Goal: Use online tool/utility: Utilize a website feature to perform a specific function

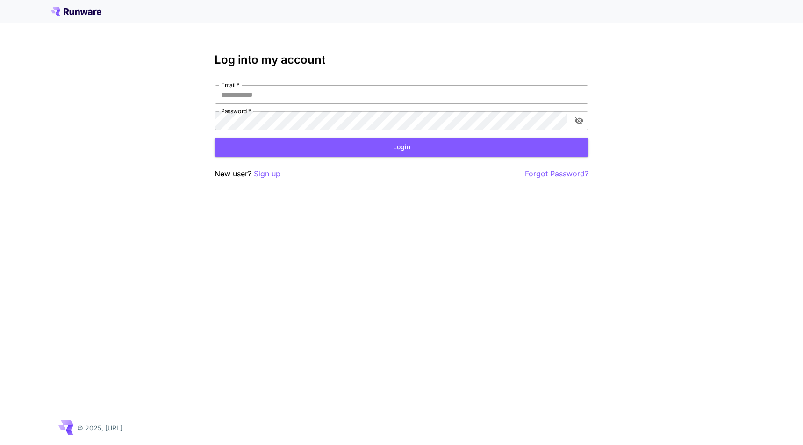
click at [383, 93] on input "Email   *" at bounding box center [402, 94] width 374 height 19
type input "**********"
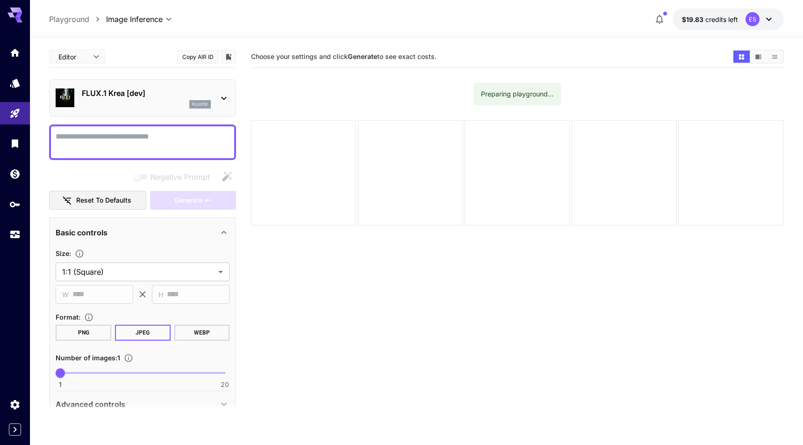
click at [174, 99] on div "FLUX.1 Krea [dev] flux1d" at bounding box center [146, 97] width 129 height 21
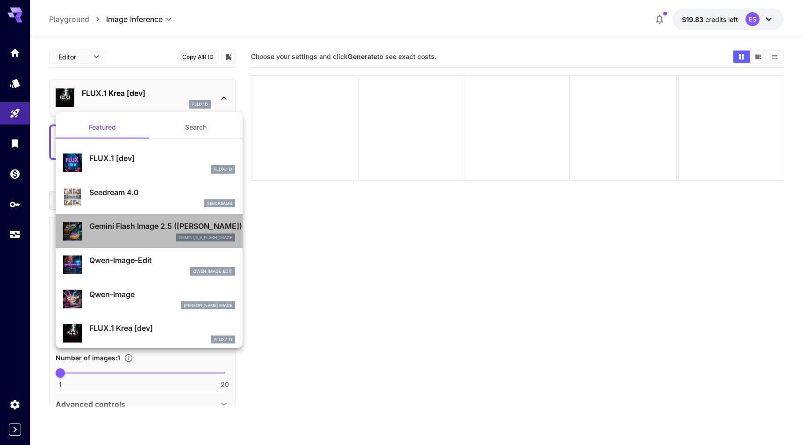
click at [157, 243] on div "Gemini Flash Image 2.5 (Nano Banana) gemini_2_5_flash_image" at bounding box center [149, 230] width 172 height 29
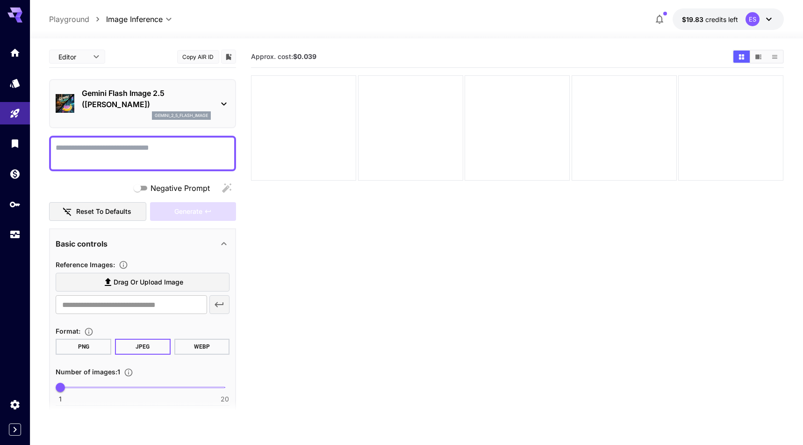
click at [183, 149] on textarea "Negative Prompt" at bounding box center [143, 153] width 174 height 22
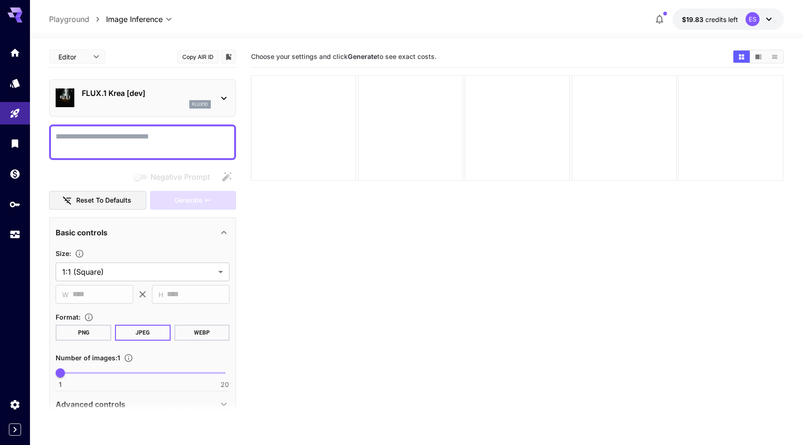
click at [169, 106] on div "flux1d" at bounding box center [146, 104] width 129 height 8
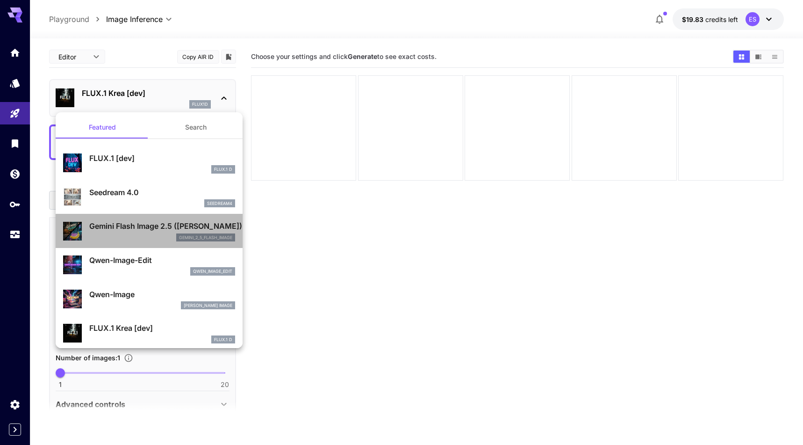
click at [169, 219] on div "Gemini Flash Image 2.5 (Nano Banana) gemini_2_5_flash_image" at bounding box center [149, 230] width 172 height 29
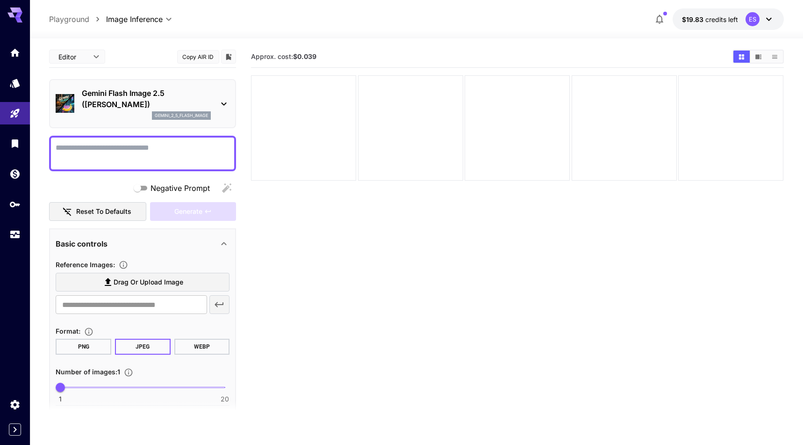
click at [660, 18] on icon "button" at bounding box center [659, 19] width 11 height 11
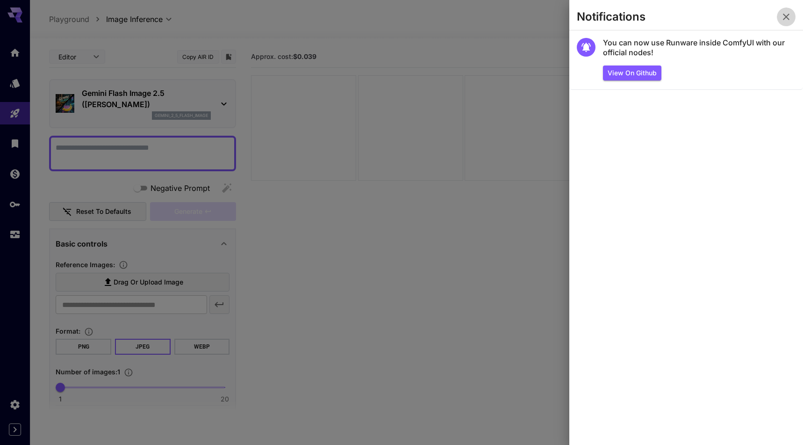
click at [785, 11] on icon "button" at bounding box center [786, 16] width 11 height 11
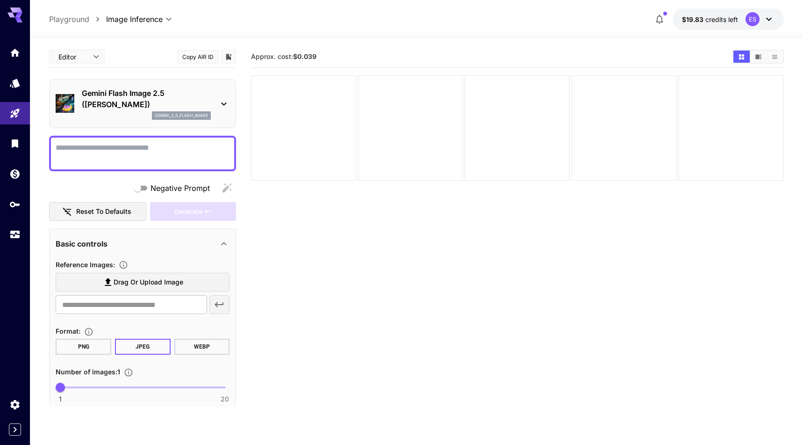
click at [156, 153] on textarea "Negative Prompt" at bounding box center [143, 153] width 174 height 22
type textarea "*"
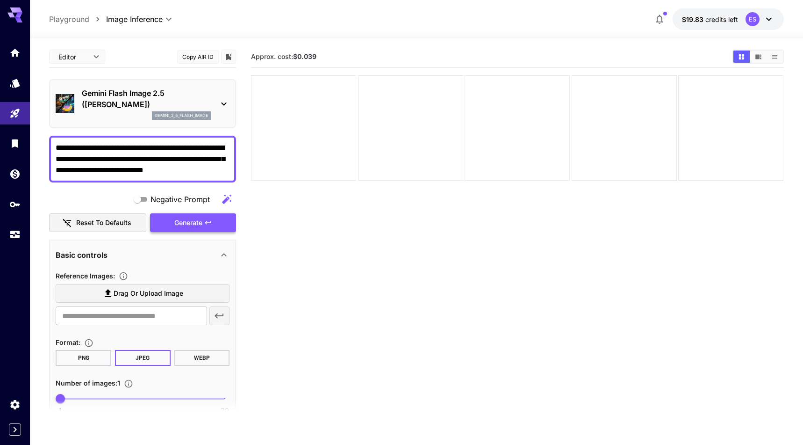
type textarea "**********"
click at [176, 219] on span "Generate" at bounding box center [188, 223] width 28 height 12
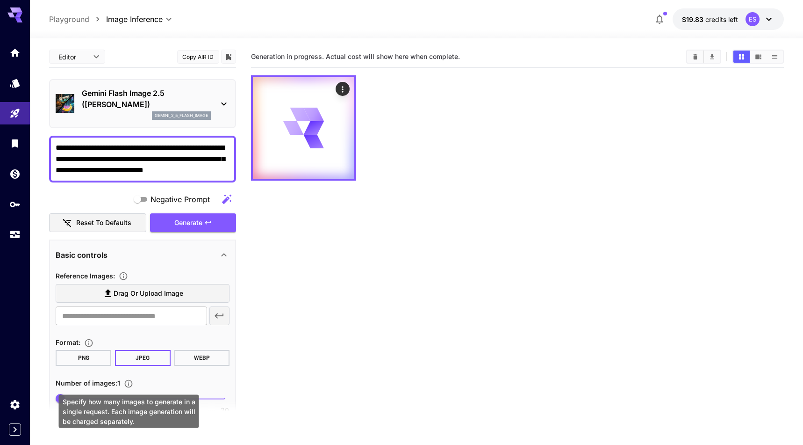
click at [115, 397] on div "Specify how many images to generate in a single request. Each image generation …" at bounding box center [129, 410] width 140 height 33
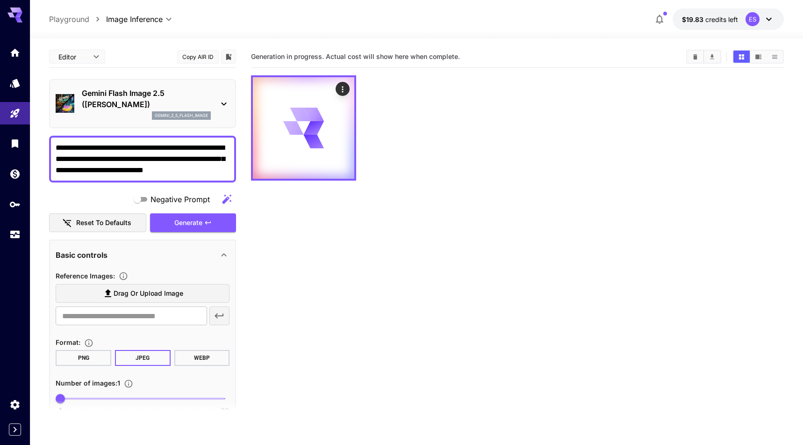
click at [102, 401] on section at bounding box center [142, 411] width 187 height 23
type input "*"
click at [102, 397] on span at bounding box center [142, 398] width 165 height 2
click at [206, 225] on icon "button" at bounding box center [207, 222] width 7 height 7
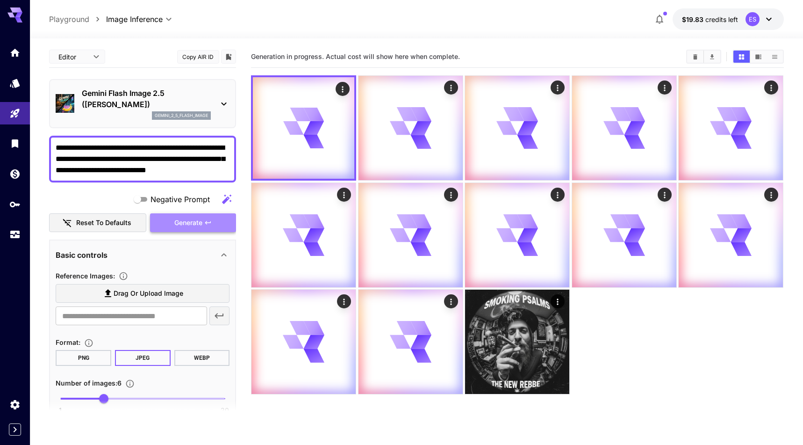
click at [191, 221] on span "Generate" at bounding box center [188, 223] width 28 height 12
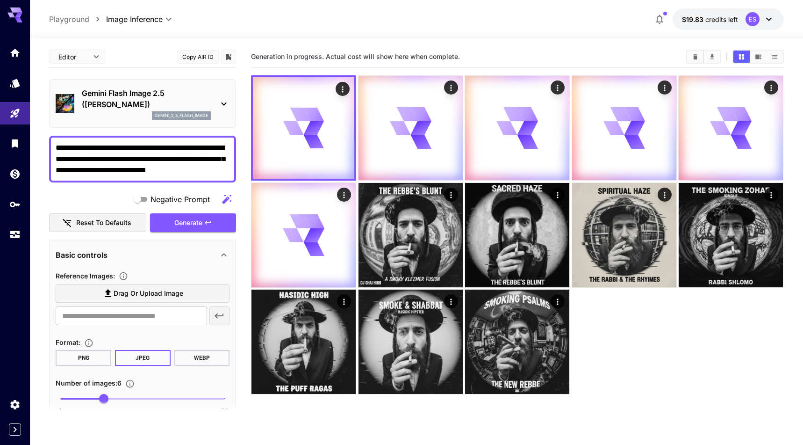
click at [171, 169] on textarea "**********" at bounding box center [143, 159] width 174 height 34
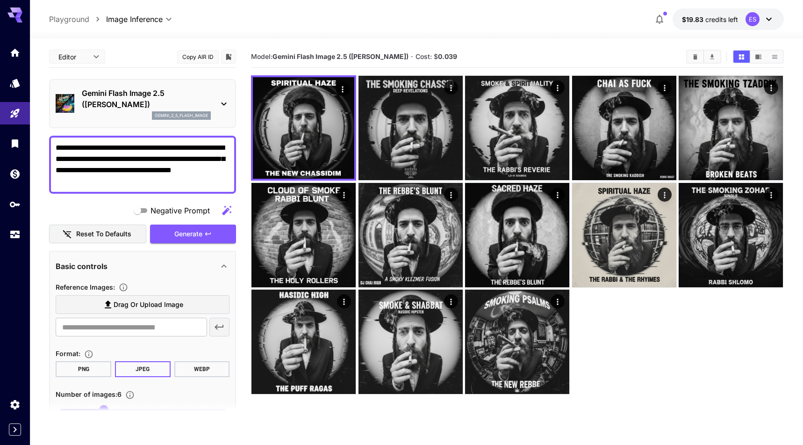
click at [138, 181] on textarea "**********" at bounding box center [143, 164] width 174 height 45
click at [170, 233] on button "Generate" at bounding box center [193, 233] width 86 height 19
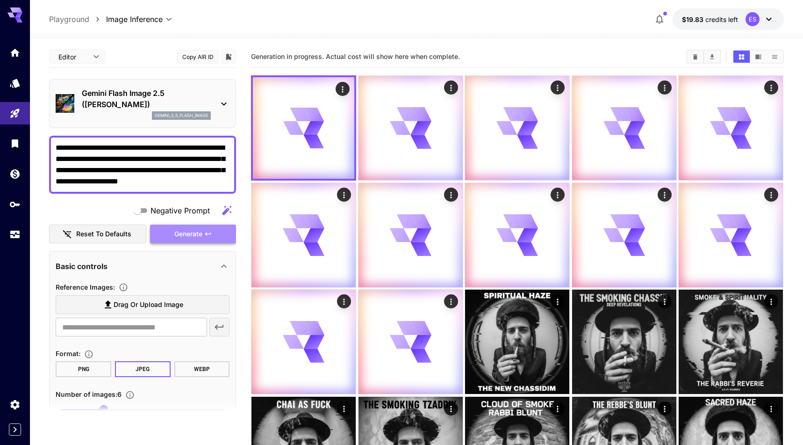
click at [203, 233] on button "Generate" at bounding box center [193, 233] width 86 height 19
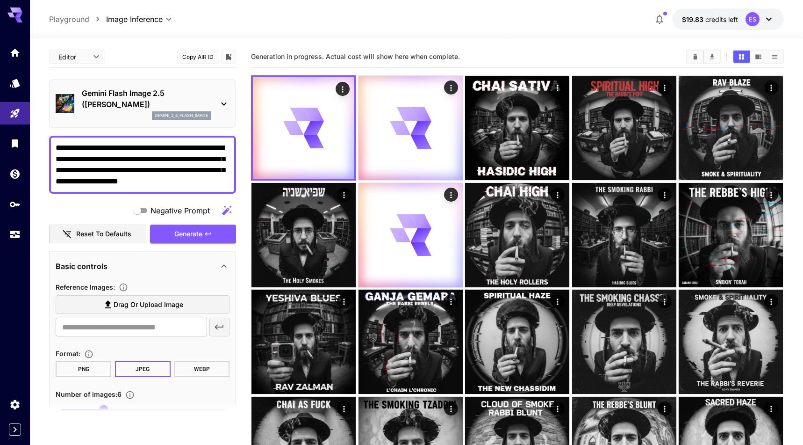
click at [125, 182] on textarea "**********" at bounding box center [143, 164] width 174 height 45
click at [145, 182] on textarea "**********" at bounding box center [143, 164] width 174 height 45
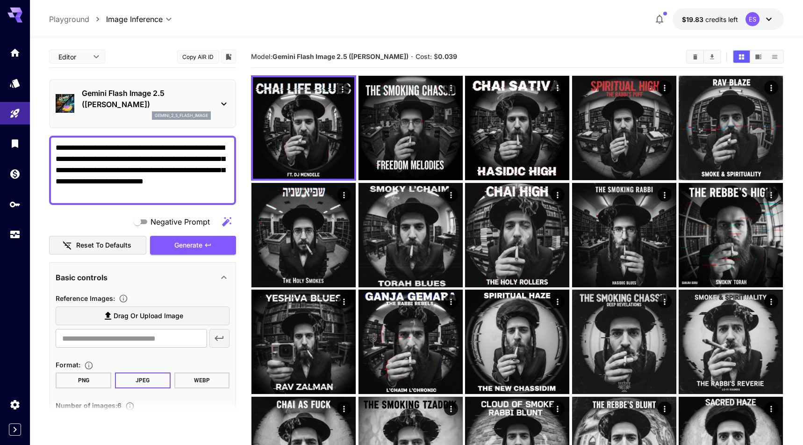
click at [77, 158] on textarea "**********" at bounding box center [143, 170] width 174 height 56
click at [179, 239] on button "Generate" at bounding box center [193, 245] width 86 height 19
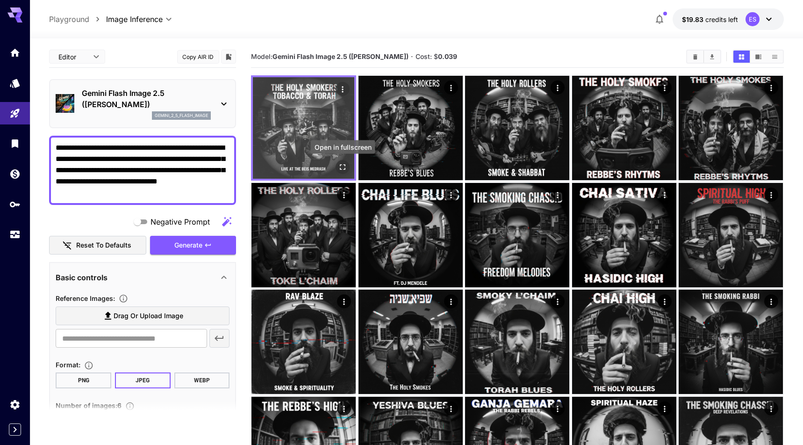
click at [344, 165] on icon "Open in fullscreen" at bounding box center [343, 167] width 6 height 6
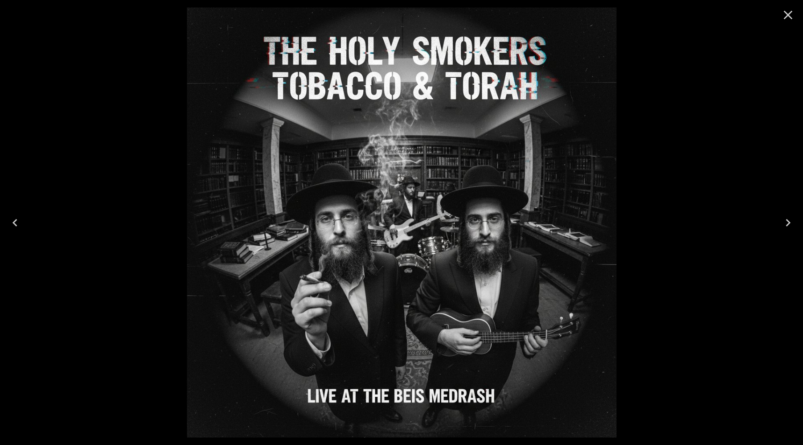
click at [793, 19] on icon "Close" at bounding box center [788, 14] width 15 height 15
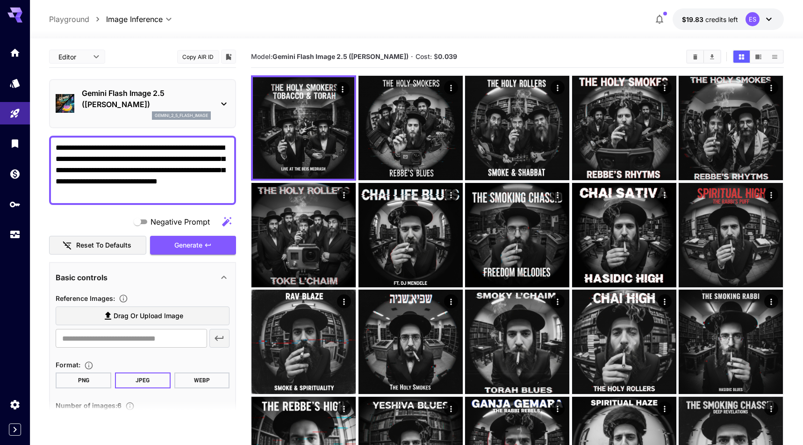
click at [172, 194] on textarea "**********" at bounding box center [143, 170] width 174 height 56
paste textarea "*********"
click at [187, 244] on span "Generate" at bounding box center [188, 245] width 28 height 12
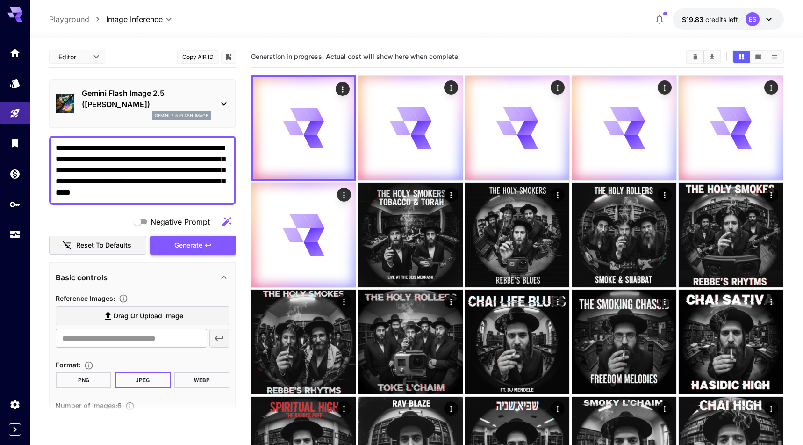
click at [187, 244] on span "Generate" at bounding box center [188, 245] width 28 height 12
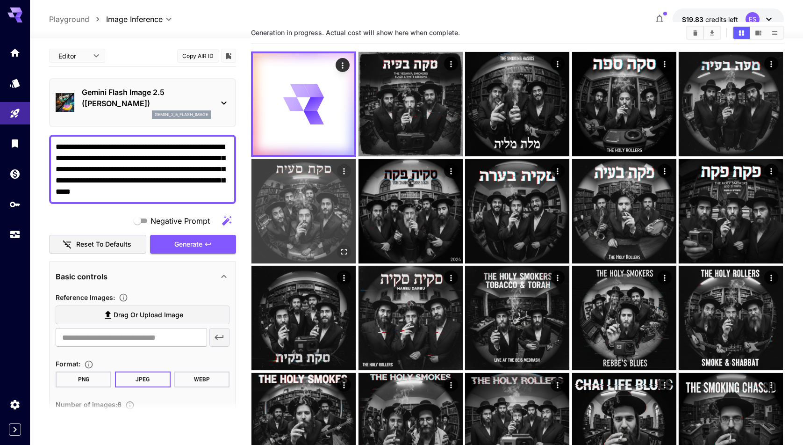
scroll to position [24, 0]
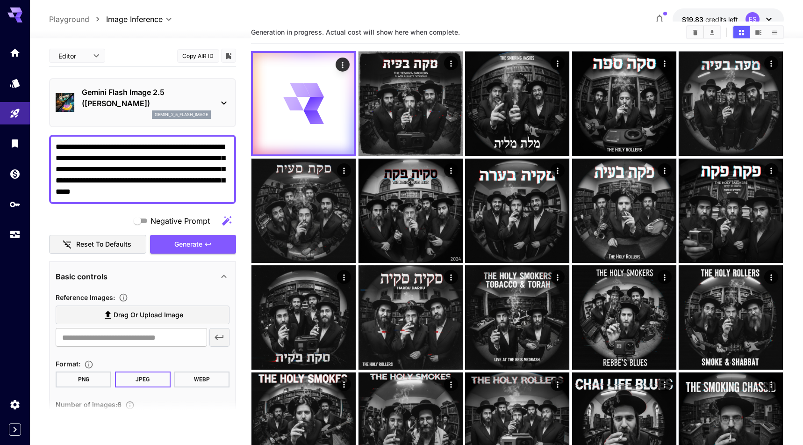
click at [169, 193] on textarea "**********" at bounding box center [143, 169] width 174 height 56
drag, startPoint x: 169, startPoint y: 193, endPoint x: 155, endPoint y: 193, distance: 14.0
click at [155, 193] on textarea "**********" at bounding box center [143, 169] width 174 height 56
drag, startPoint x: 148, startPoint y: 192, endPoint x: 176, endPoint y: 192, distance: 28.0
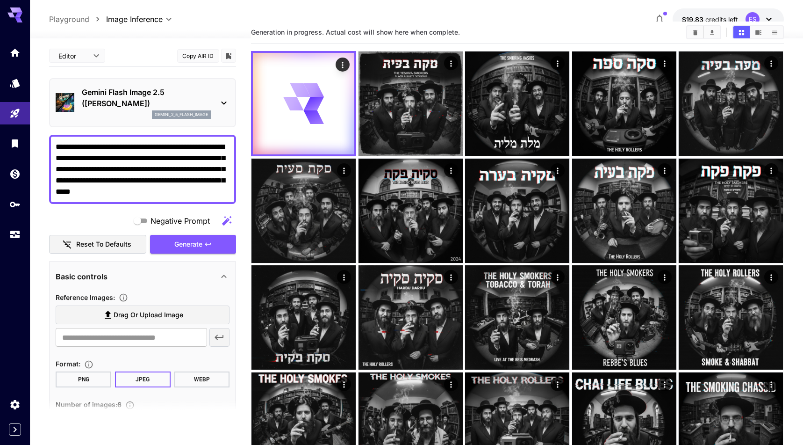
click at [176, 192] on textarea "**********" at bounding box center [143, 169] width 174 height 56
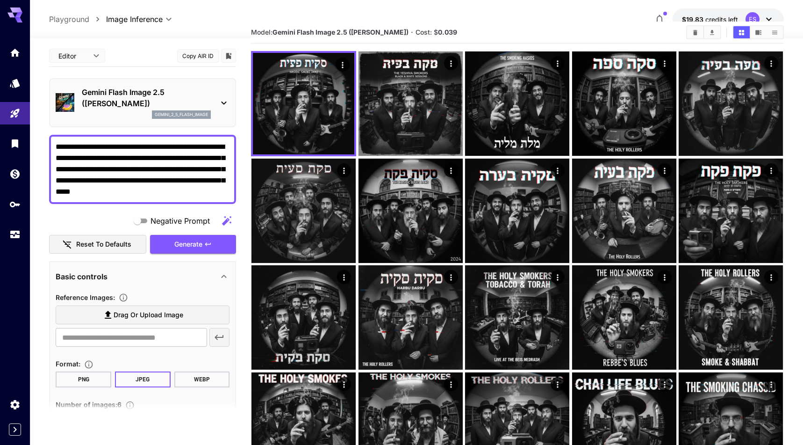
drag, startPoint x: 194, startPoint y: 190, endPoint x: 144, endPoint y: 190, distance: 49.5
click at [144, 190] on textarea "**********" at bounding box center [143, 169] width 174 height 56
click at [213, 180] on textarea "**********" at bounding box center [143, 169] width 174 height 56
click at [193, 180] on textarea "**********" at bounding box center [143, 169] width 174 height 56
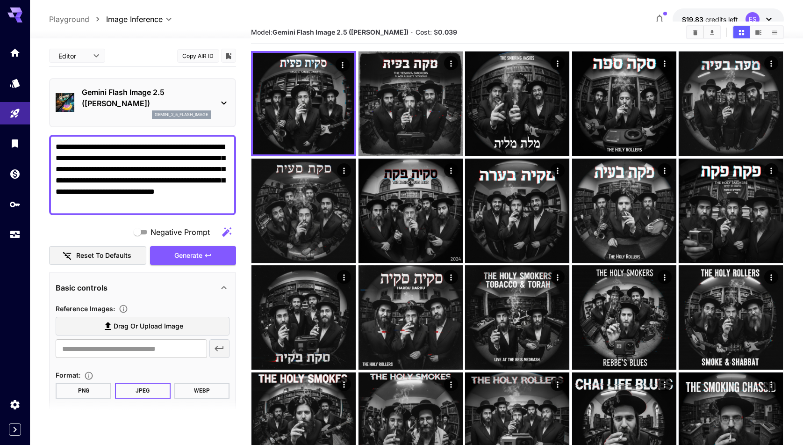
type textarea "**********"
click at [214, 265] on div "**********" at bounding box center [142, 273] width 187 height 457
click at [214, 255] on button "Generate" at bounding box center [193, 255] width 86 height 19
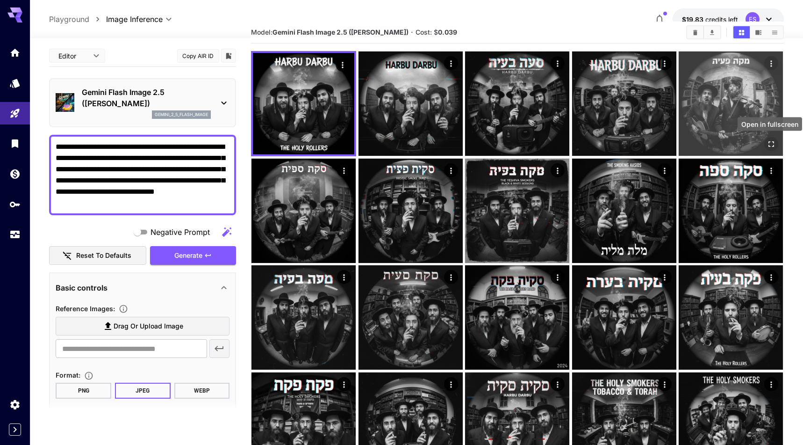
click at [773, 143] on icon "Open in fullscreen" at bounding box center [771, 143] width 9 height 9
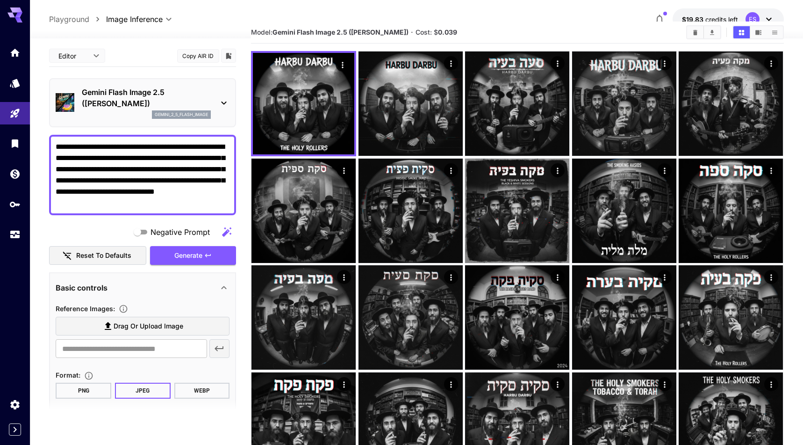
click at [178, 197] on textarea "**********" at bounding box center [143, 174] width 174 height 67
click at [132, 205] on textarea "**********" at bounding box center [143, 174] width 174 height 67
click at [169, 202] on textarea "**********" at bounding box center [143, 174] width 174 height 67
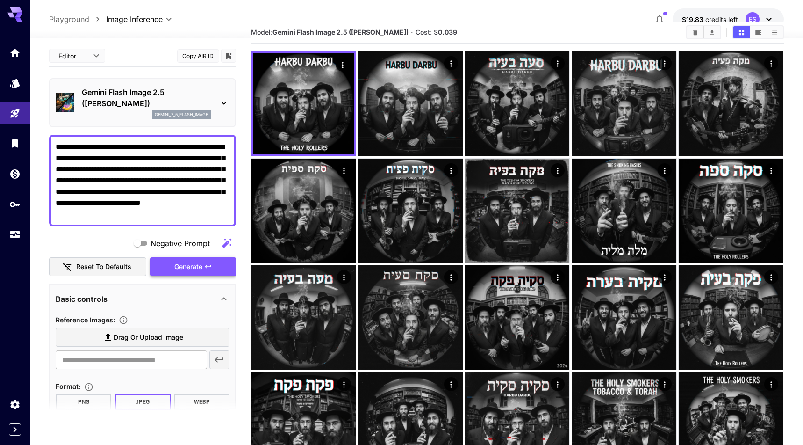
type textarea "**********"
click at [216, 264] on button "Generate" at bounding box center [193, 266] width 86 height 19
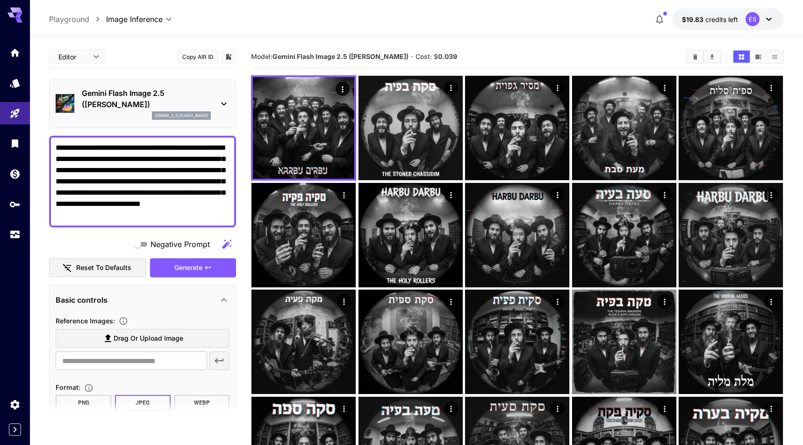
click at [696, 59] on icon "Clear All" at bounding box center [695, 56] width 4 height 5
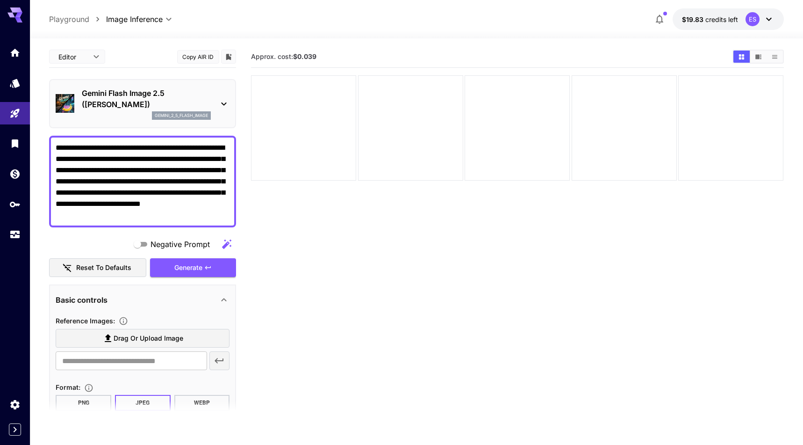
scroll to position [113, 0]
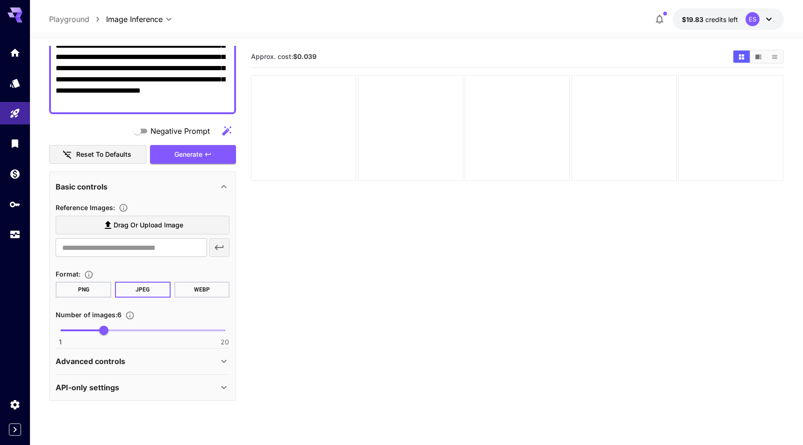
click at [222, 363] on icon at bounding box center [223, 360] width 11 height 11
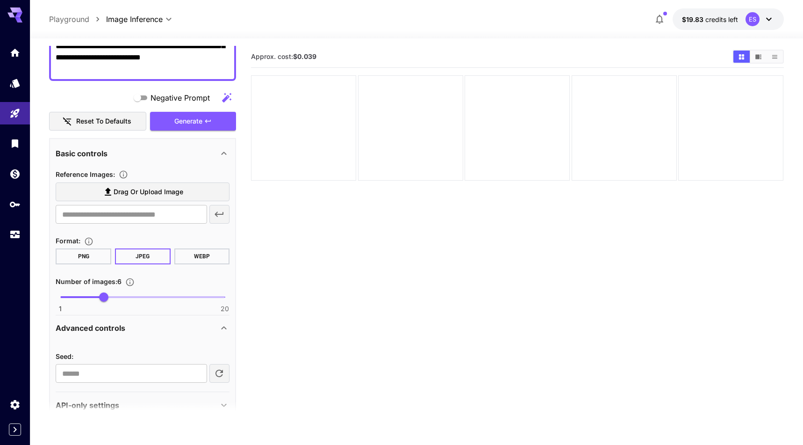
scroll to position [164, 0]
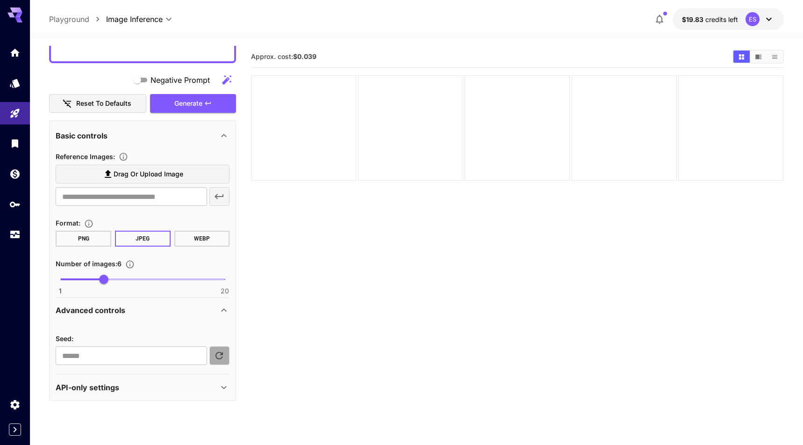
click at [221, 359] on icon "button" at bounding box center [219, 355] width 11 height 11
click at [205, 107] on icon "button" at bounding box center [207, 103] width 7 height 7
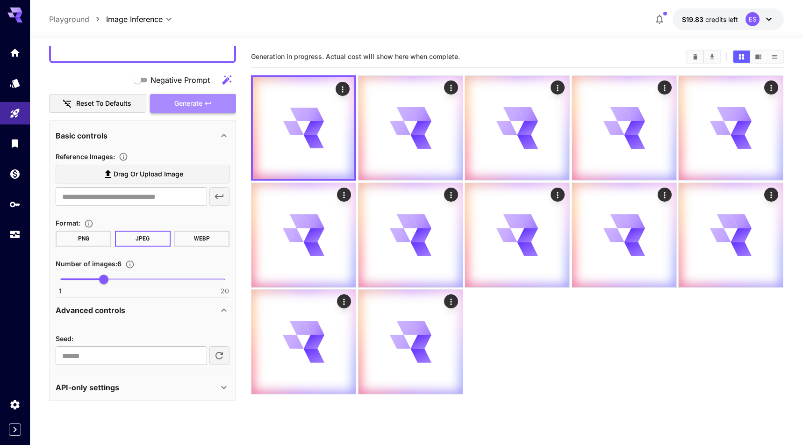
click at [210, 105] on icon "button" at bounding box center [207, 103] width 7 height 7
click at [222, 352] on icon "button" at bounding box center [218, 354] width 7 height 7
type input "**********"
click at [216, 97] on button "Generate" at bounding box center [193, 103] width 86 height 19
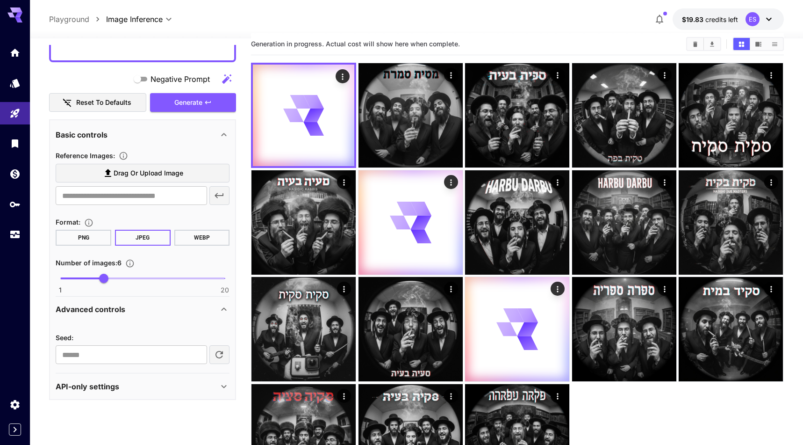
scroll to position [12, 0]
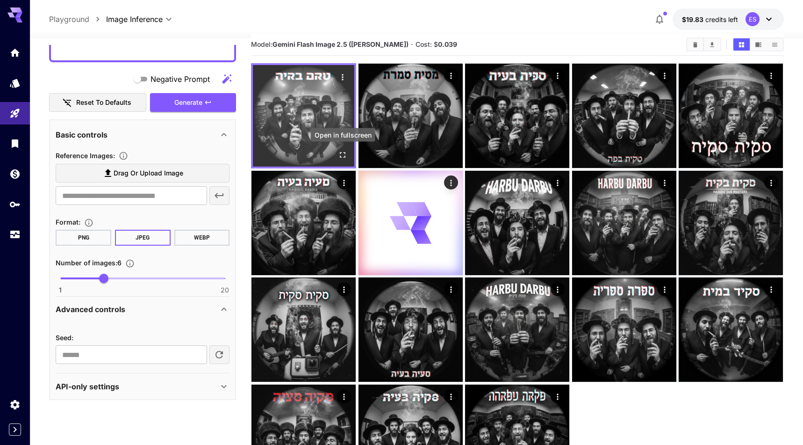
click at [342, 154] on icon "Open in fullscreen" at bounding box center [342, 154] width 9 height 9
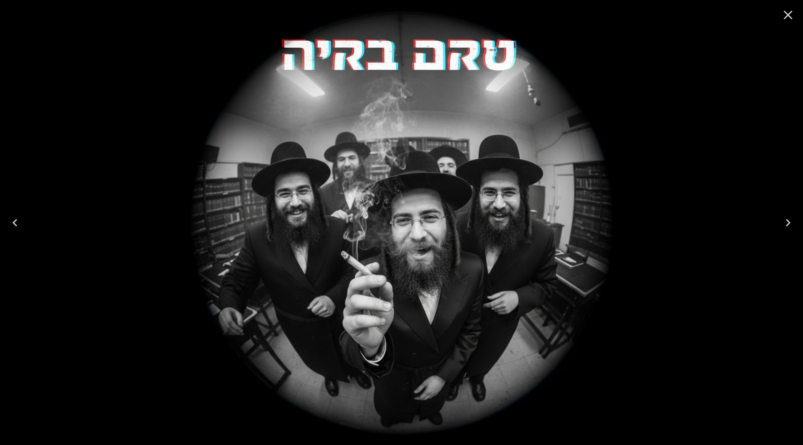
click at [785, 11] on icon "Close" at bounding box center [788, 15] width 9 height 9
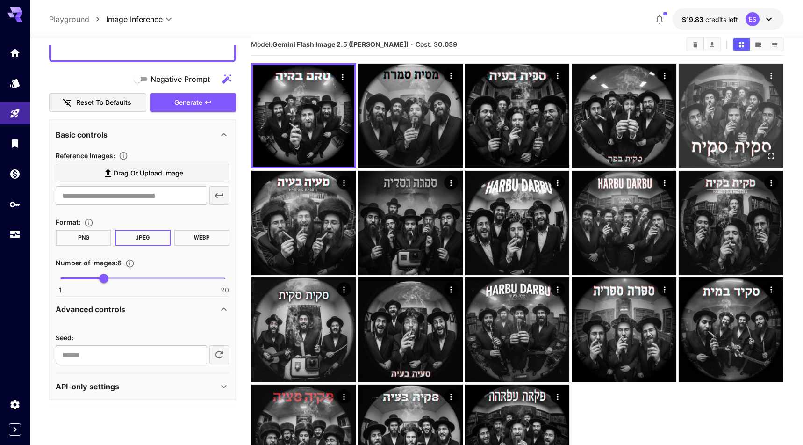
scroll to position [85, 0]
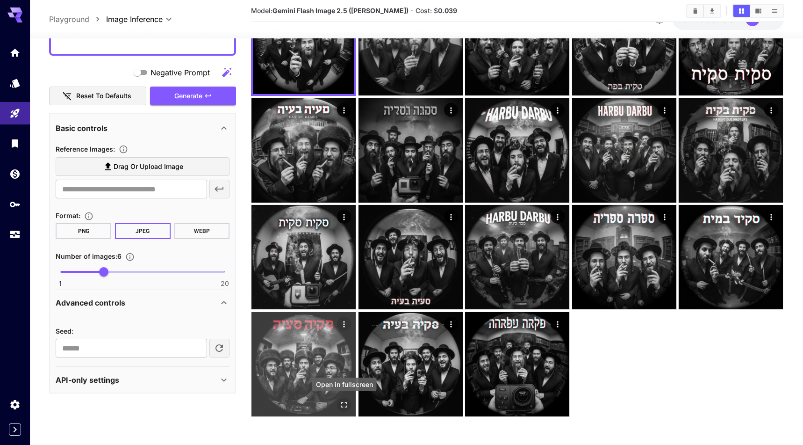
click at [343, 400] on icon "Open in fullscreen" at bounding box center [344, 404] width 9 height 9
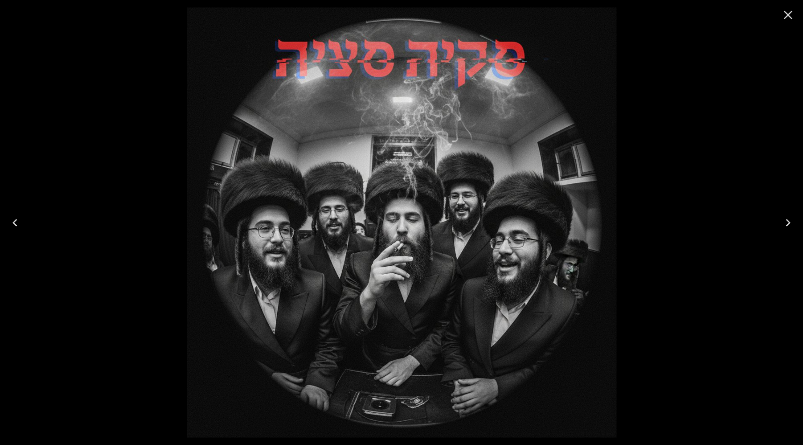
scroll to position [164, 0]
click at [784, 12] on icon "Close" at bounding box center [788, 15] width 9 height 9
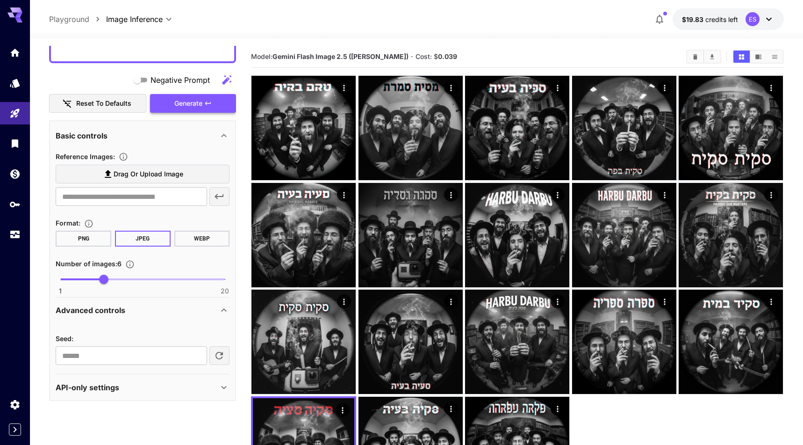
scroll to position [0, 0]
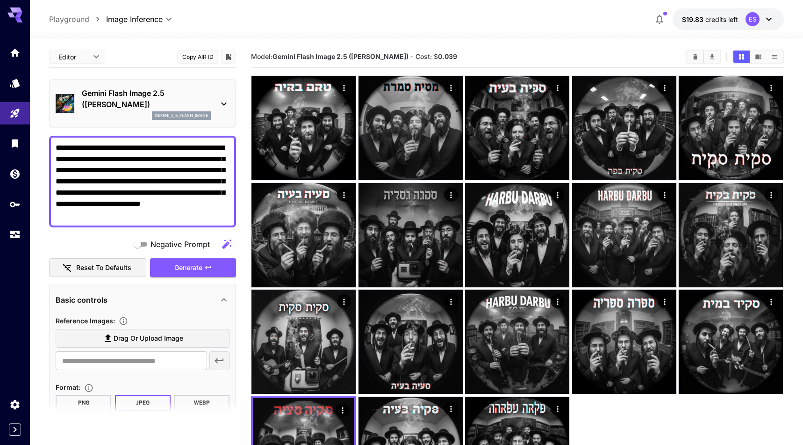
click at [186, 188] on textarea "**********" at bounding box center [143, 181] width 174 height 79
paste textarea "**********"
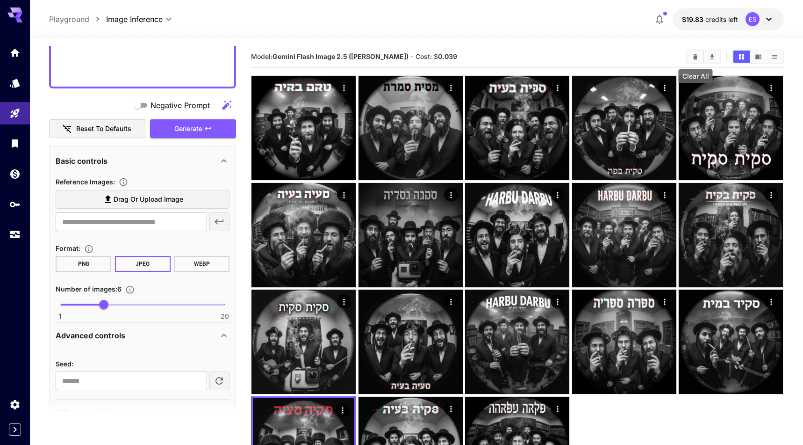
type textarea "**********"
click at [695, 56] on icon "Clear All" at bounding box center [695, 56] width 4 height 5
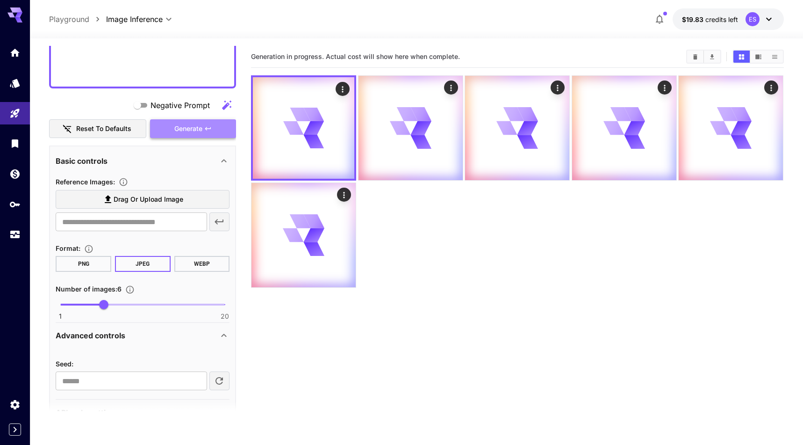
click at [226, 131] on button "Generate" at bounding box center [193, 128] width 86 height 19
click at [219, 378] on icon "button" at bounding box center [219, 380] width 11 height 11
type input "**********"
click at [209, 125] on icon "button" at bounding box center [207, 128] width 7 height 7
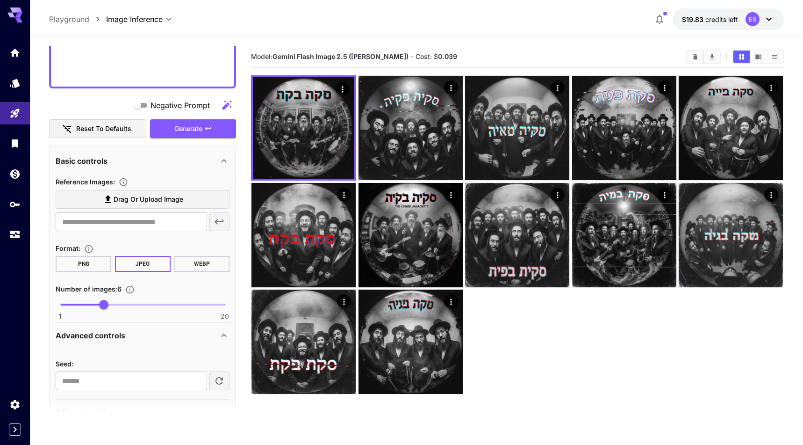
paste textarea "**********"
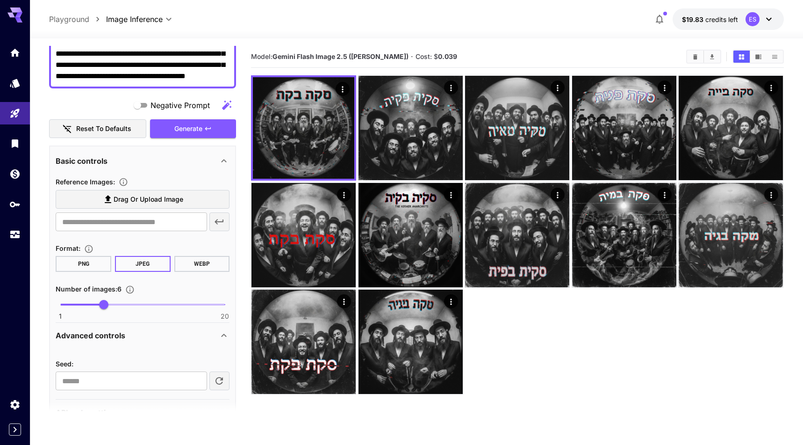
scroll to position [108, 0]
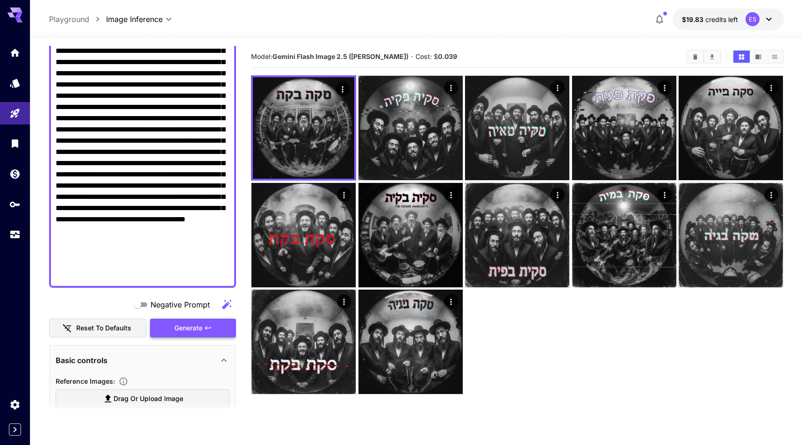
type textarea "**********"
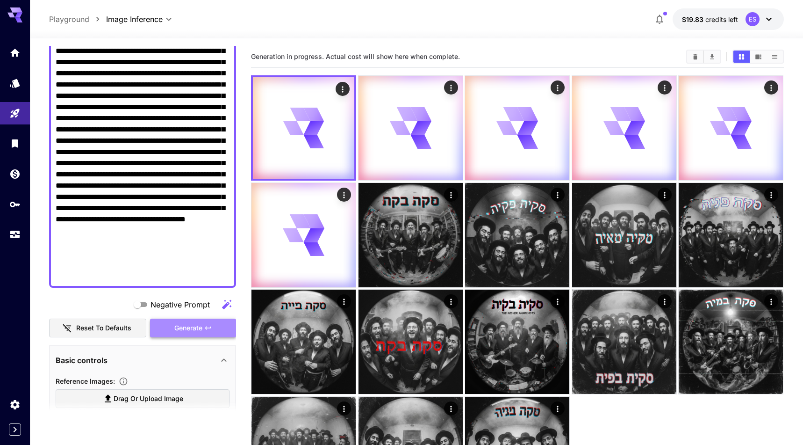
click at [220, 330] on button "Generate" at bounding box center [193, 327] width 86 height 19
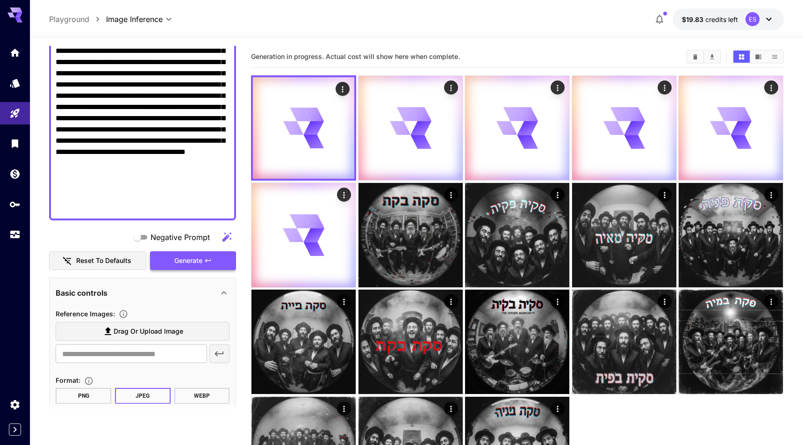
scroll to position [332, 0]
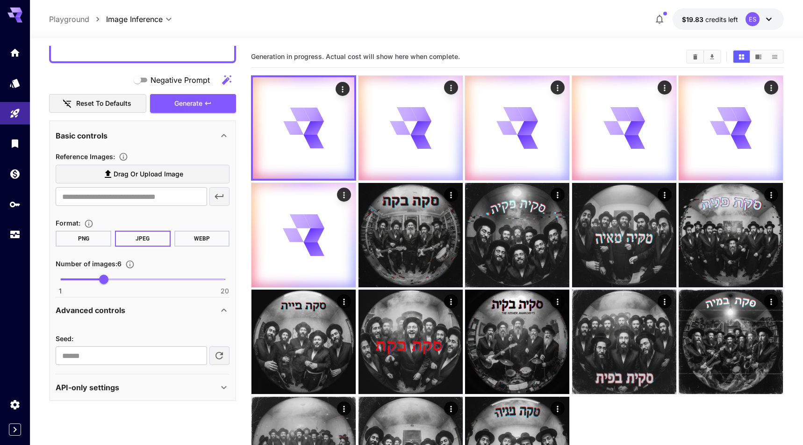
click at [221, 354] on icon "button" at bounding box center [218, 354] width 7 height 7
click at [216, 107] on button "Generate" at bounding box center [193, 103] width 86 height 19
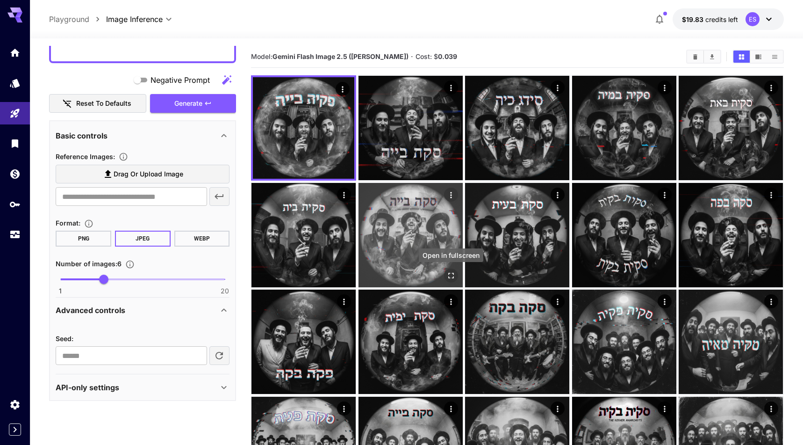
click at [449, 274] on icon "Open in fullscreen" at bounding box center [450, 275] width 9 height 9
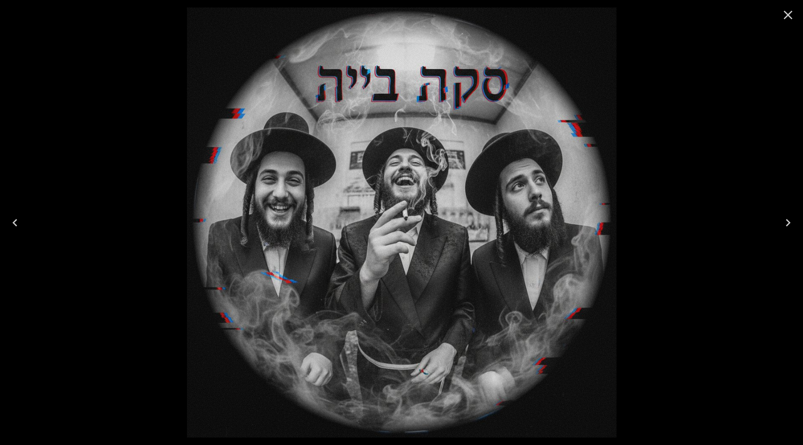
click at [787, 13] on icon "Close" at bounding box center [788, 15] width 9 height 9
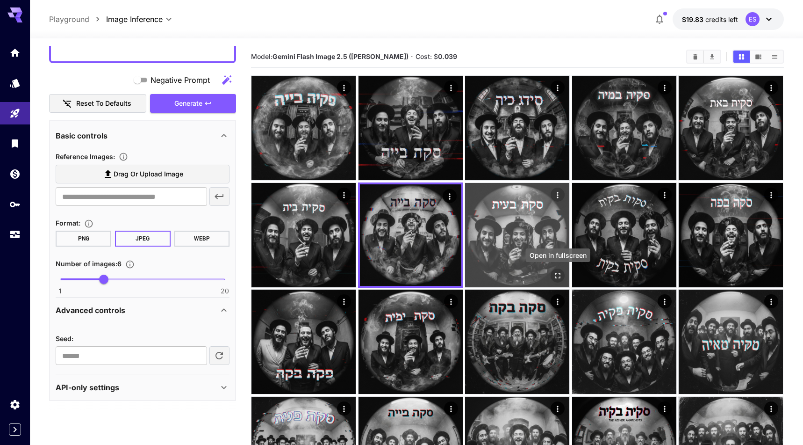
click at [555, 272] on icon "Open in fullscreen" at bounding box center [557, 275] width 9 height 9
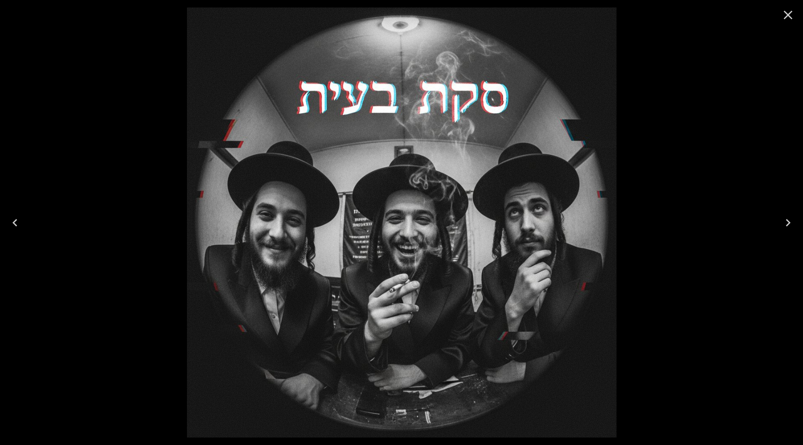
click at [792, 13] on icon "Close" at bounding box center [788, 14] width 15 height 15
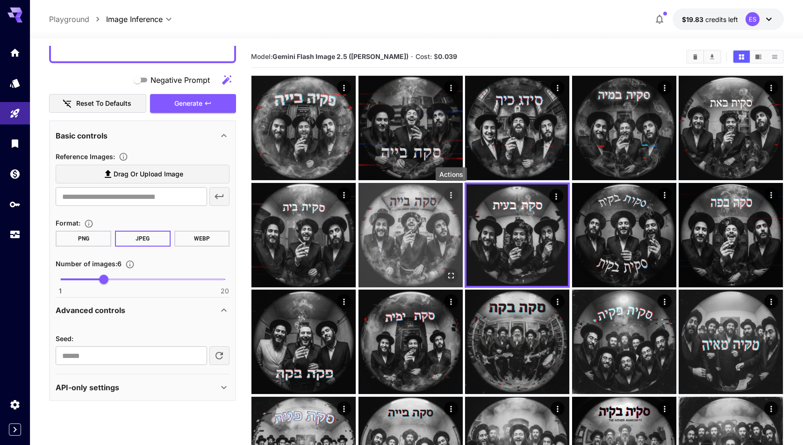
click at [449, 191] on icon "Actions" at bounding box center [450, 194] width 9 height 9
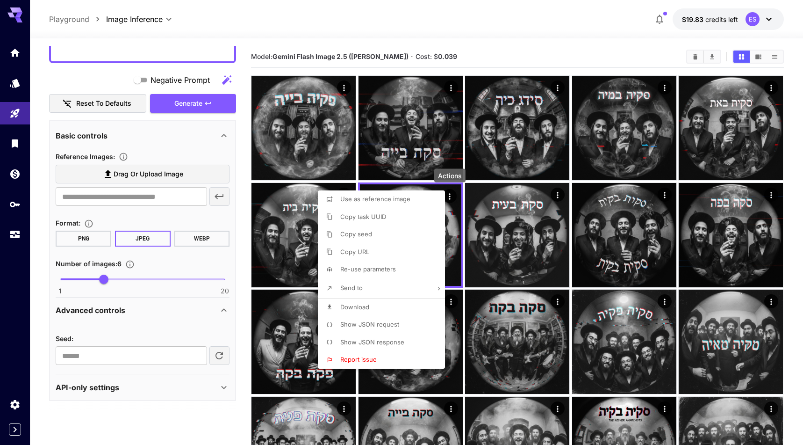
click at [396, 306] on li "Download" at bounding box center [384, 307] width 133 height 18
click at [789, 104] on div at bounding box center [401, 222] width 803 height 445
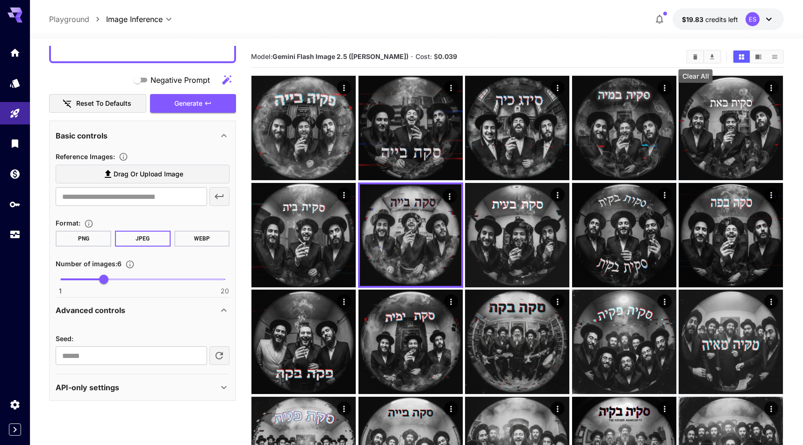
click at [692, 57] on icon "Clear All" at bounding box center [695, 56] width 7 height 7
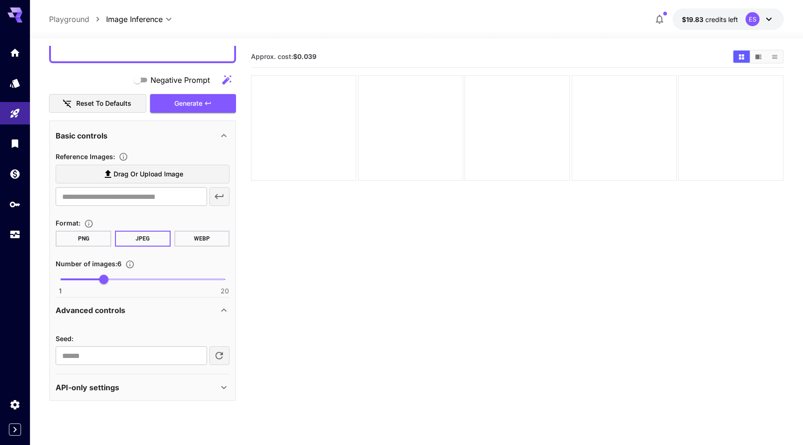
click at [217, 354] on icon "button" at bounding box center [219, 355] width 11 height 11
type input "**********"
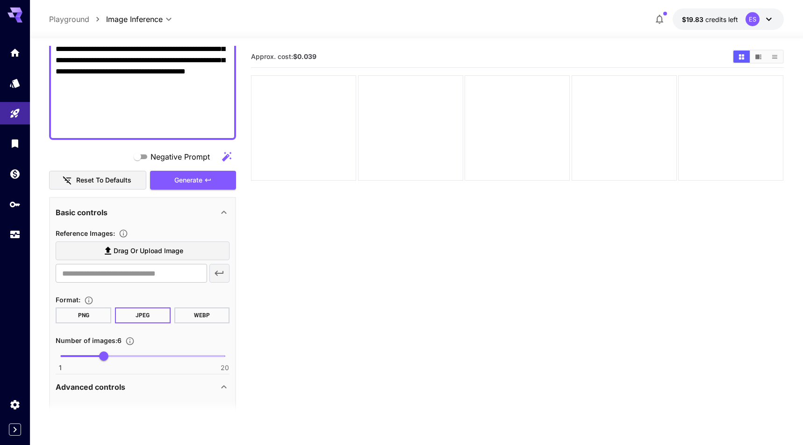
scroll to position [43, 0]
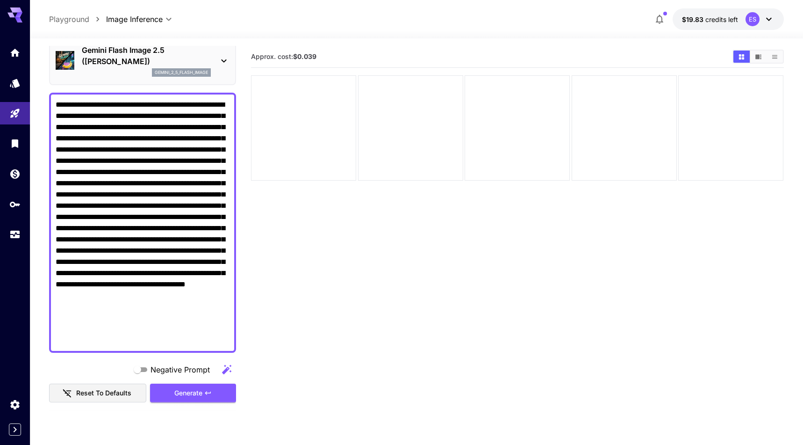
click at [153, 222] on textarea "**********" at bounding box center [143, 222] width 174 height 247
paste textarea "**********"
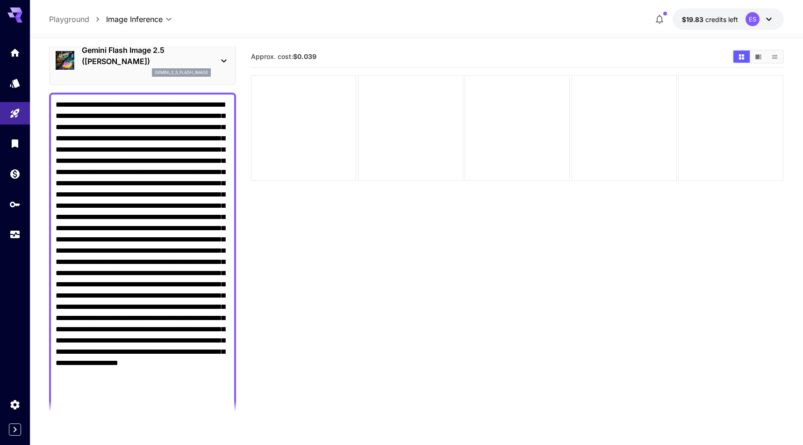
scroll to position [256, 0]
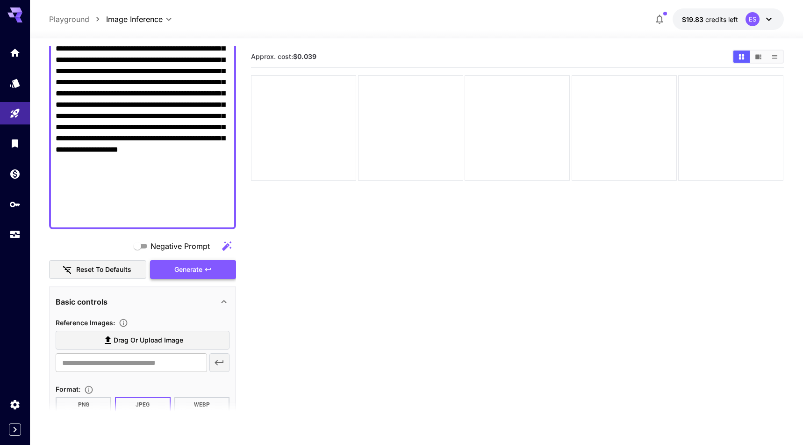
type textarea "**********"
click at [206, 260] on button "Generate" at bounding box center [193, 269] width 86 height 19
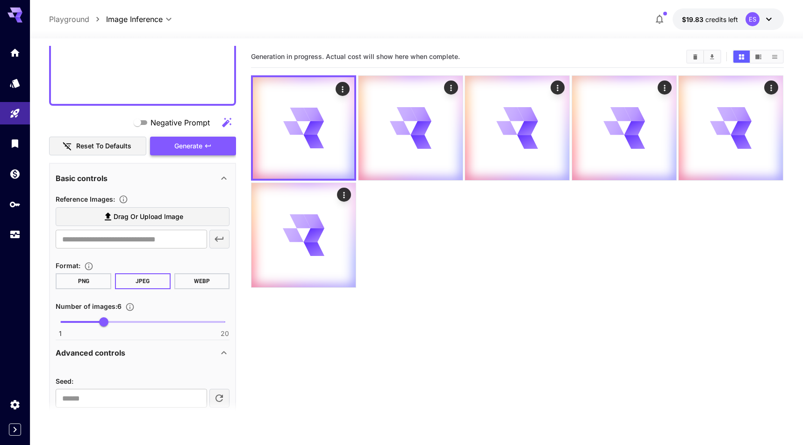
scroll to position [422, 0]
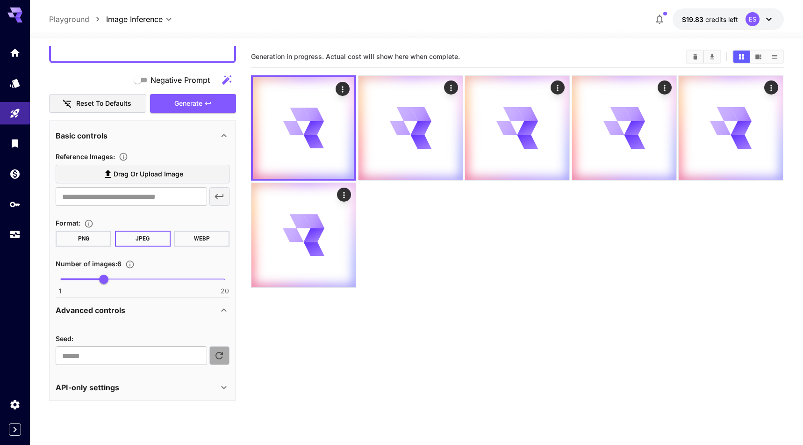
click at [222, 350] on icon "button" at bounding box center [219, 355] width 11 height 11
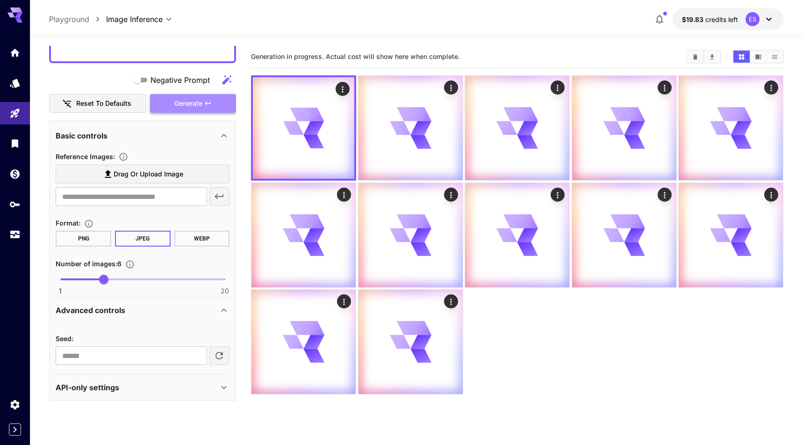
click at [217, 102] on button "Generate" at bounding box center [193, 103] width 86 height 19
click at [221, 355] on icon "button" at bounding box center [219, 355] width 11 height 11
type input "**********"
click at [204, 97] on button "Generate" at bounding box center [193, 103] width 86 height 19
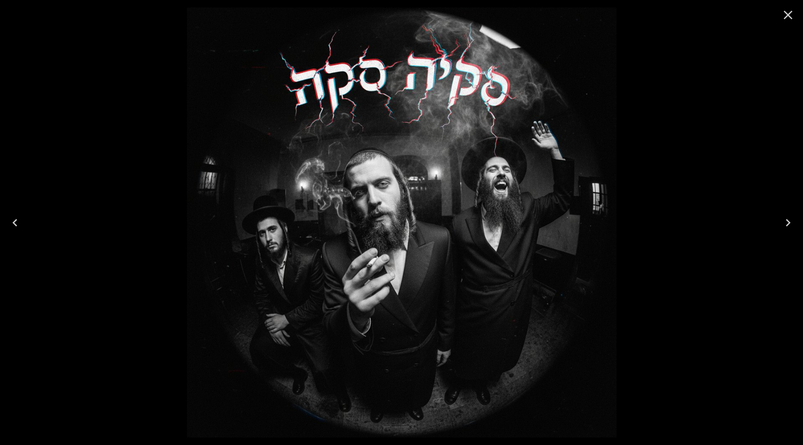
scroll to position [422, 0]
click at [789, 12] on icon "Close" at bounding box center [788, 14] width 15 height 15
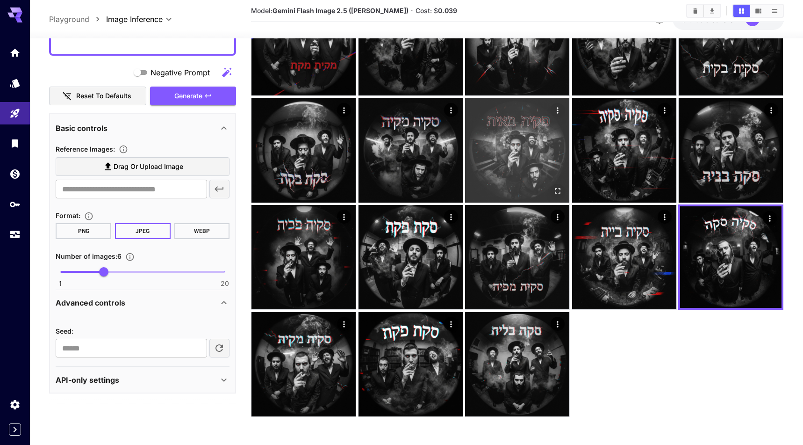
scroll to position [0, 0]
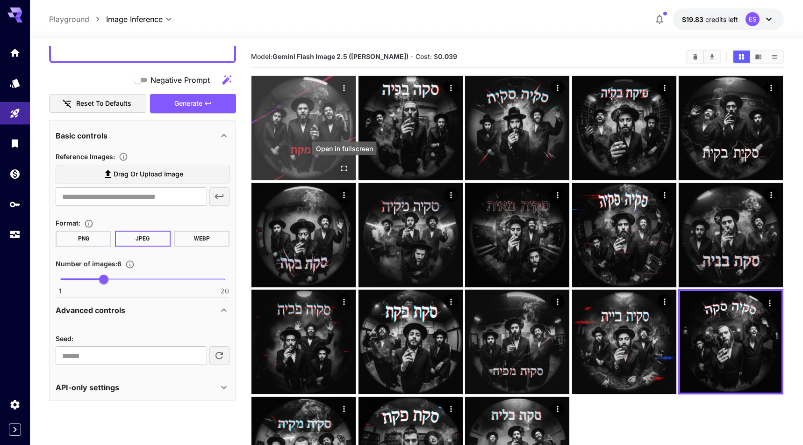
click at [344, 169] on icon "Open in fullscreen" at bounding box center [344, 168] width 9 height 9
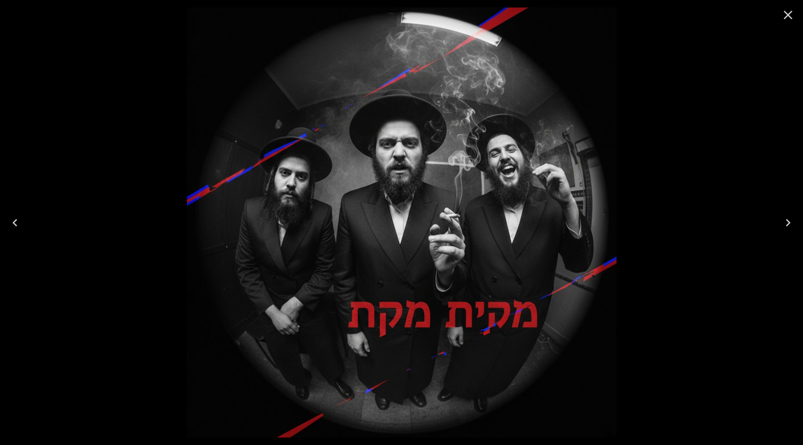
click at [784, 16] on icon "Close" at bounding box center [788, 14] width 15 height 15
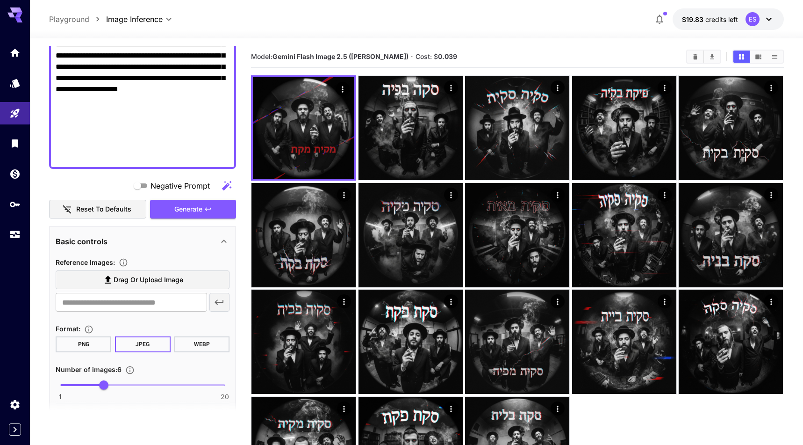
scroll to position [315, 0]
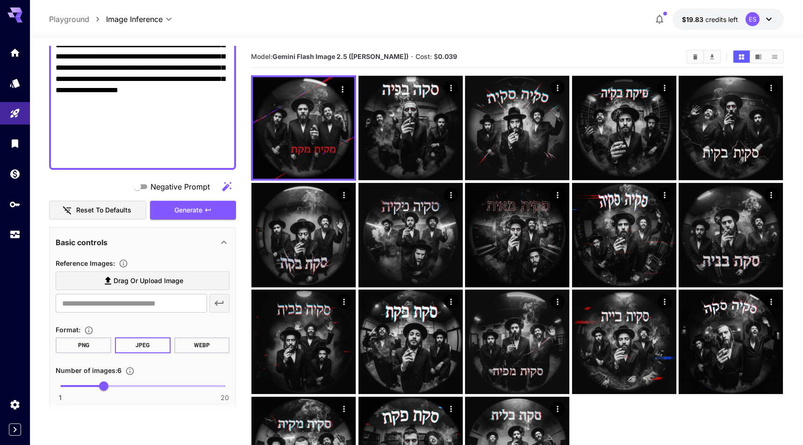
paste textarea
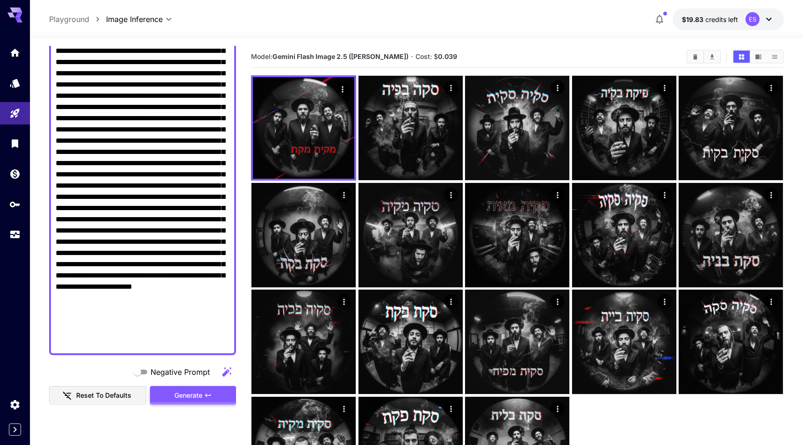
type textarea "**********"
click at [194, 393] on span "Generate" at bounding box center [188, 395] width 28 height 12
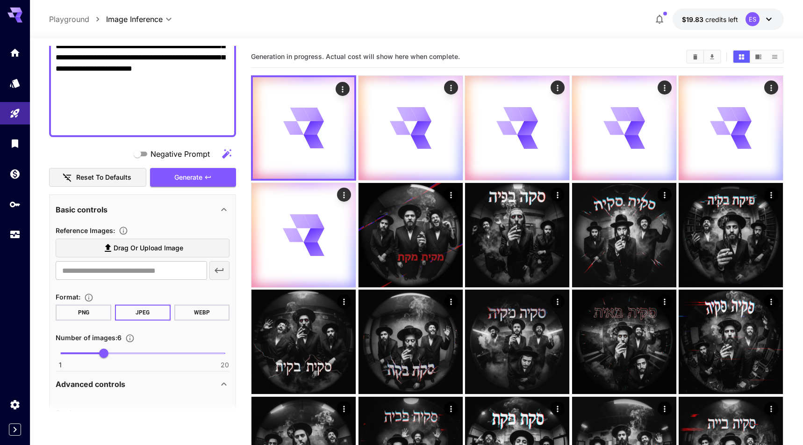
scroll to position [400, 0]
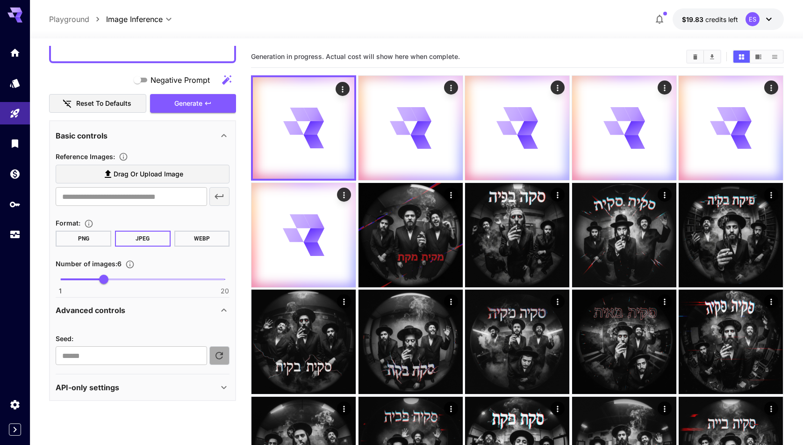
click at [220, 357] on icon "button" at bounding box center [219, 355] width 11 height 11
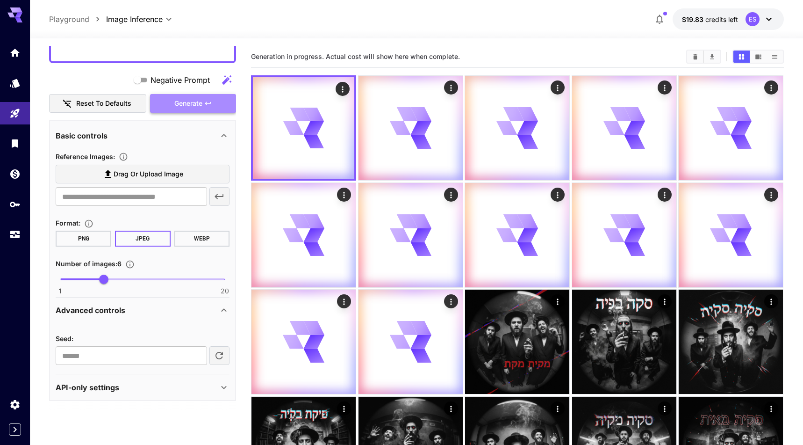
click at [214, 103] on button "Generate" at bounding box center [193, 103] width 86 height 19
click at [221, 353] on icon "button" at bounding box center [218, 354] width 7 height 7
type input "**********"
click at [212, 105] on icon "button" at bounding box center [207, 103] width 7 height 7
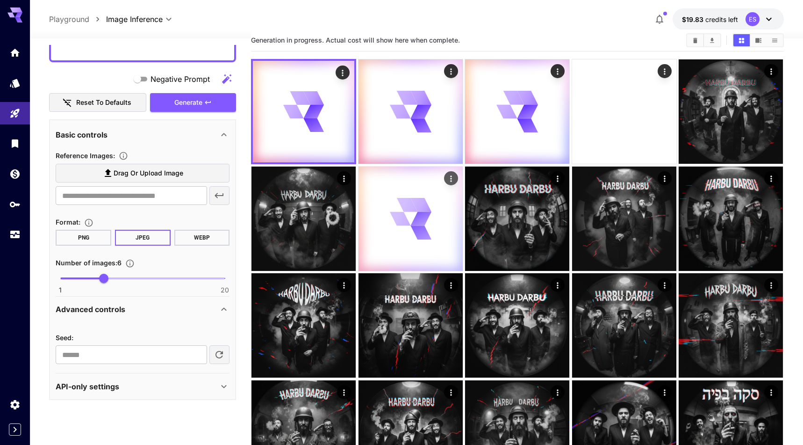
scroll to position [18, 0]
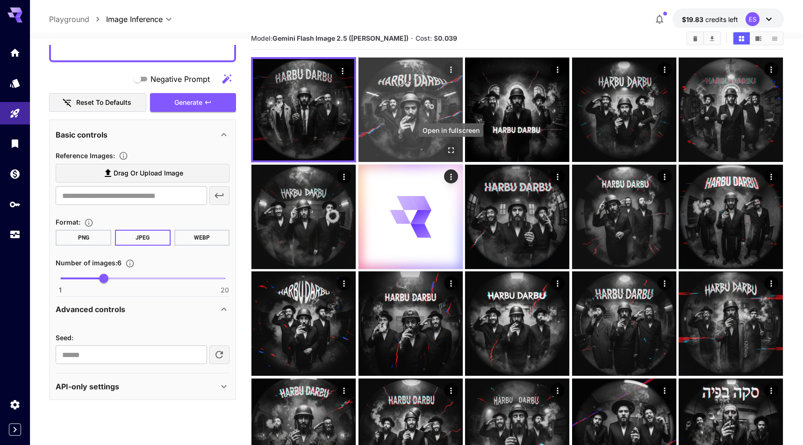
click at [450, 149] on icon "Open in fullscreen" at bounding box center [450, 149] width 9 height 9
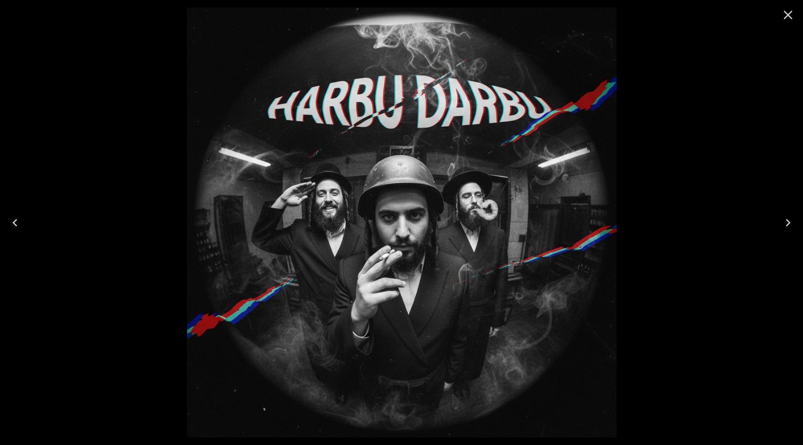
click at [784, 13] on icon "Close" at bounding box center [788, 14] width 15 height 15
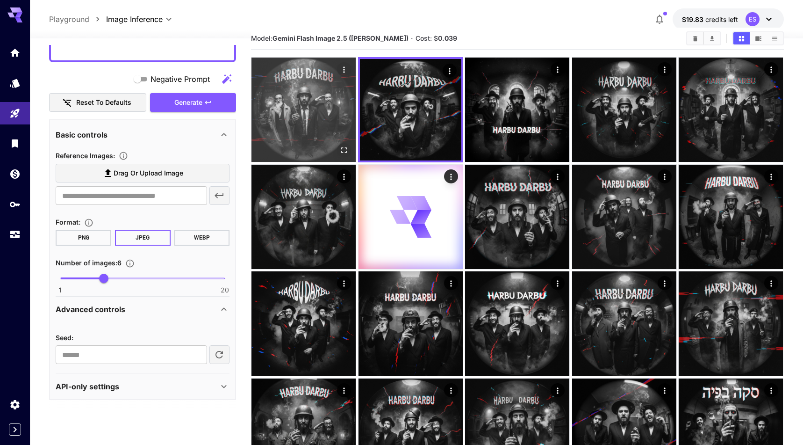
click at [344, 149] on icon "Open in fullscreen" at bounding box center [344, 149] width 9 height 9
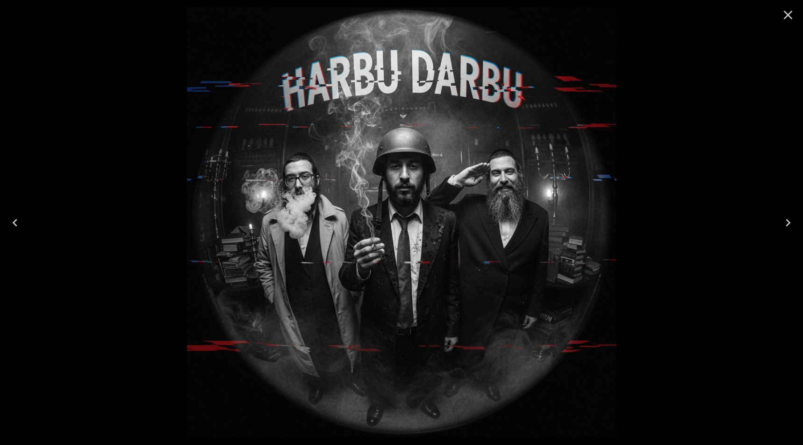
click at [788, 18] on icon "Close" at bounding box center [788, 14] width 15 height 15
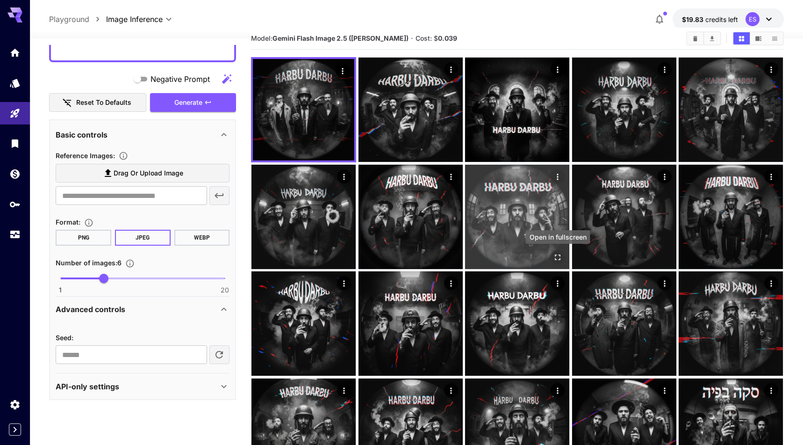
click at [564, 256] on button "Open in fullscreen" at bounding box center [558, 257] width 14 height 14
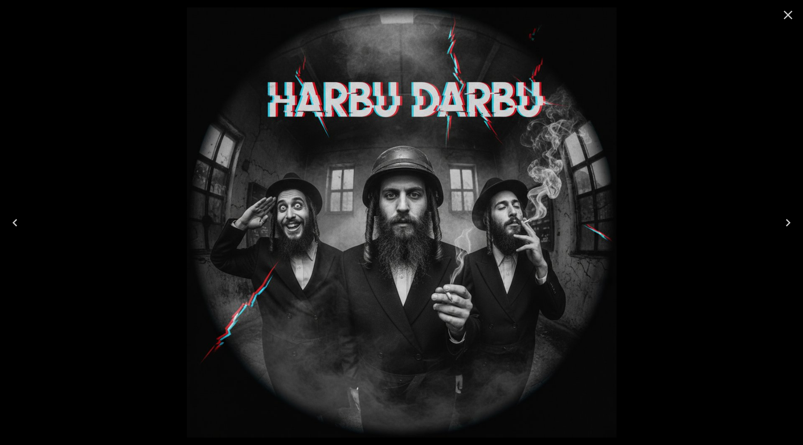
click at [779, 16] on button "Close" at bounding box center [788, 15] width 22 height 22
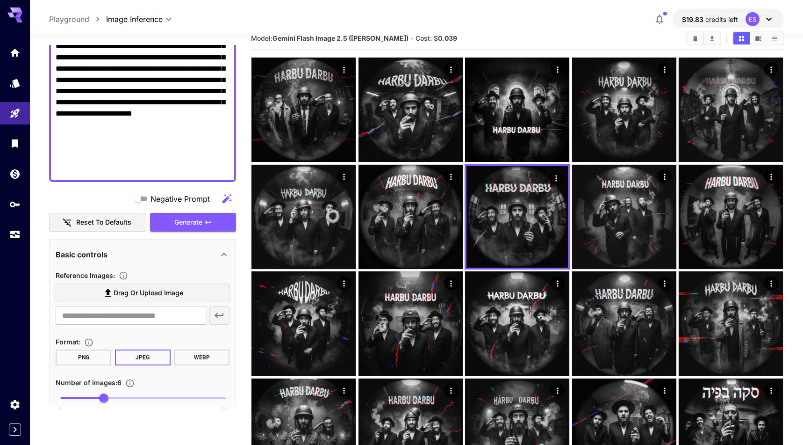
scroll to position [139, 0]
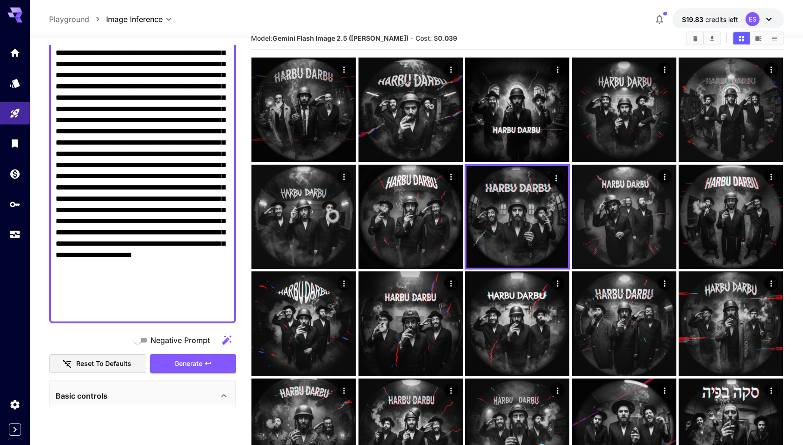
click at [101, 160] on textarea "Negative Prompt" at bounding box center [143, 159] width 174 height 314
paste textarea
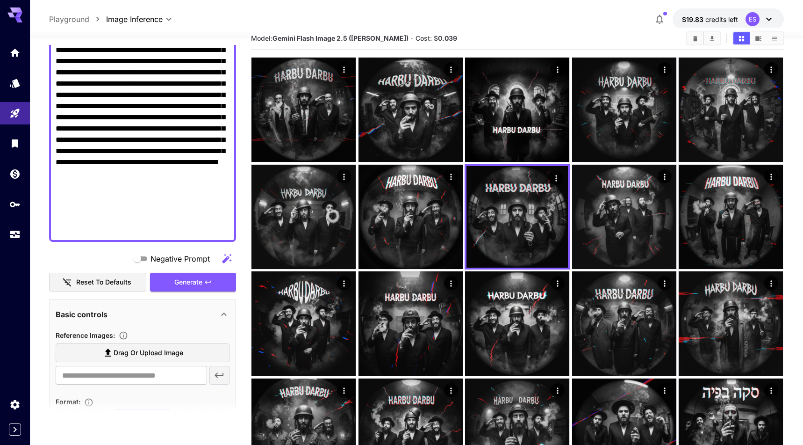
scroll to position [222, 0]
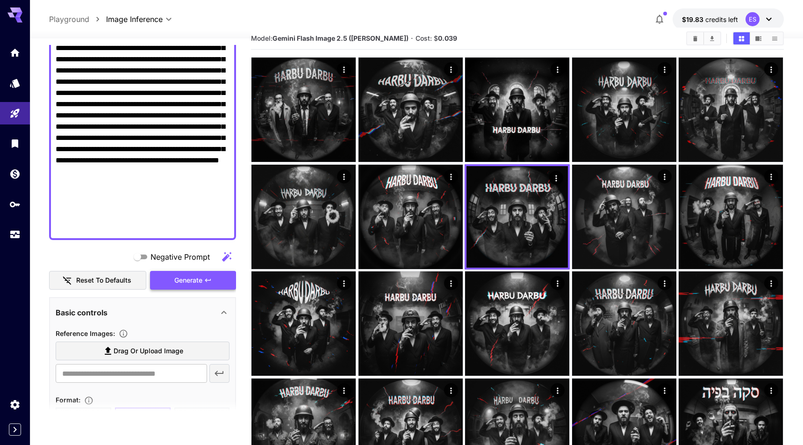
type textarea "**********"
click at [189, 284] on span "Generate" at bounding box center [188, 280] width 28 height 12
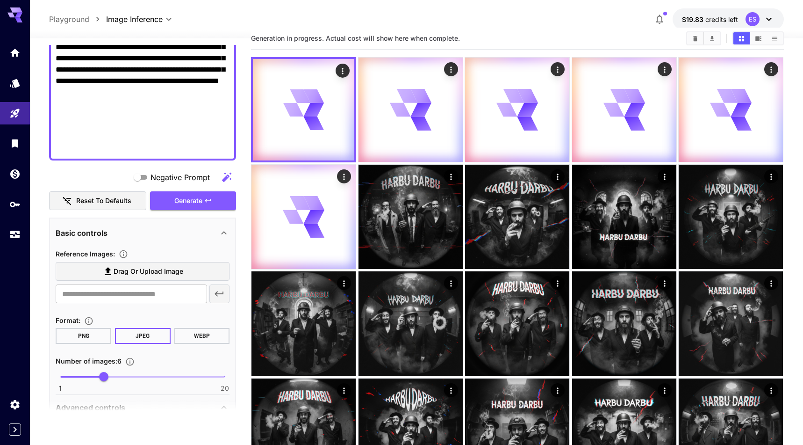
scroll to position [400, 0]
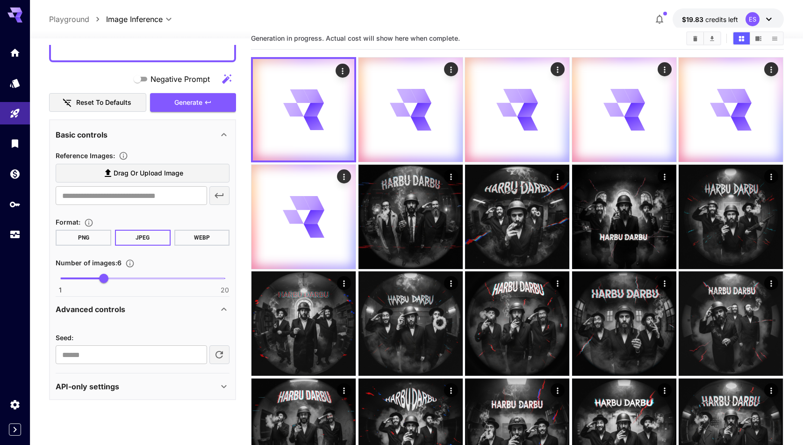
click at [223, 350] on icon "button" at bounding box center [219, 354] width 11 height 11
click at [206, 105] on icon "button" at bounding box center [207, 102] width 7 height 7
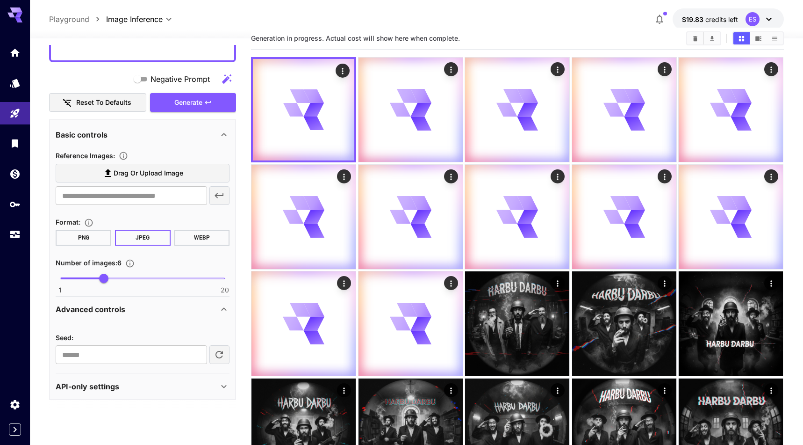
click at [222, 352] on icon "button" at bounding box center [218, 354] width 7 height 7
type input "**********"
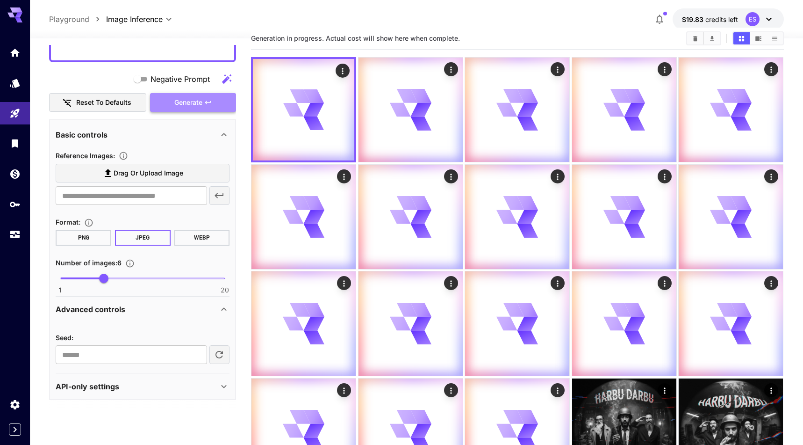
click at [216, 95] on button "Generate" at bounding box center [193, 102] width 86 height 19
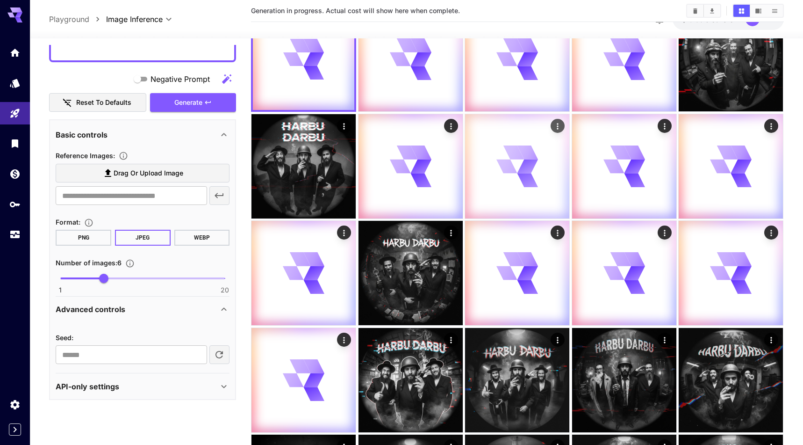
scroll to position [61, 0]
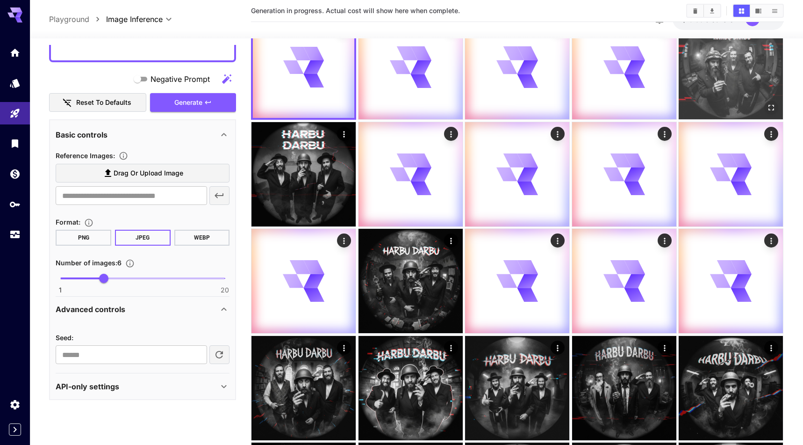
click at [774, 106] on icon "Open in fullscreen" at bounding box center [771, 107] width 9 height 9
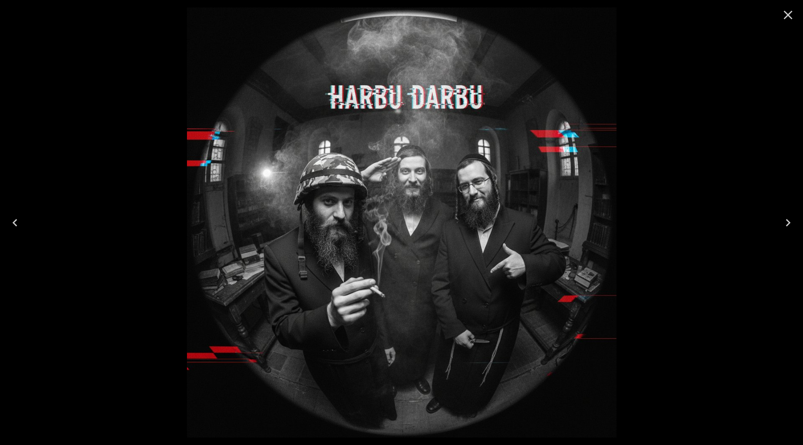
click at [785, 10] on icon "Close" at bounding box center [788, 14] width 15 height 15
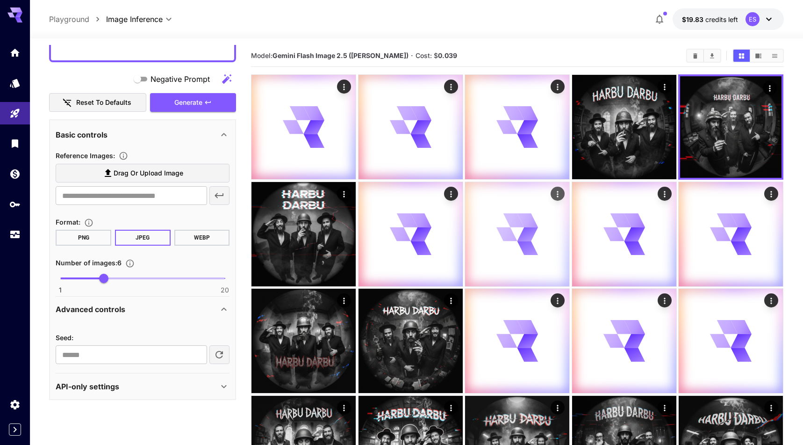
scroll to position [0, 0]
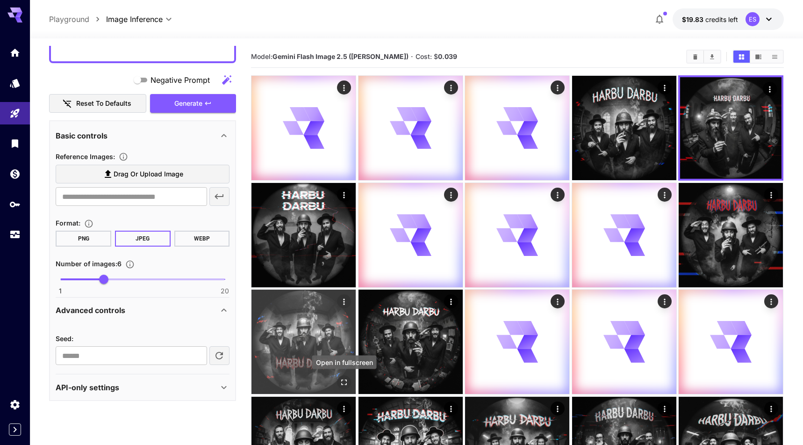
click at [346, 381] on icon "Open in fullscreen" at bounding box center [344, 381] width 9 height 9
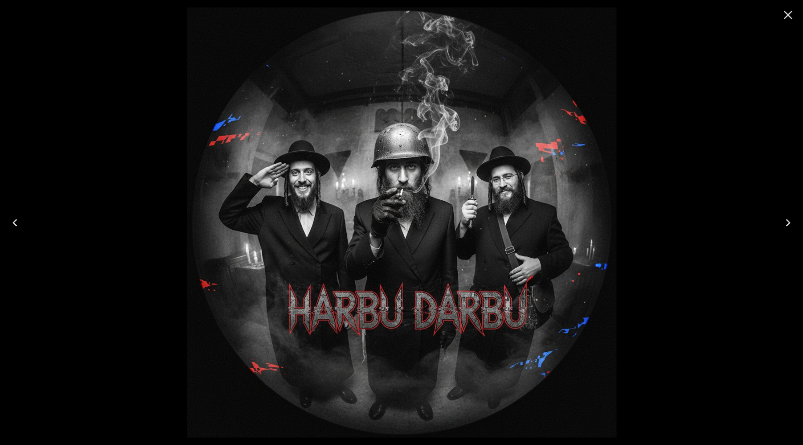
click at [790, 15] on icon "Close" at bounding box center [788, 14] width 15 height 15
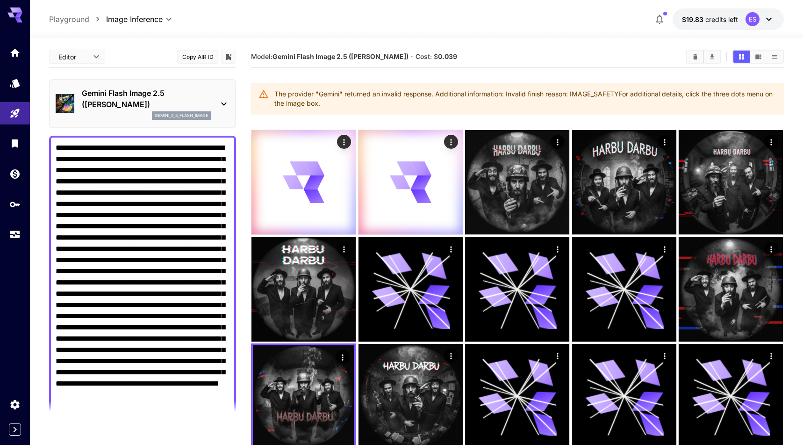
scroll to position [400, 0]
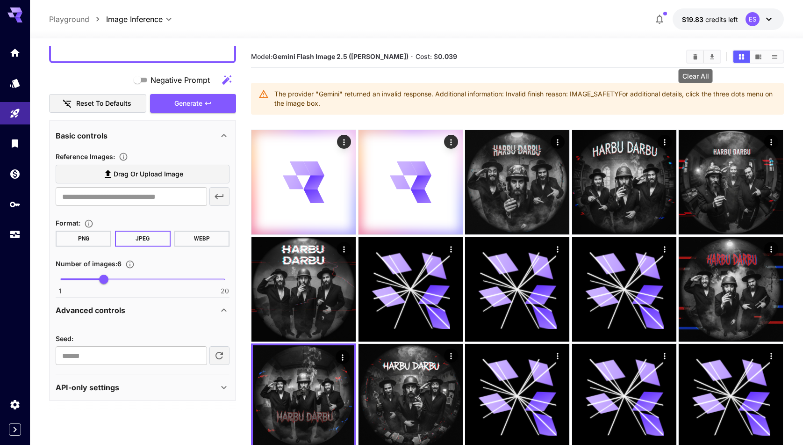
click at [695, 54] on icon "Clear All" at bounding box center [695, 56] width 4 height 5
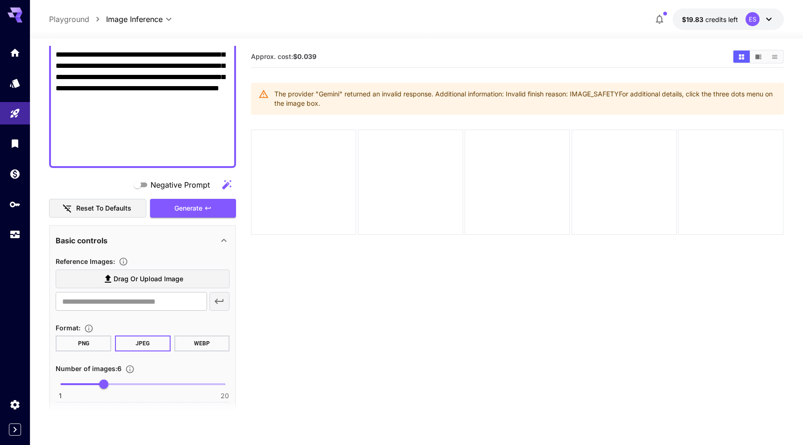
scroll to position [257, 0]
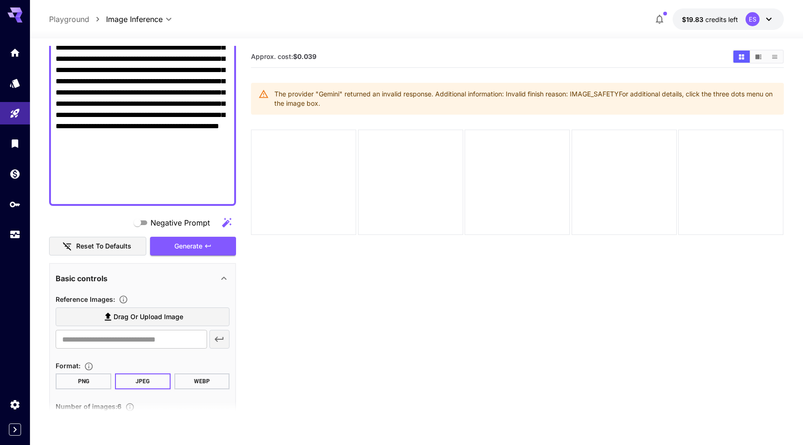
click at [184, 135] on textarea "Negative Prompt" at bounding box center [143, 42] width 174 height 314
paste textarea
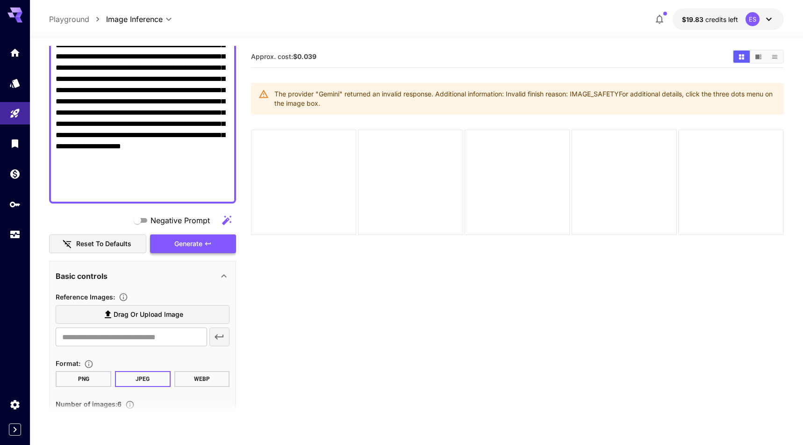
type textarea "**********"
click at [194, 244] on span "Generate" at bounding box center [188, 244] width 28 height 12
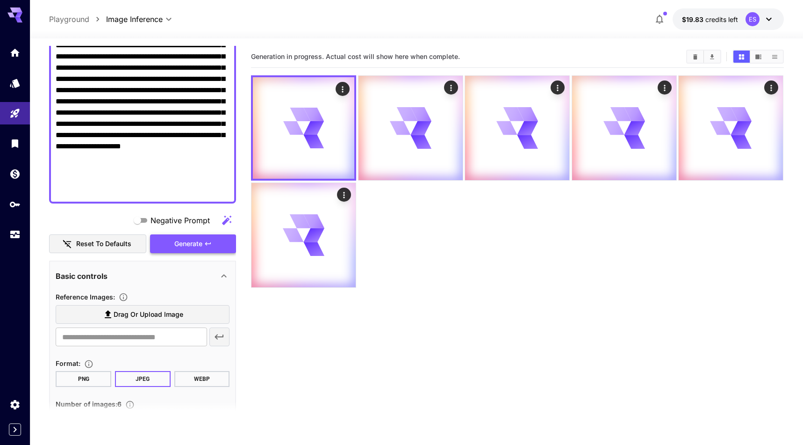
scroll to position [366, 0]
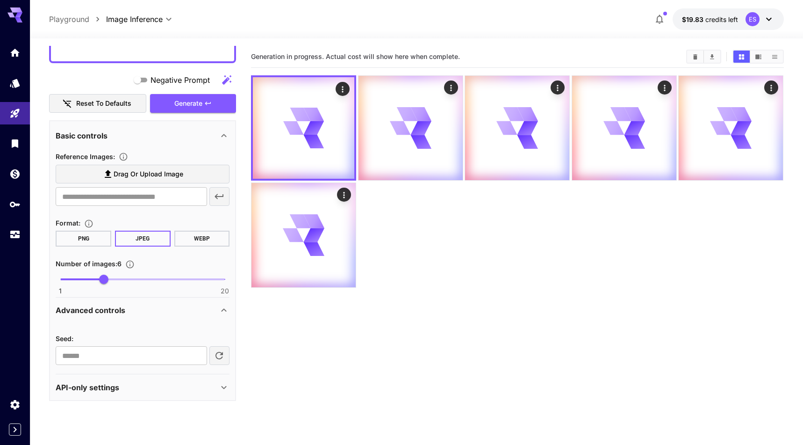
click at [220, 352] on icon "button" at bounding box center [219, 355] width 11 height 11
click at [209, 104] on icon "button" at bounding box center [207, 103] width 7 height 7
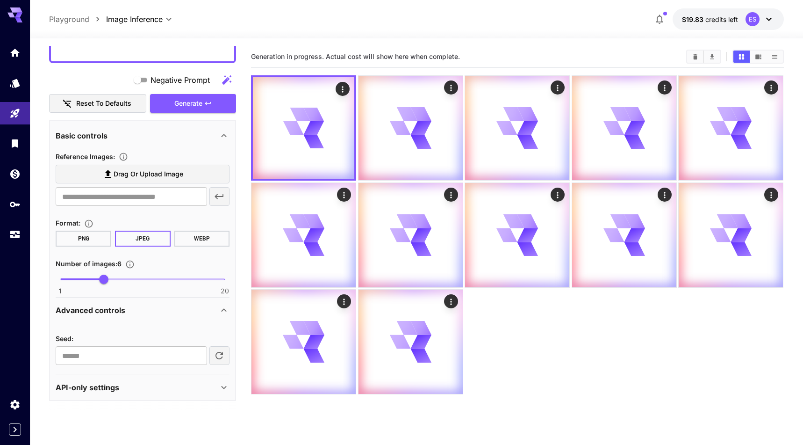
click at [225, 353] on button "button" at bounding box center [219, 355] width 21 height 19
click at [212, 96] on button "Generate" at bounding box center [193, 103] width 86 height 19
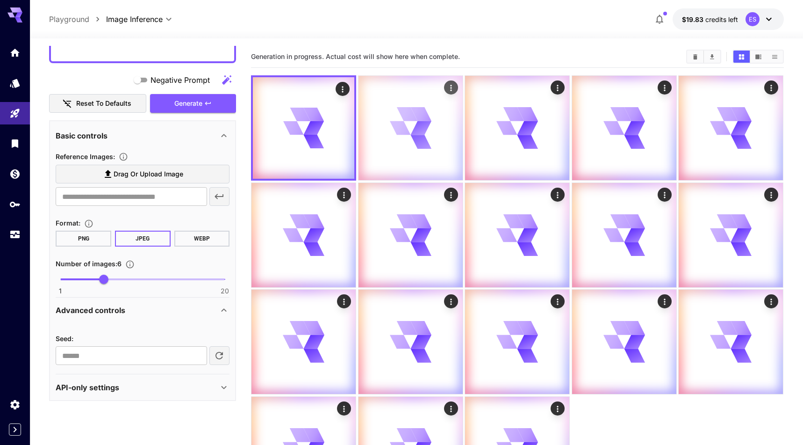
scroll to position [85, 0]
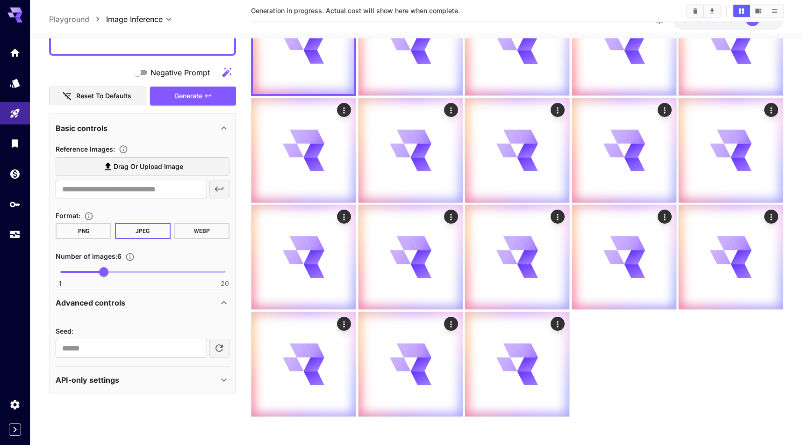
click at [221, 344] on icon "button" at bounding box center [218, 347] width 7 height 7
type input "**********"
click at [210, 100] on button "Generate" at bounding box center [193, 95] width 86 height 19
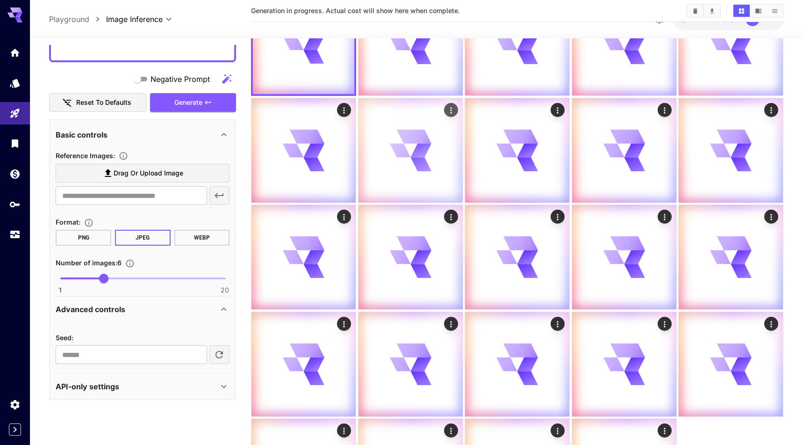
scroll to position [191, 0]
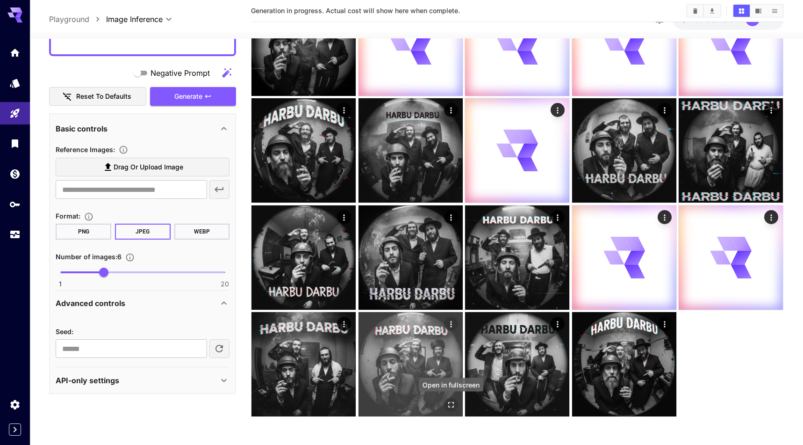
click at [453, 401] on icon "Open in fullscreen" at bounding box center [450, 404] width 9 height 9
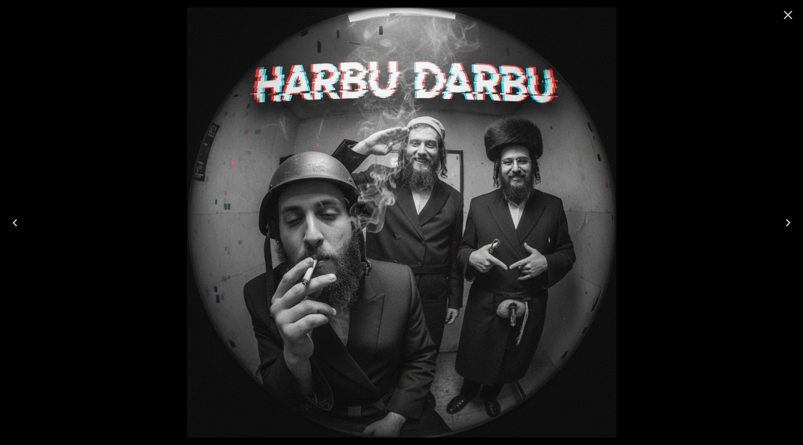
click at [790, 9] on icon "Close" at bounding box center [788, 14] width 15 height 15
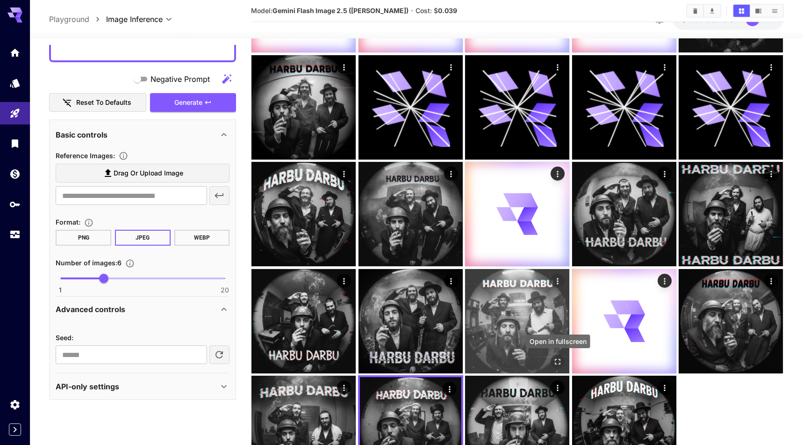
click at [561, 358] on icon "Open in fullscreen" at bounding box center [557, 361] width 9 height 9
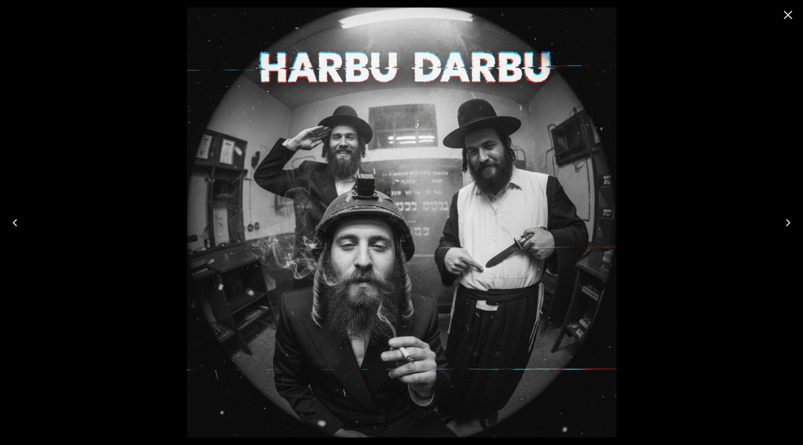
click at [780, 14] on button "Close" at bounding box center [788, 15] width 22 height 22
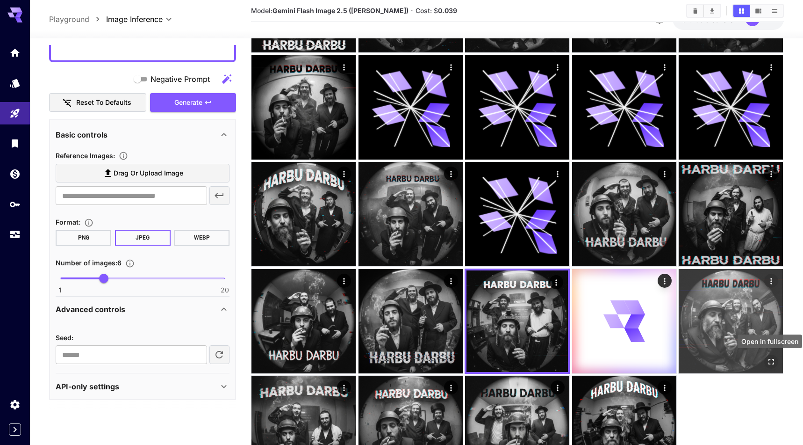
click at [774, 360] on icon "Open in fullscreen" at bounding box center [771, 361] width 9 height 9
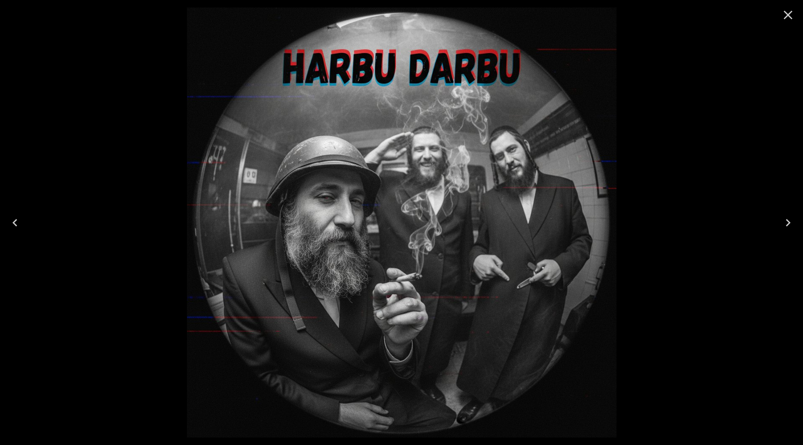
scroll to position [366, 0]
click at [784, 8] on icon "Close" at bounding box center [788, 14] width 15 height 15
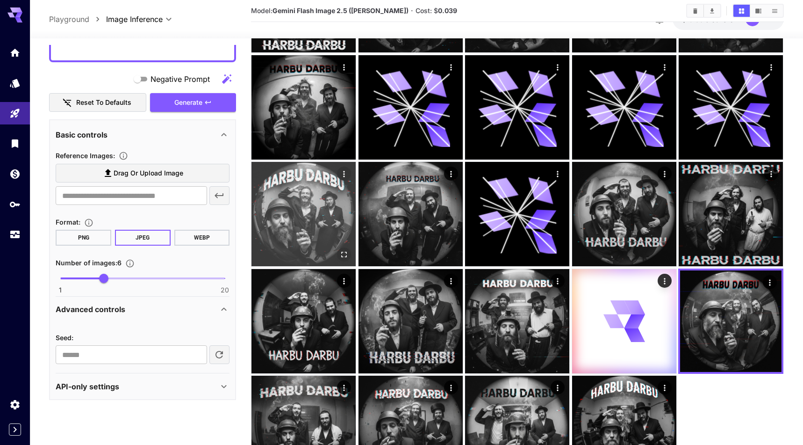
click at [345, 252] on icon "Open in fullscreen" at bounding box center [345, 255] width 6 height 6
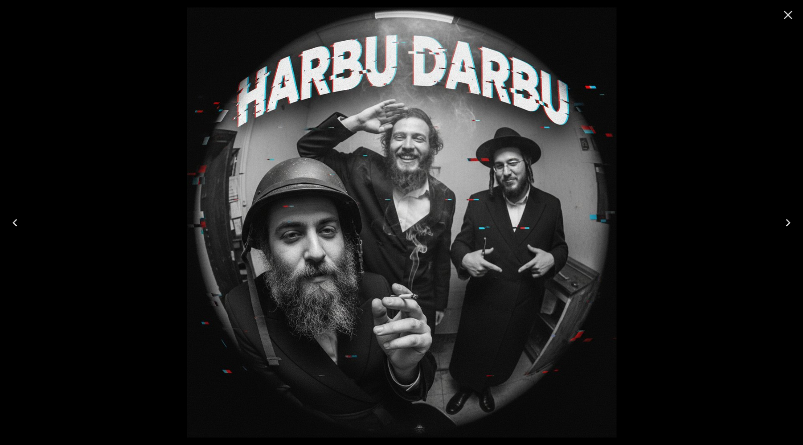
click at [784, 15] on icon "Close" at bounding box center [788, 14] width 15 height 15
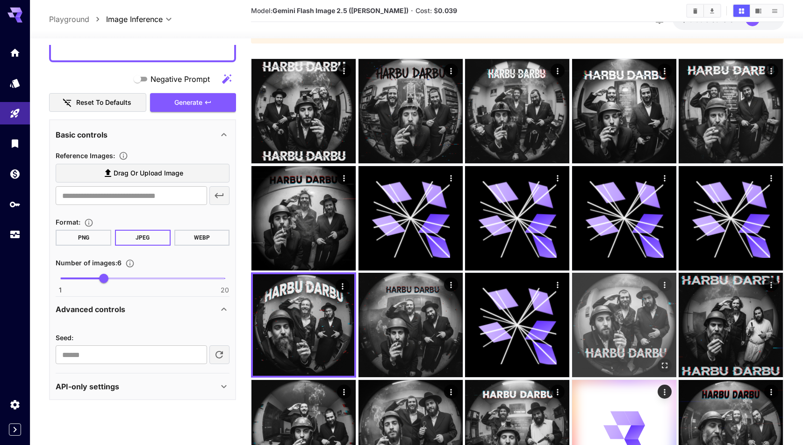
scroll to position [79, 0]
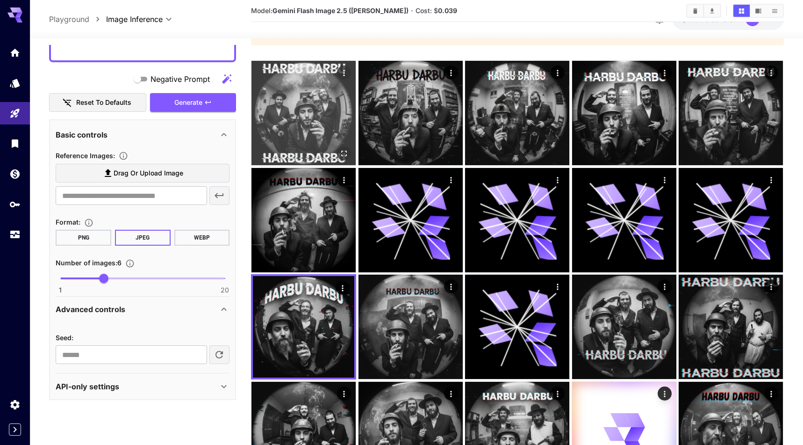
click at [354, 149] on img at bounding box center [303, 113] width 104 height 104
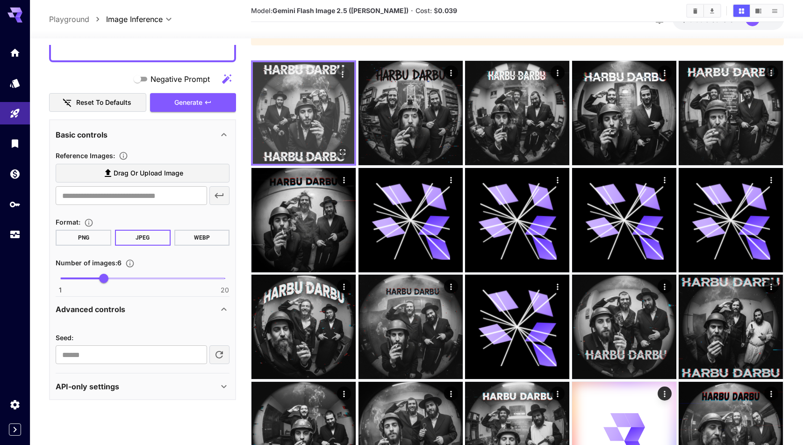
click at [342, 151] on icon "Open in fullscreen" at bounding box center [342, 151] width 9 height 9
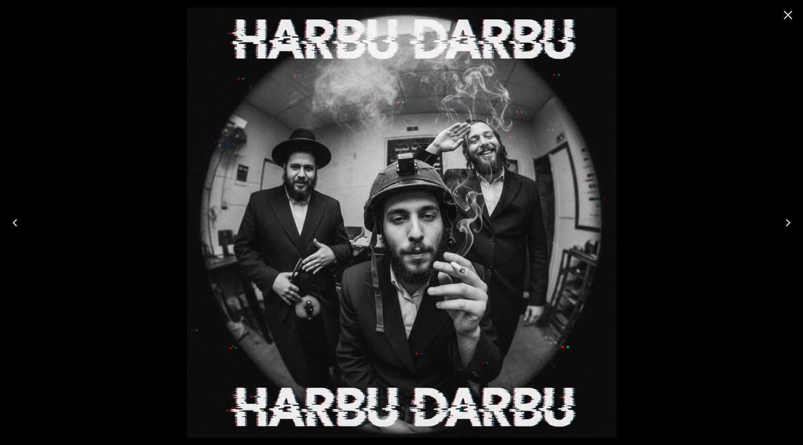
click at [783, 14] on icon "Close" at bounding box center [788, 14] width 15 height 15
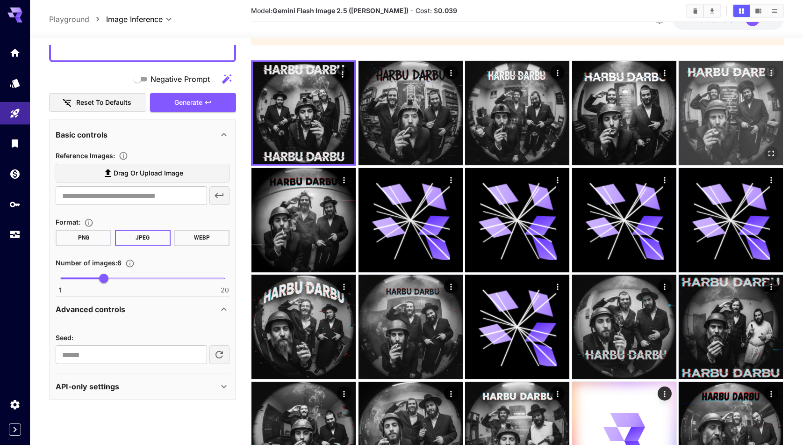
click at [769, 156] on icon "Open in fullscreen" at bounding box center [771, 153] width 9 height 9
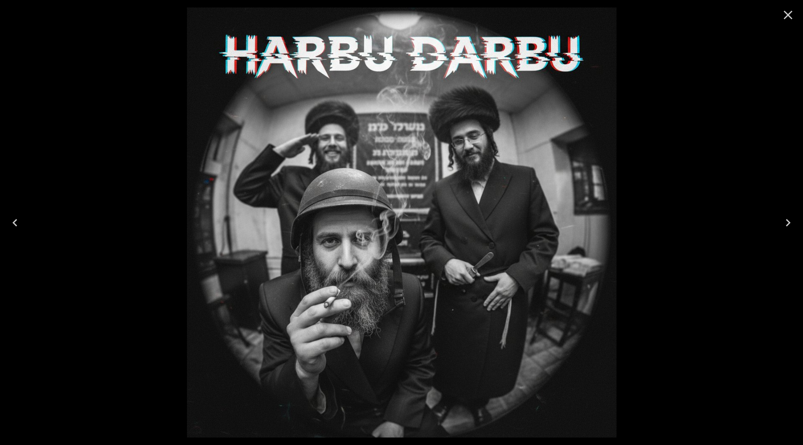
click at [785, 21] on icon "Close" at bounding box center [788, 14] width 15 height 15
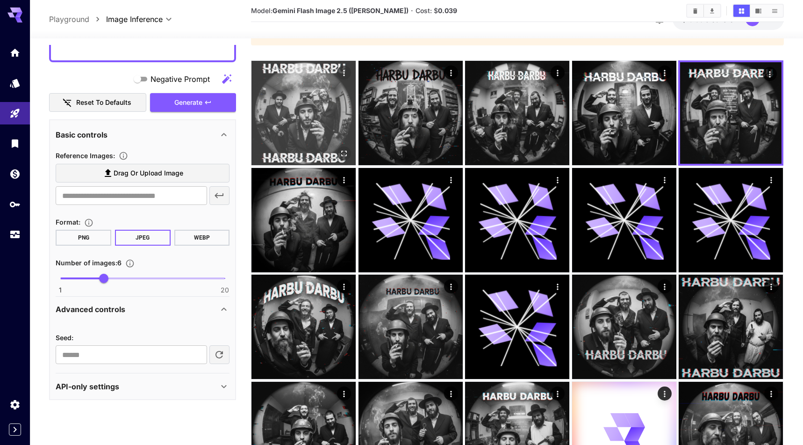
scroll to position [0, 0]
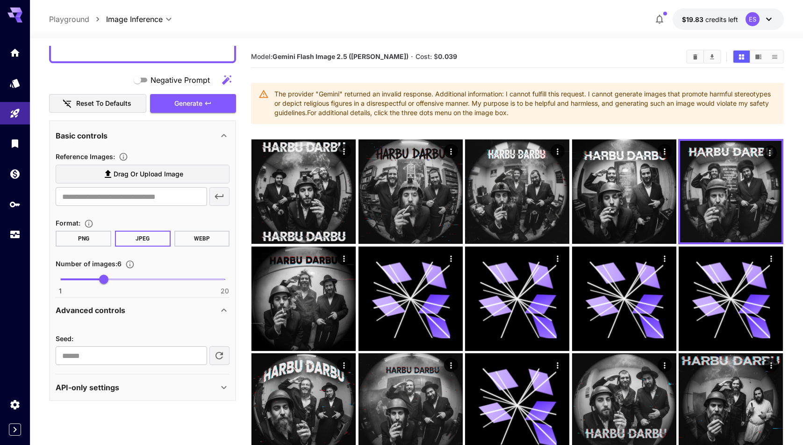
click at [696, 60] on button "Clear All" at bounding box center [695, 56] width 16 height 12
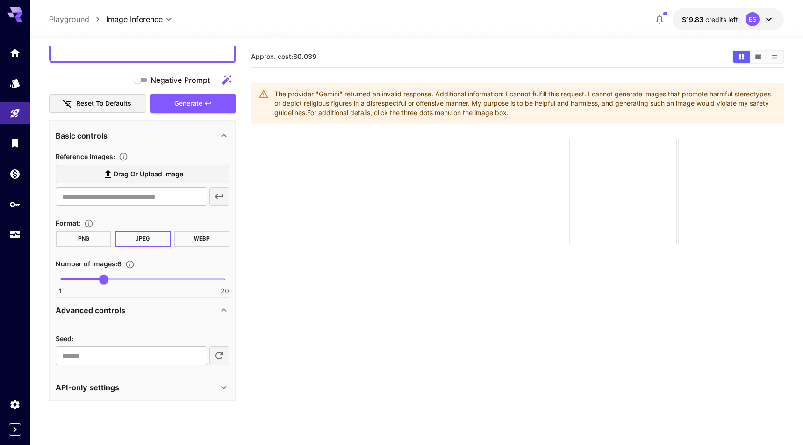
click at [221, 352] on icon "button" at bounding box center [218, 354] width 7 height 7
type input "**********"
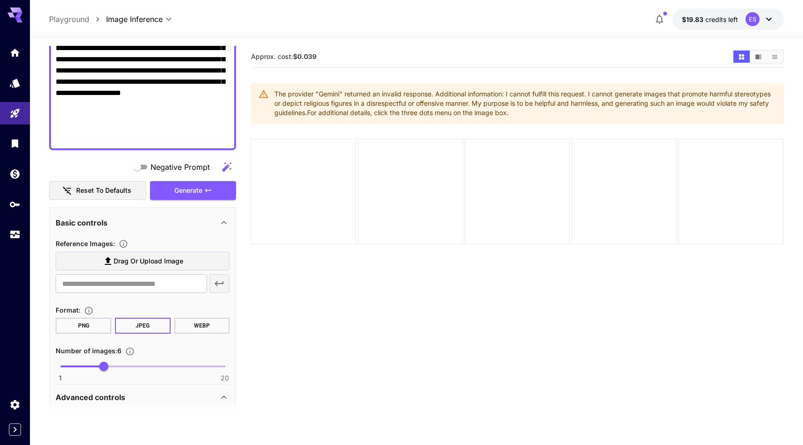
paste textarea "**********"
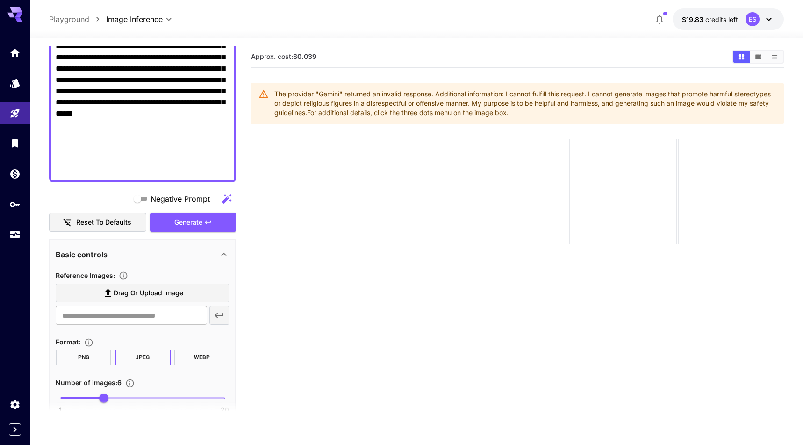
scroll to position [388, 0]
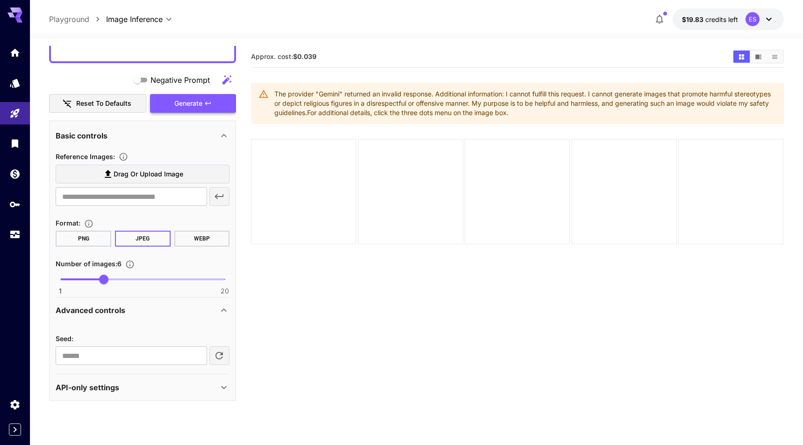
type textarea "**********"
click at [215, 102] on button "Generate" at bounding box center [193, 103] width 86 height 19
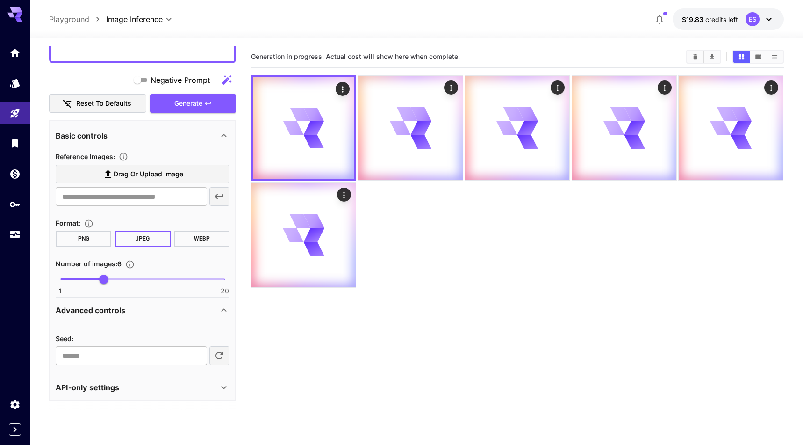
click at [219, 357] on icon "button" at bounding box center [219, 355] width 11 height 11
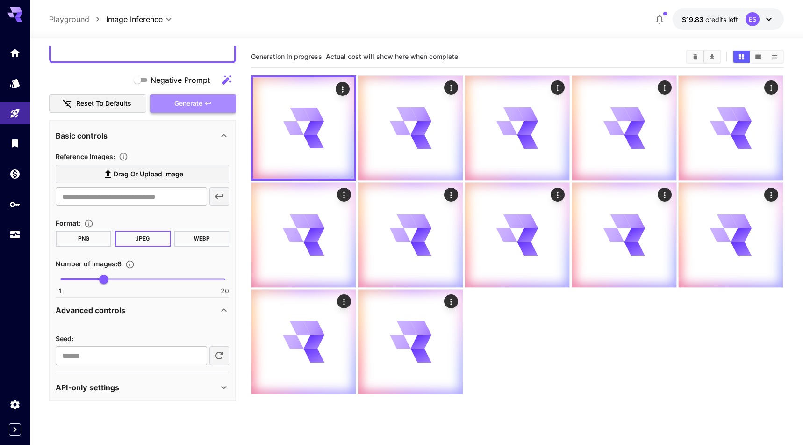
click at [233, 111] on button "Generate" at bounding box center [193, 103] width 86 height 19
click at [219, 353] on icon "button" at bounding box center [219, 355] width 11 height 11
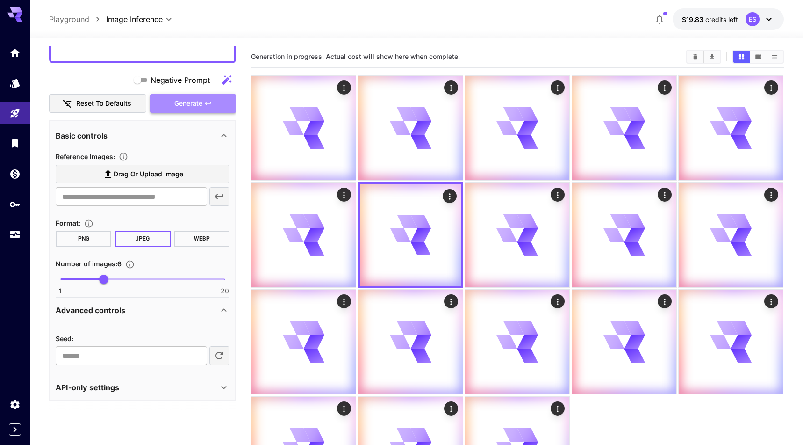
click at [221, 108] on button "Generate" at bounding box center [193, 103] width 86 height 19
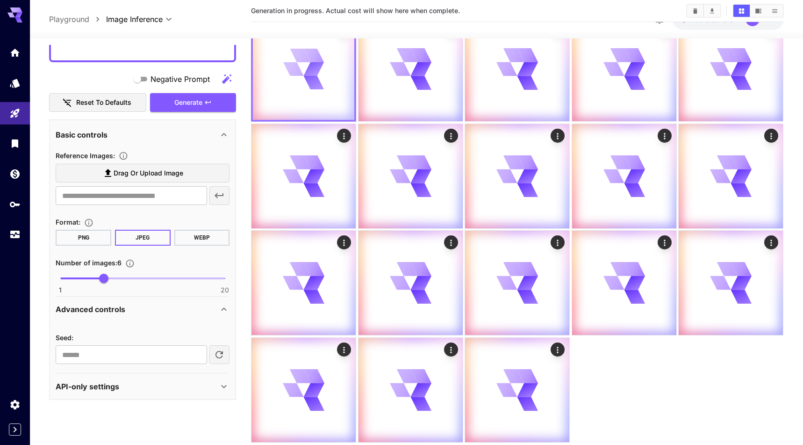
scroll to position [85, 0]
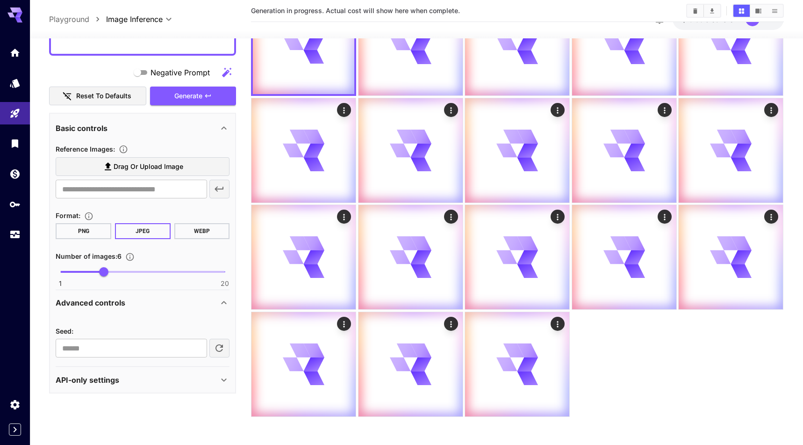
click at [216, 344] on icon "button" at bounding box center [219, 348] width 11 height 11
click at [197, 99] on span "Generate" at bounding box center [188, 96] width 28 height 12
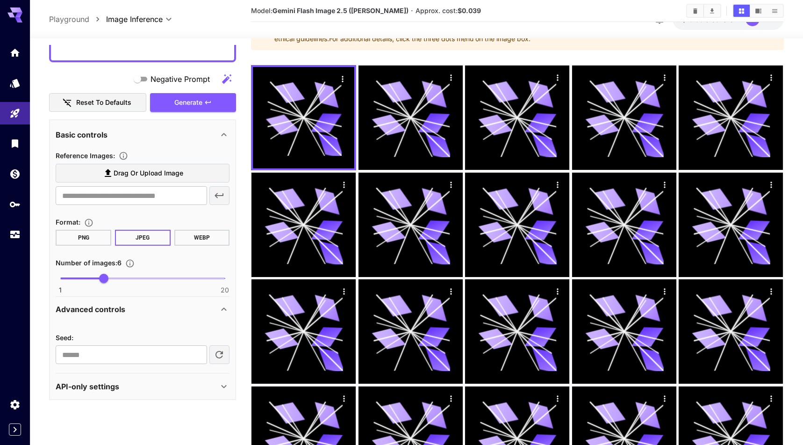
scroll to position [81, 0]
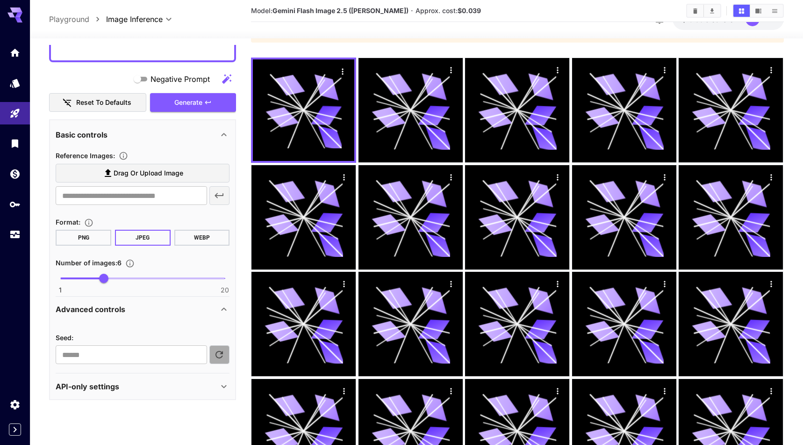
click at [215, 350] on icon "button" at bounding box center [219, 354] width 11 height 11
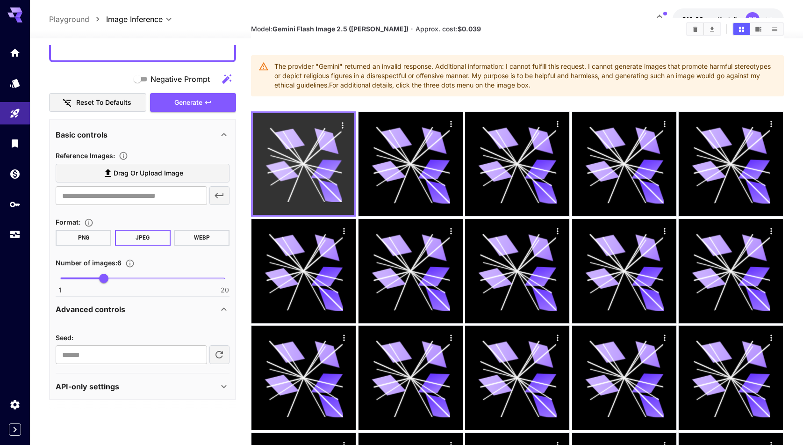
scroll to position [0, 0]
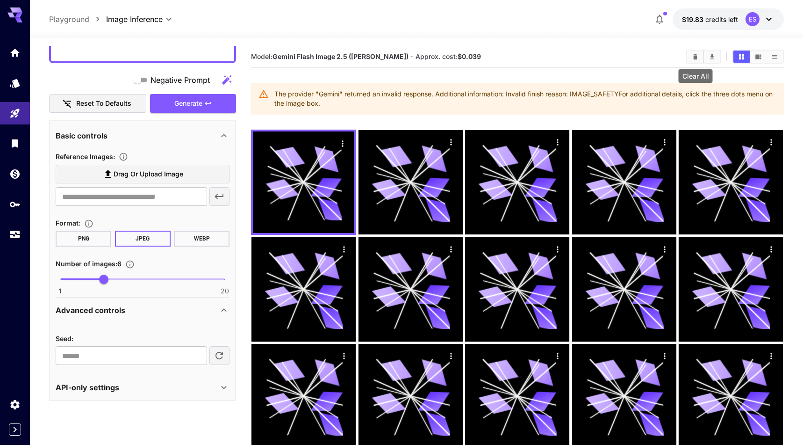
click at [694, 56] on icon "Clear All" at bounding box center [695, 56] width 4 height 5
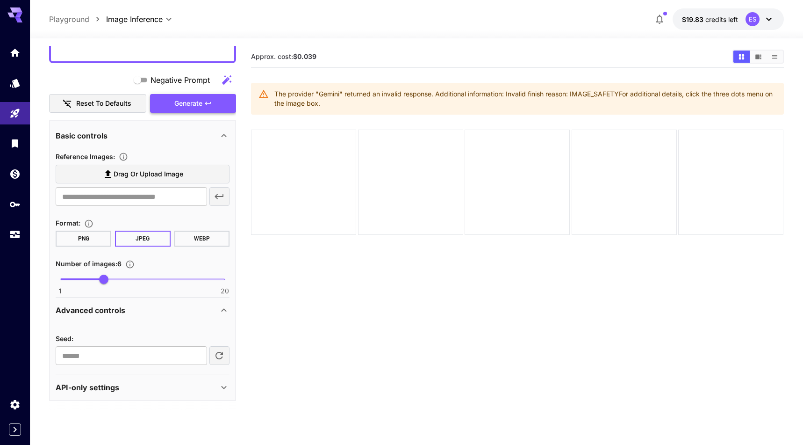
click at [223, 107] on button "Generate" at bounding box center [193, 103] width 86 height 19
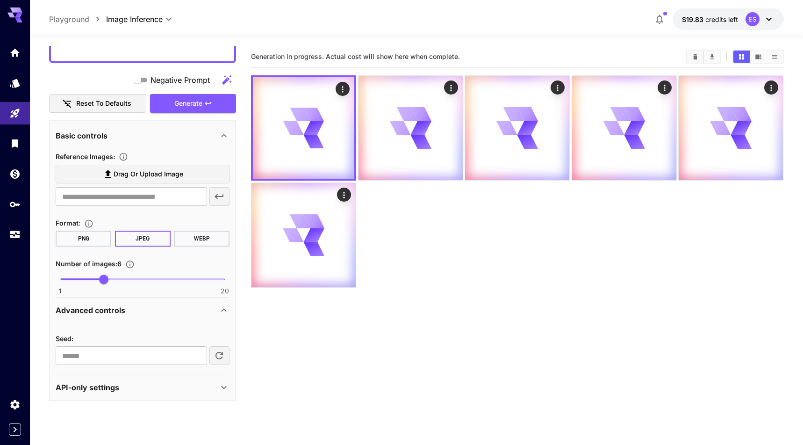
click at [216, 359] on icon "button" at bounding box center [219, 355] width 11 height 11
click at [227, 101] on button "Generate" at bounding box center [193, 103] width 86 height 19
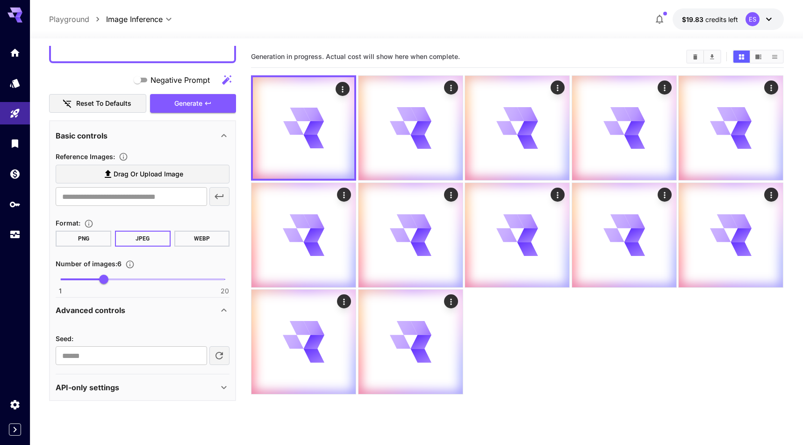
click at [219, 351] on icon "button" at bounding box center [219, 355] width 11 height 11
click at [215, 99] on button "Generate" at bounding box center [193, 103] width 86 height 19
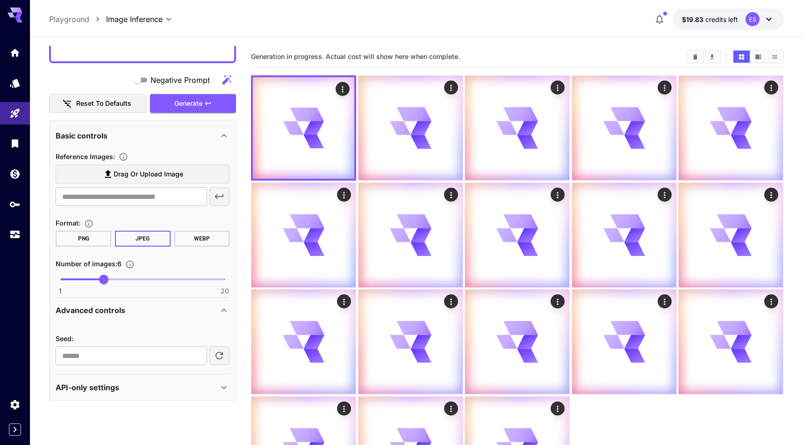
click at [219, 353] on icon "button" at bounding box center [219, 355] width 11 height 11
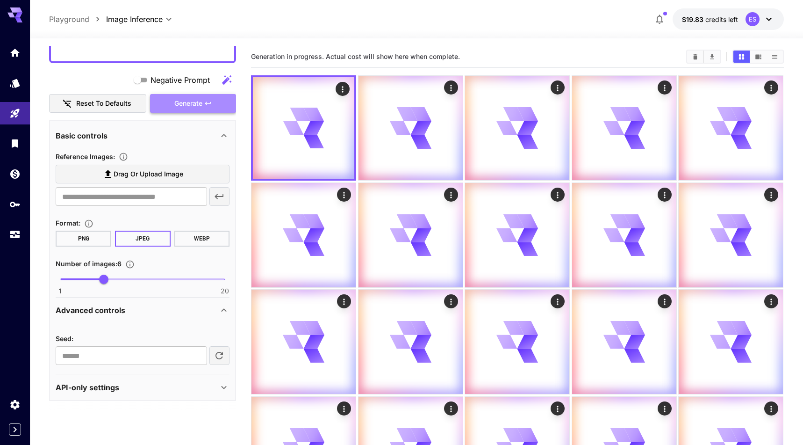
click at [210, 96] on button "Generate" at bounding box center [193, 103] width 86 height 19
click at [225, 351] on icon "button" at bounding box center [219, 355] width 11 height 11
click at [220, 110] on button "Generate" at bounding box center [193, 103] width 86 height 19
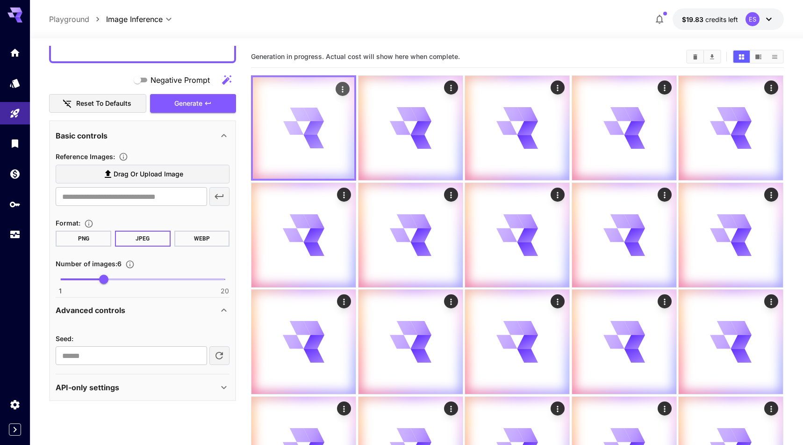
scroll to position [298, 0]
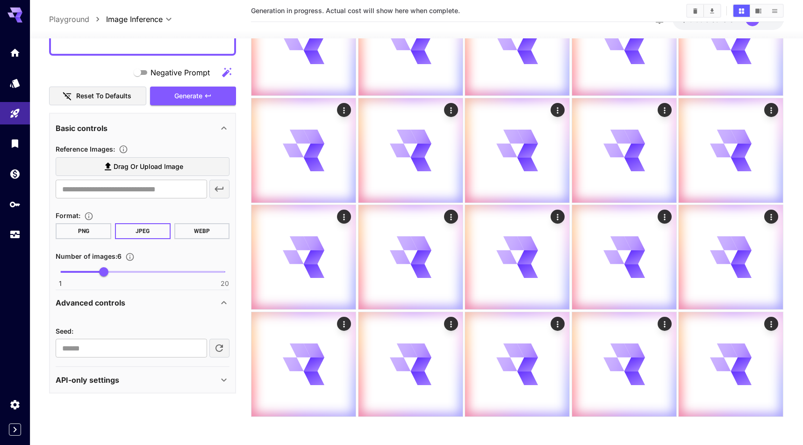
click at [216, 347] on icon "button" at bounding box center [218, 347] width 7 height 7
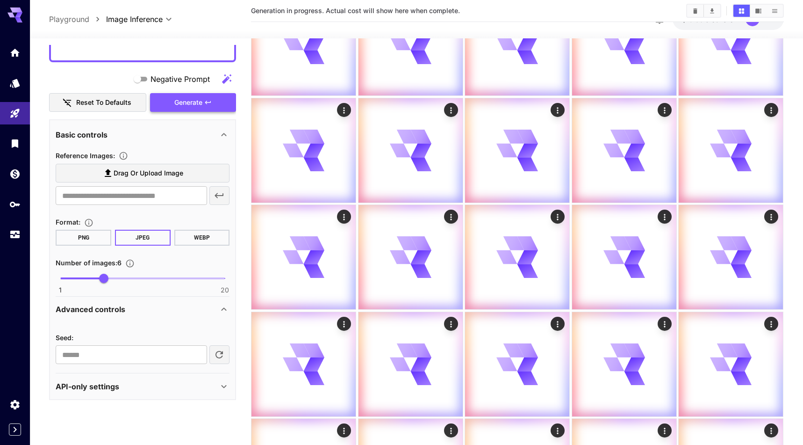
click at [220, 88] on div "Negative Prompt Reset to defaults Generate" at bounding box center [142, 91] width 187 height 43
click at [219, 354] on icon "button" at bounding box center [219, 354] width 11 height 11
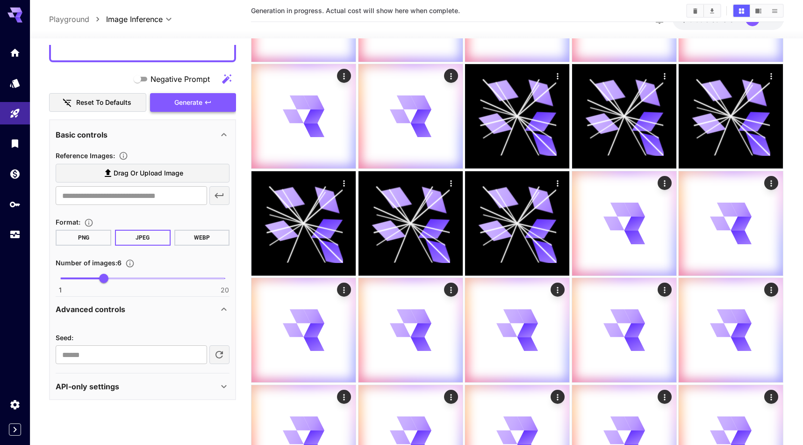
click at [215, 107] on button "Generate" at bounding box center [193, 102] width 86 height 19
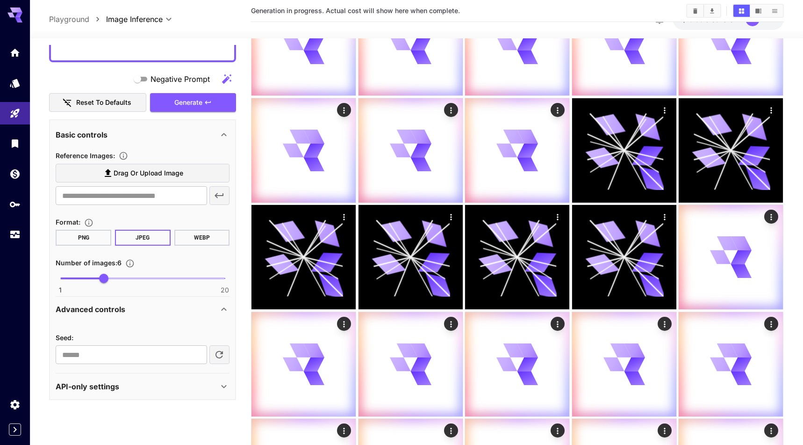
click at [220, 354] on icon "button" at bounding box center [219, 354] width 11 height 11
type input "*********"
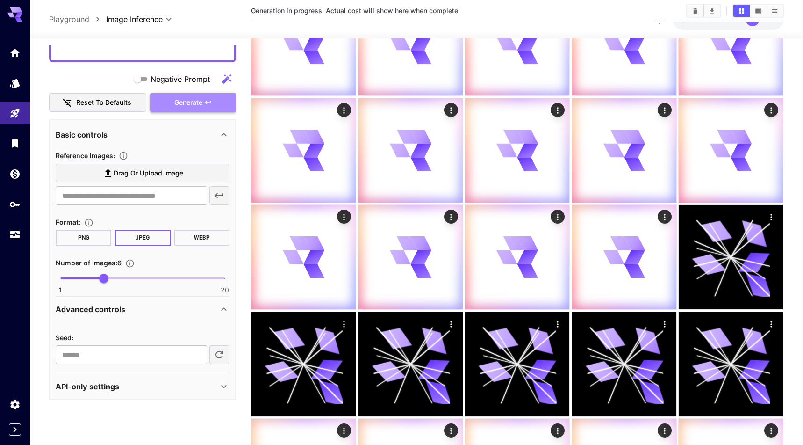
click at [219, 104] on button "Generate" at bounding box center [193, 102] width 86 height 19
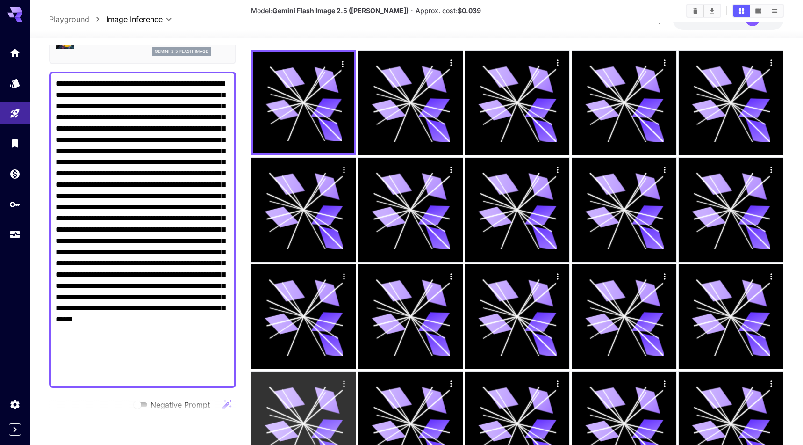
scroll to position [0, 0]
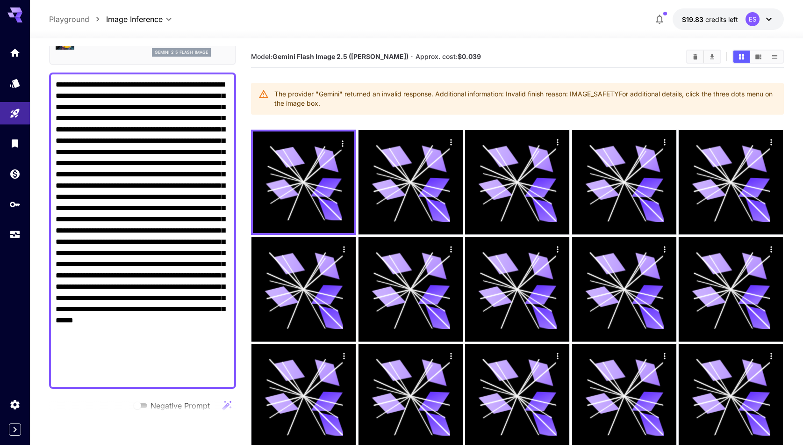
click at [203, 244] on textarea "Negative Prompt" at bounding box center [143, 230] width 174 height 303
click at [212, 186] on textarea "Negative Prompt" at bounding box center [143, 230] width 174 height 303
paste textarea
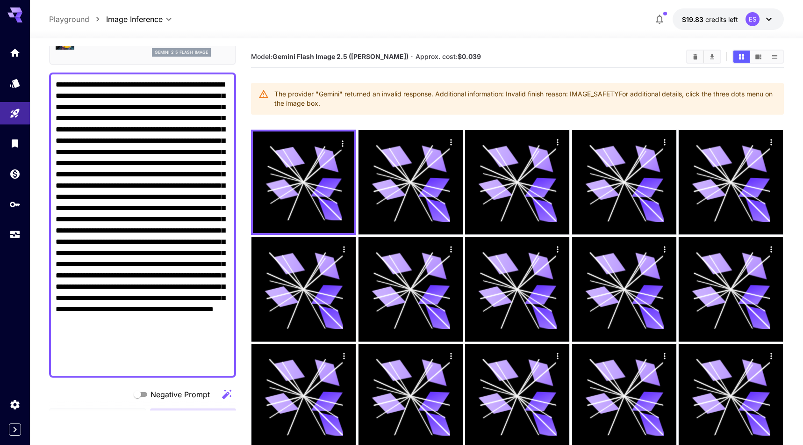
type textarea "**********"
click at [691, 53] on button "Clear All" at bounding box center [695, 56] width 16 height 12
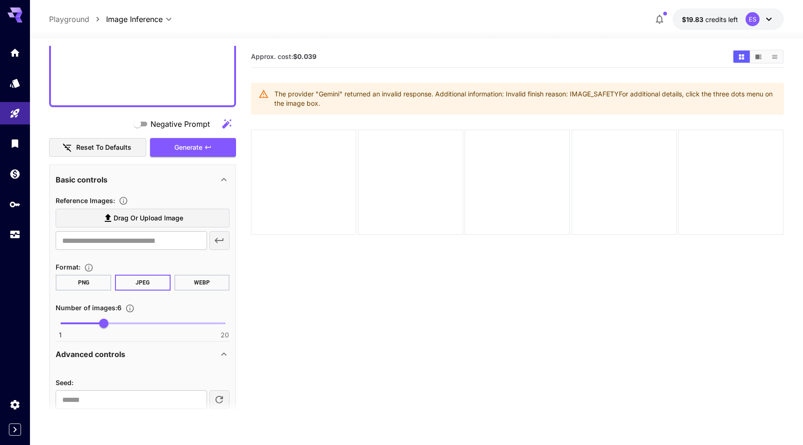
scroll to position [377, 0]
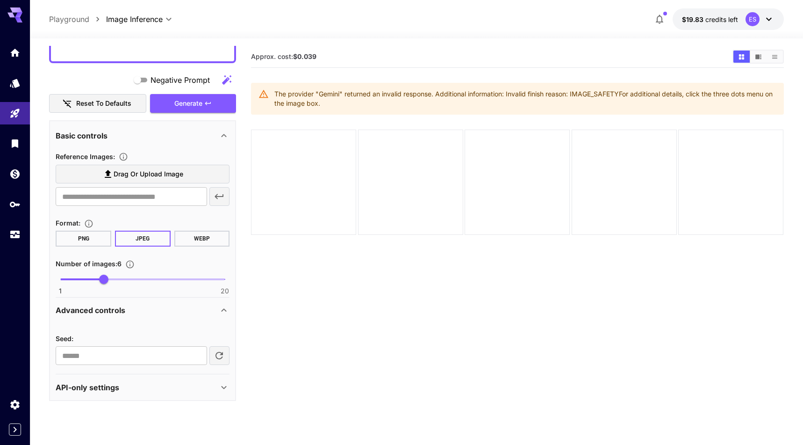
click at [222, 353] on icon "button" at bounding box center [218, 354] width 7 height 7
click at [194, 109] on button "Generate" at bounding box center [193, 103] width 86 height 19
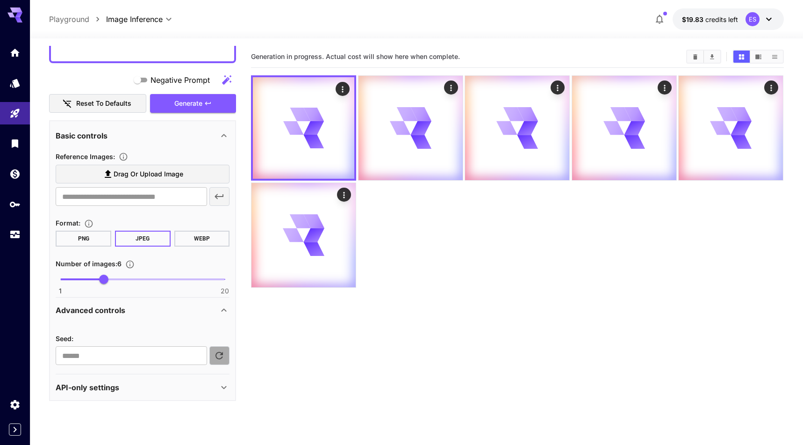
click at [224, 349] on button "button" at bounding box center [219, 355] width 21 height 19
click at [206, 115] on div "Editor **** ​ Copy AIR ID Gemini Flash Image 2.5 (Nano Banana) gemini_2_5_flash…" at bounding box center [142, 35] width 187 height 732
click at [210, 107] on icon "button" at bounding box center [207, 103] width 7 height 7
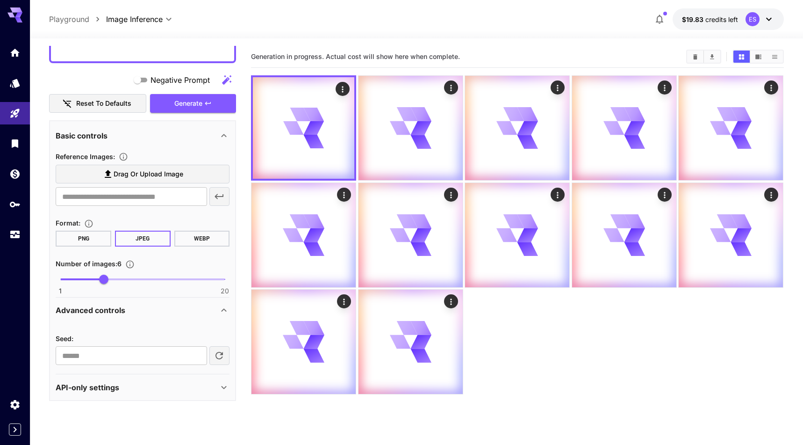
click at [218, 349] on button "button" at bounding box center [219, 355] width 21 height 19
type input "**********"
click at [217, 100] on button "Generate" at bounding box center [193, 103] width 86 height 19
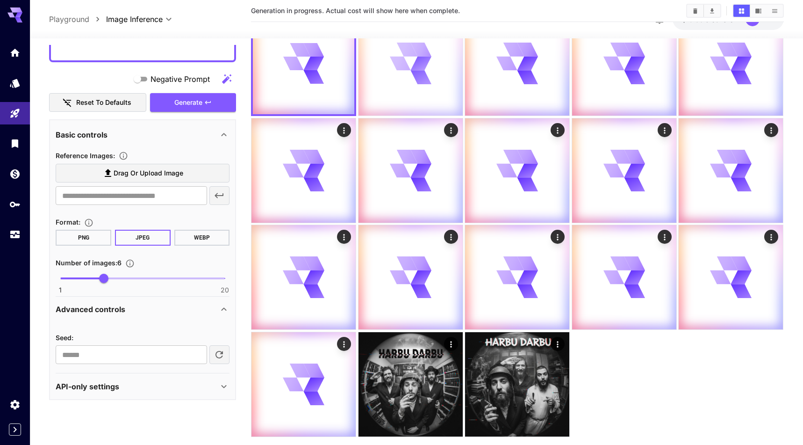
scroll to position [85, 0]
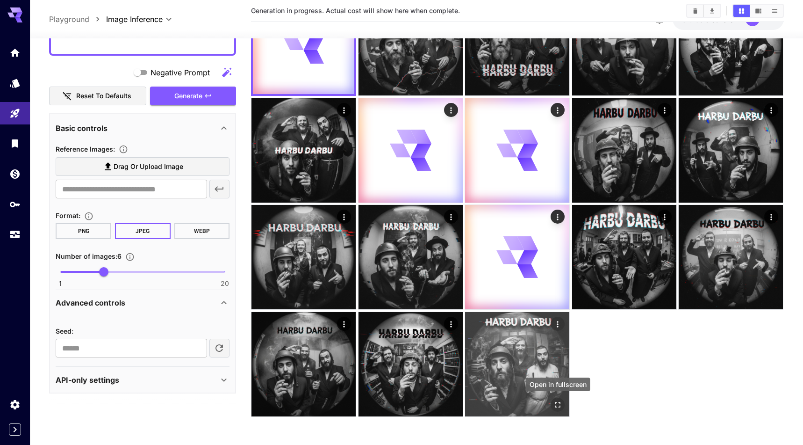
click at [559, 402] on icon "Open in fullscreen" at bounding box center [558, 405] width 6 height 6
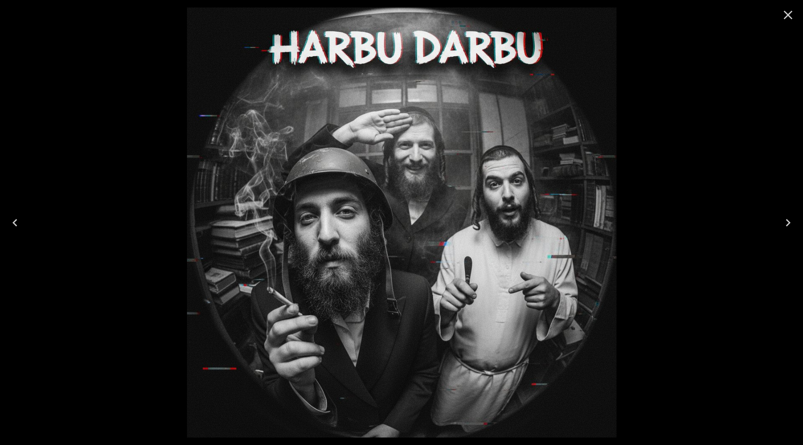
click at [782, 12] on icon "Close" at bounding box center [788, 14] width 15 height 15
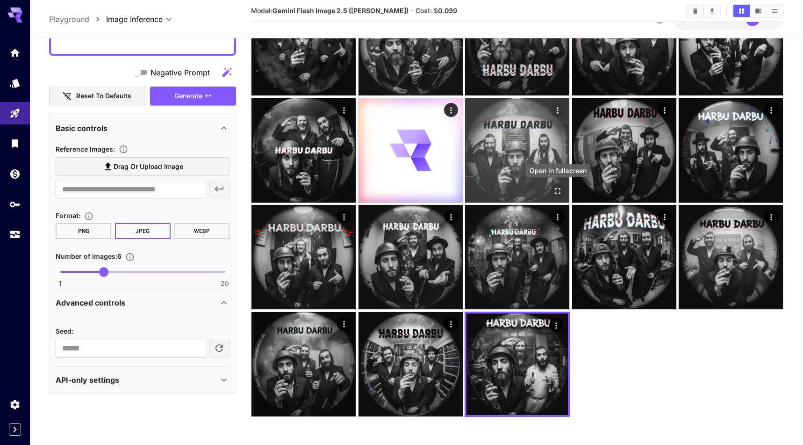
click at [559, 188] on icon "Open in fullscreen" at bounding box center [558, 191] width 6 height 6
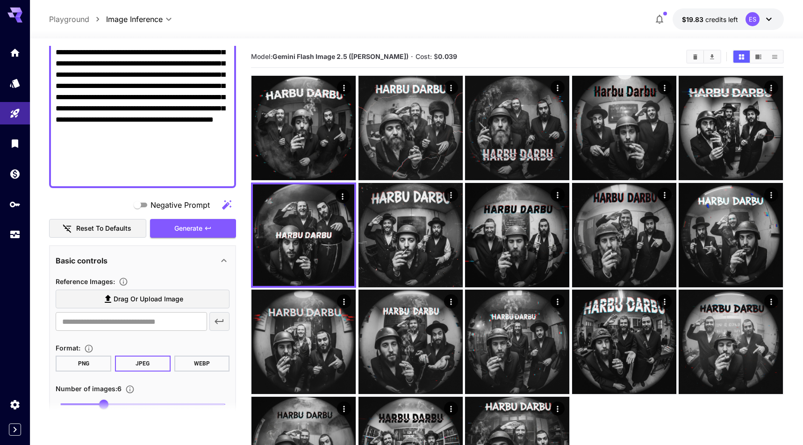
scroll to position [230, 0]
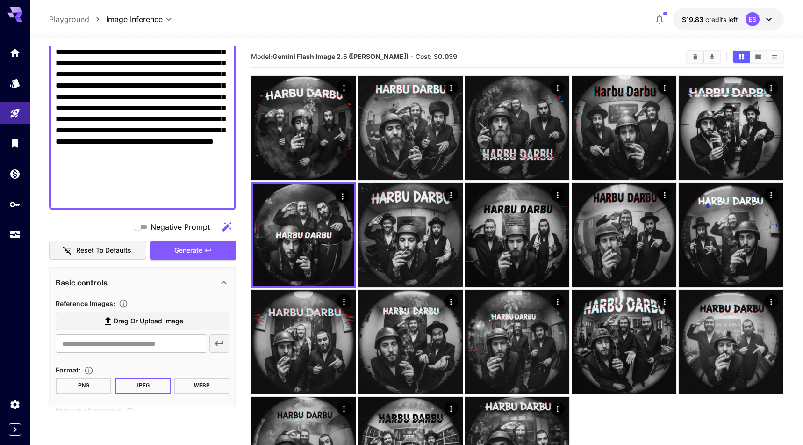
click at [217, 200] on textarea "Negative Prompt" at bounding box center [143, 58] width 174 height 292
click at [227, 190] on textarea "Negative Prompt" at bounding box center [143, 58] width 174 height 292
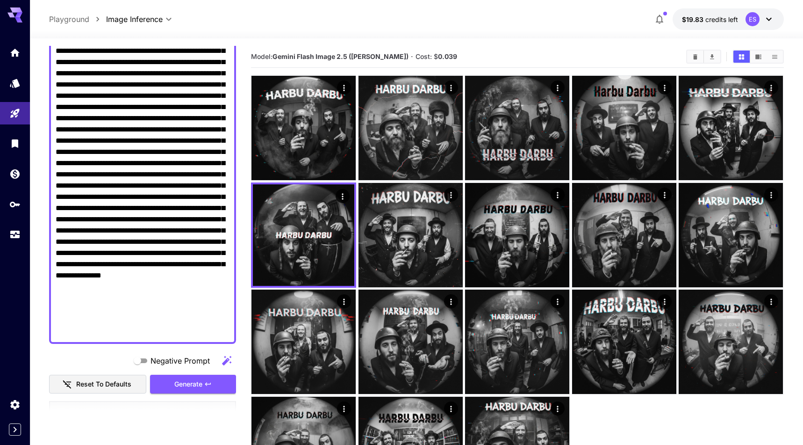
paste textarea "**********"
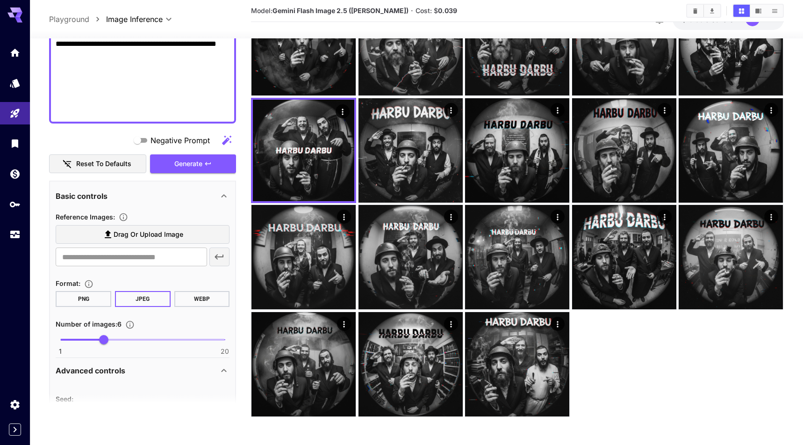
scroll to position [381, 0]
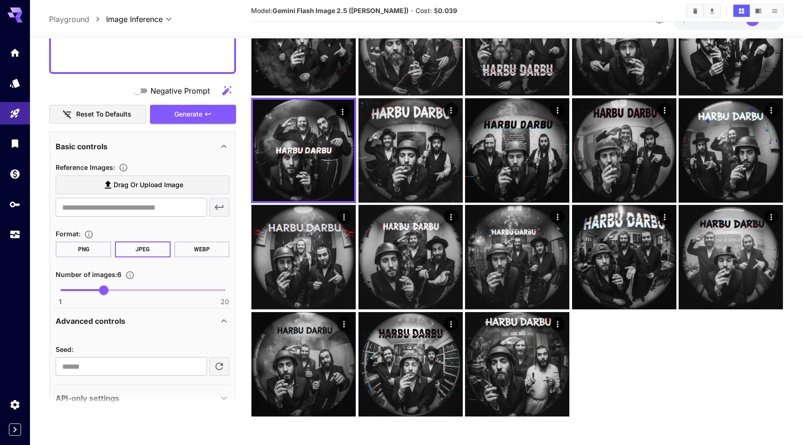
type textarea "**********"
click at [223, 363] on icon "button" at bounding box center [219, 366] width 11 height 11
click at [212, 111] on button "Generate" at bounding box center [193, 114] width 86 height 19
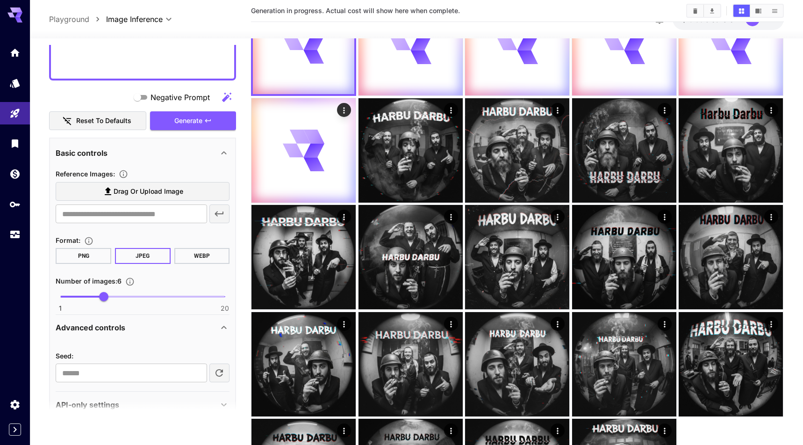
click at [224, 369] on icon "button" at bounding box center [219, 372] width 11 height 11
click at [215, 120] on button "Generate" at bounding box center [193, 120] width 86 height 19
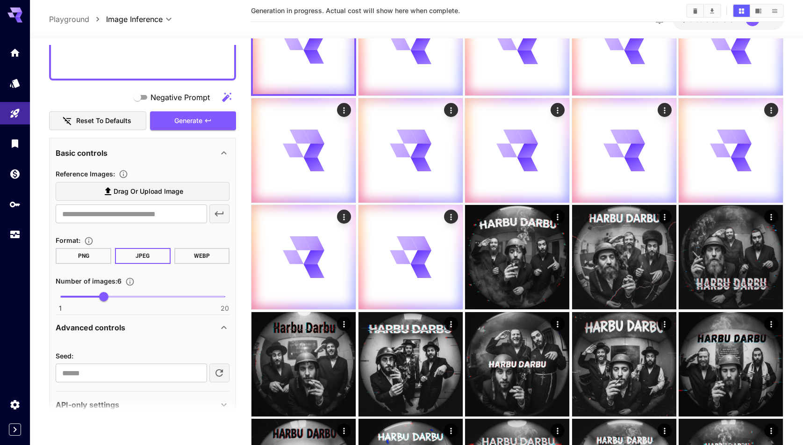
click at [226, 371] on button "button" at bounding box center [219, 372] width 21 height 19
type input "*********"
click at [210, 125] on button "Generate" at bounding box center [193, 120] width 86 height 19
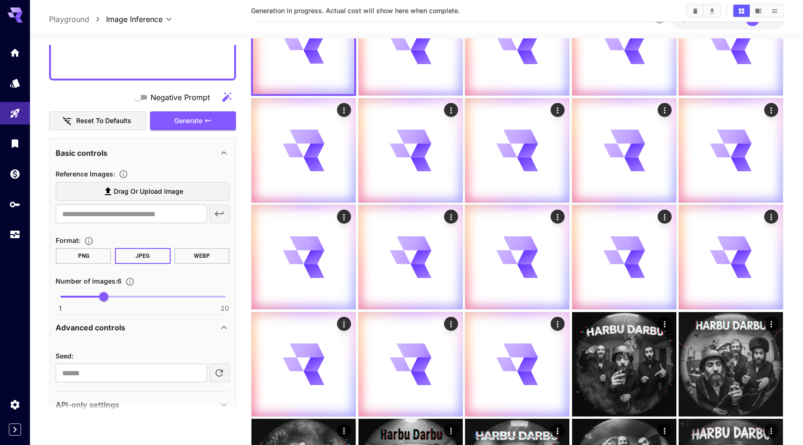
type input "**"
click at [143, 294] on span "1 20 6" at bounding box center [142, 296] width 165 height 14
click at [222, 367] on icon "button" at bounding box center [219, 372] width 11 height 11
click at [209, 122] on icon "button" at bounding box center [207, 120] width 7 height 7
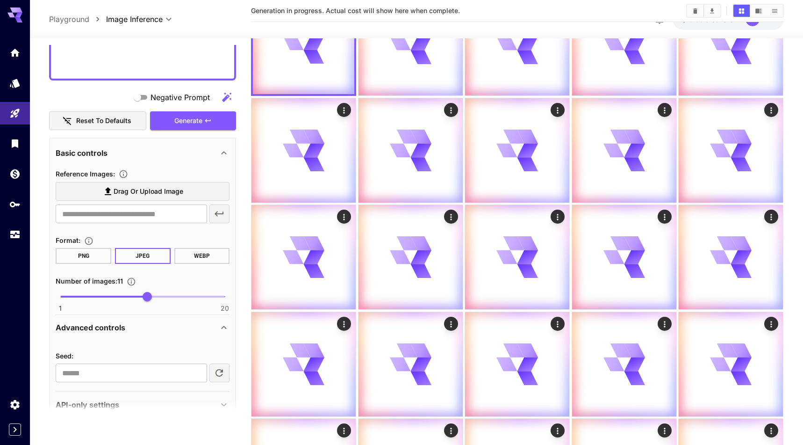
click at [226, 368] on button "button" at bounding box center [219, 372] width 21 height 19
type input "********"
click at [205, 121] on icon "button" at bounding box center [207, 120] width 7 height 7
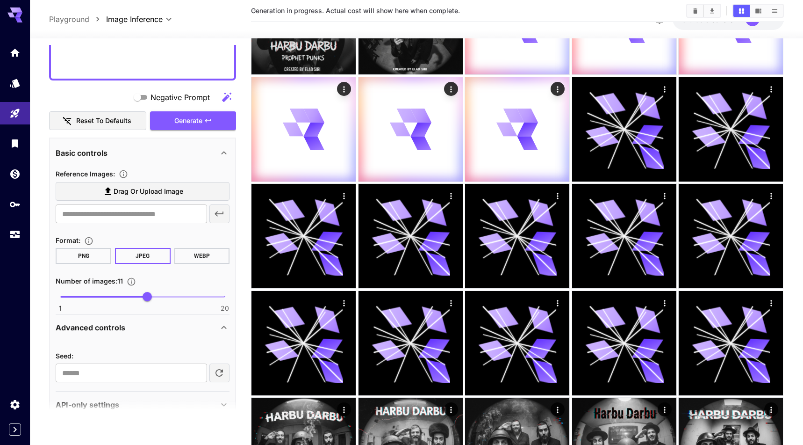
scroll to position [371, 0]
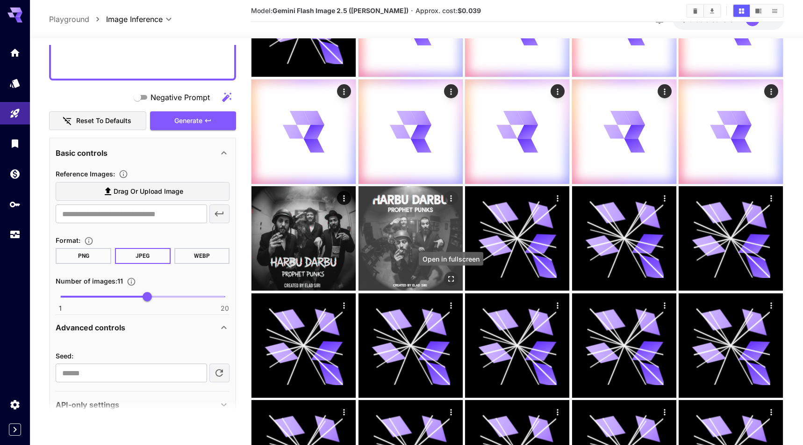
click at [455, 279] on icon "Open in fullscreen" at bounding box center [450, 278] width 9 height 9
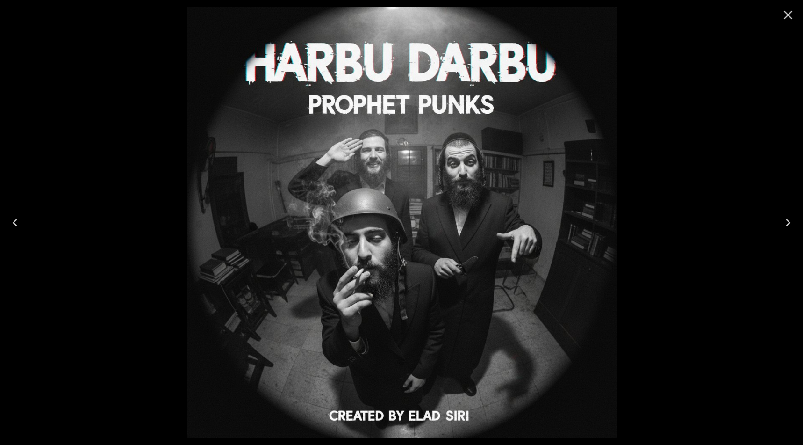
click at [789, 20] on icon "Close" at bounding box center [788, 14] width 15 height 15
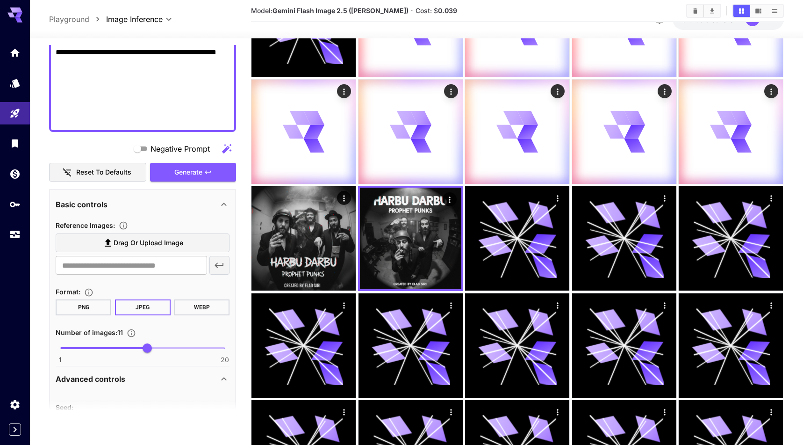
scroll to position [324, 0]
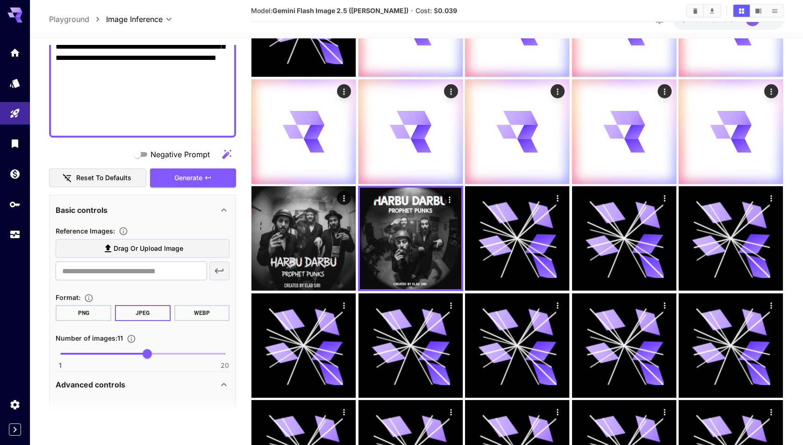
drag, startPoint x: 222, startPoint y: 102, endPoint x: 203, endPoint y: 104, distance: 18.3
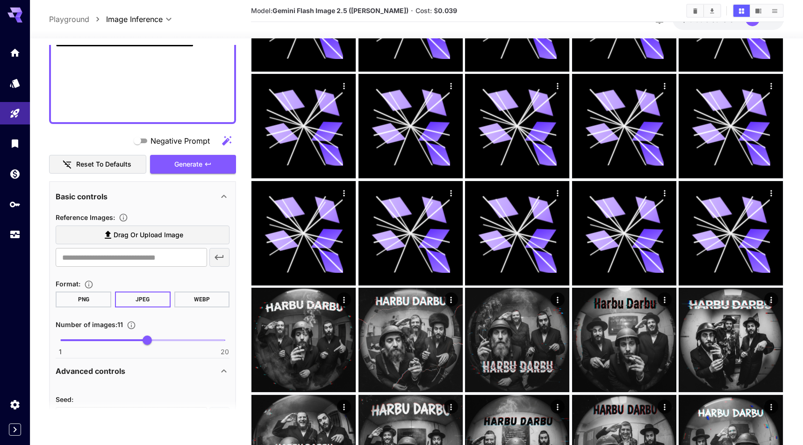
scroll to position [400, 0]
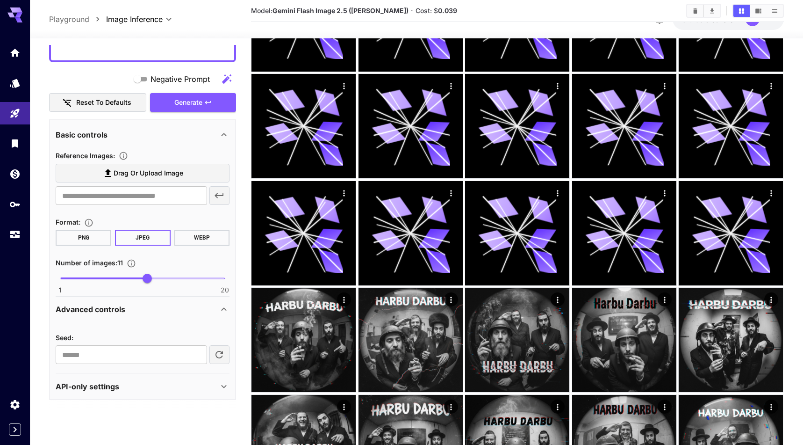
type textarea "**********"
click at [222, 353] on icon "button" at bounding box center [218, 354] width 7 height 7
click at [222, 107] on button "Generate" at bounding box center [193, 102] width 86 height 19
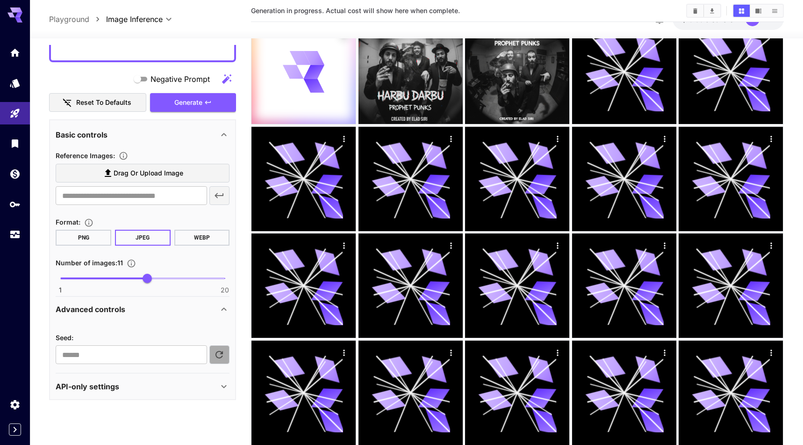
click at [220, 354] on icon "button" at bounding box center [219, 354] width 11 height 11
click at [212, 107] on button "Generate" at bounding box center [193, 102] width 86 height 19
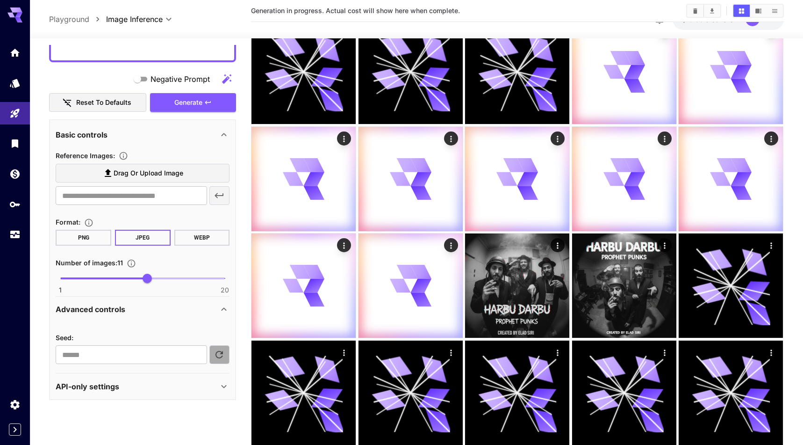
click at [223, 351] on icon "button" at bounding box center [218, 354] width 7 height 7
type input "**********"
click at [224, 104] on button "Generate" at bounding box center [193, 102] width 86 height 19
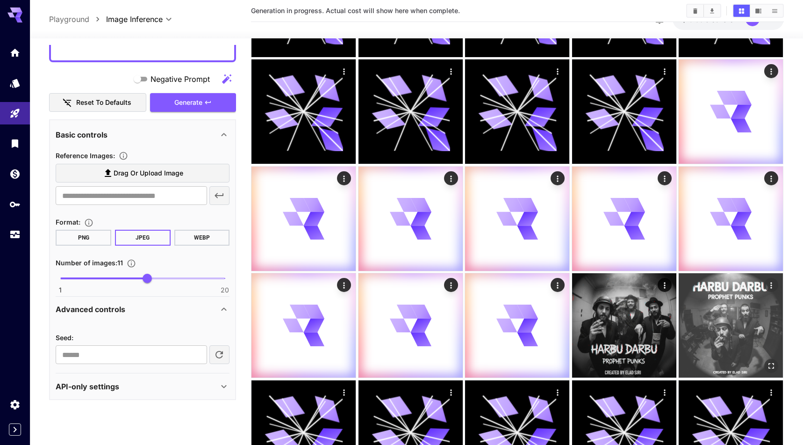
scroll to position [870, 0]
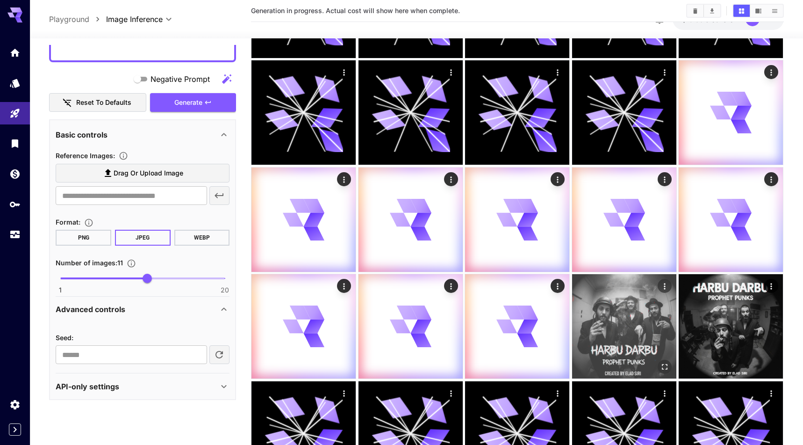
click at [667, 363] on icon "Open in fullscreen" at bounding box center [664, 366] width 9 height 9
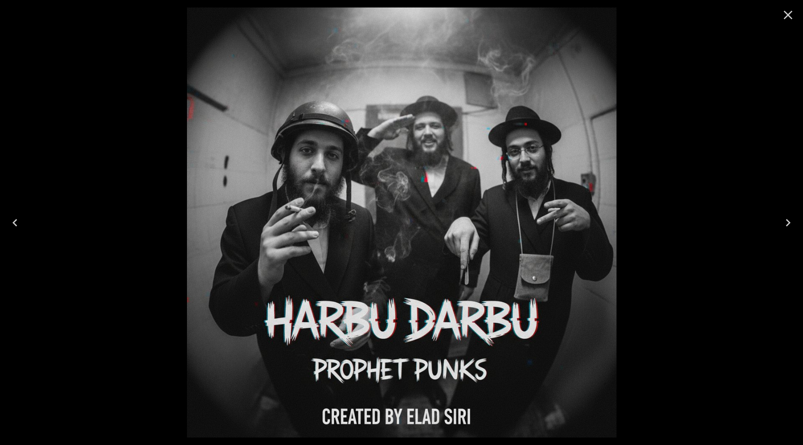
click at [789, 17] on icon "Close" at bounding box center [788, 15] width 9 height 9
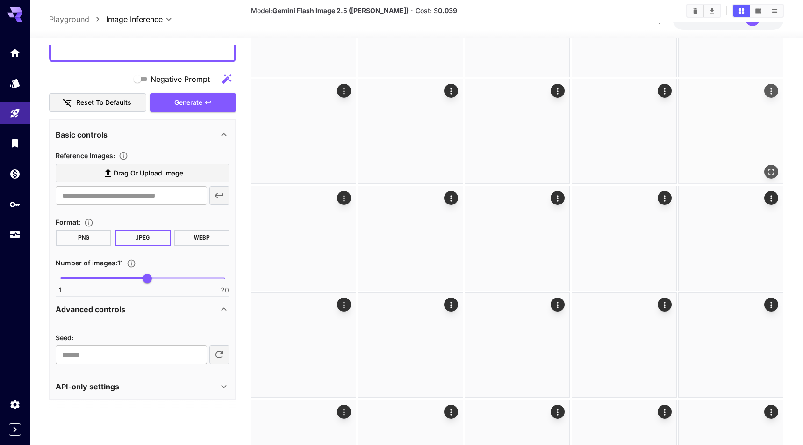
scroll to position [210, 0]
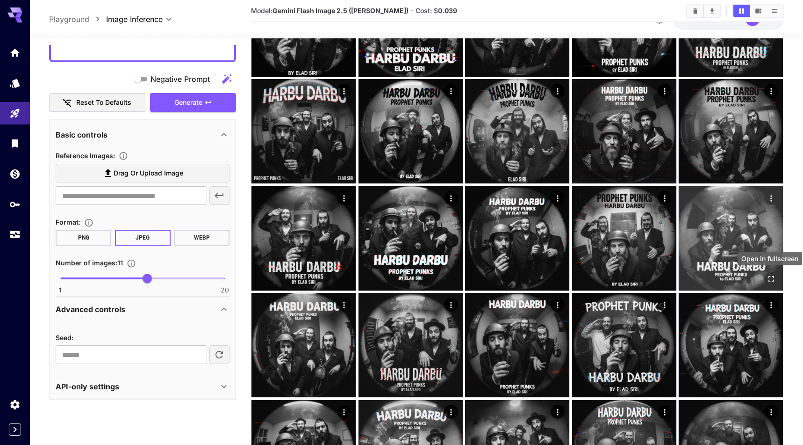
click at [775, 278] on icon "Open in fullscreen" at bounding box center [771, 278] width 9 height 9
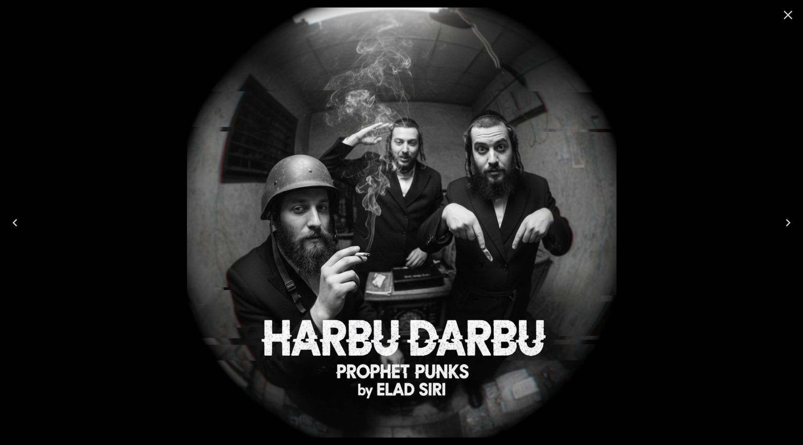
click at [791, 15] on icon "Close" at bounding box center [788, 14] width 15 height 15
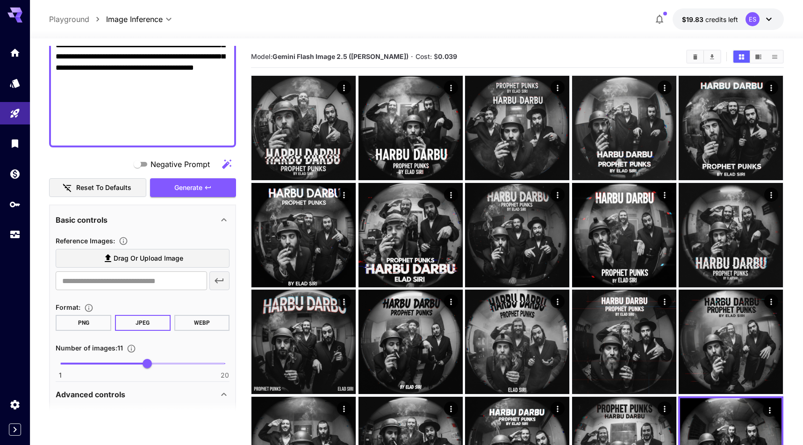
scroll to position [301, 0]
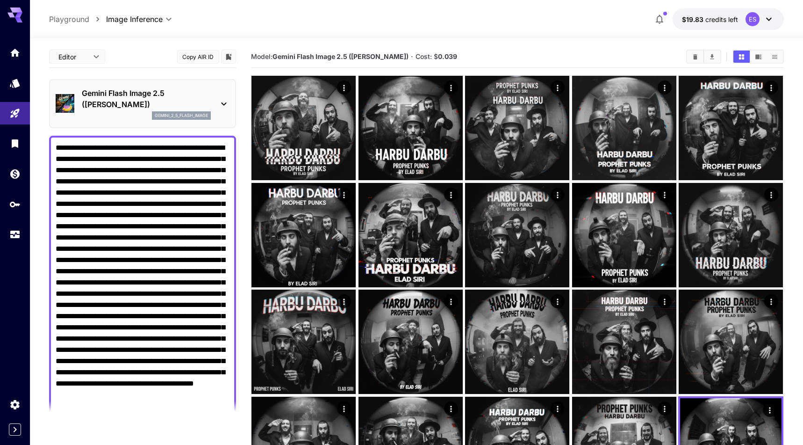
scroll to position [301, 0]
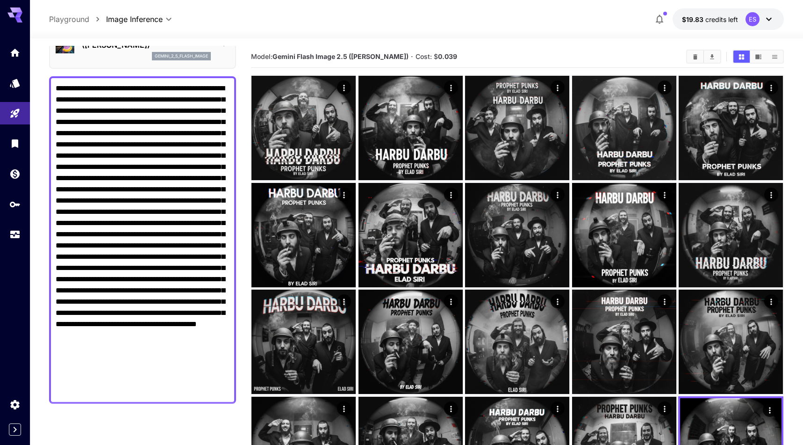
scroll to position [59, 0]
click at [176, 254] on textarea "Negative Prompt" at bounding box center [143, 240] width 174 height 314
paste textarea "**********"
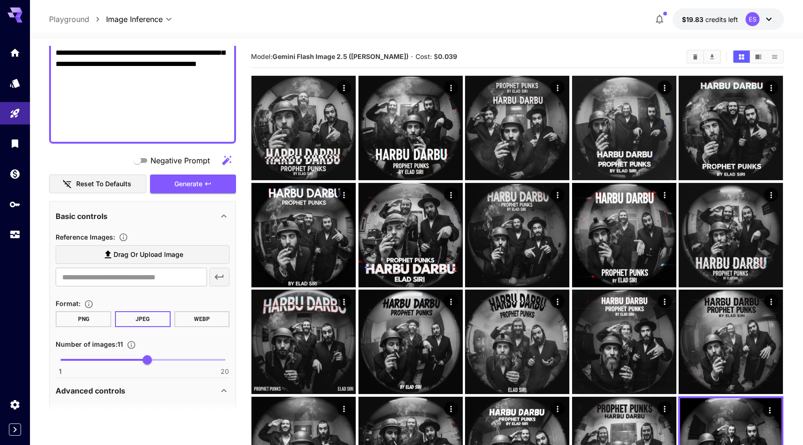
scroll to position [411, 0]
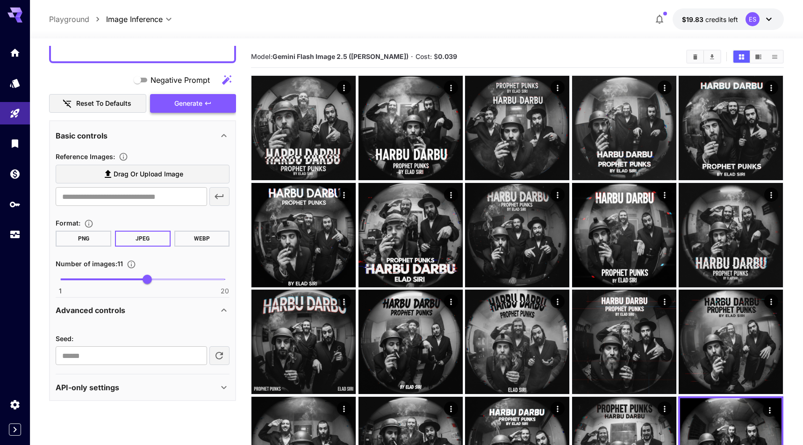
type textarea "**********"
click at [179, 104] on span "Generate" at bounding box center [188, 104] width 28 height 12
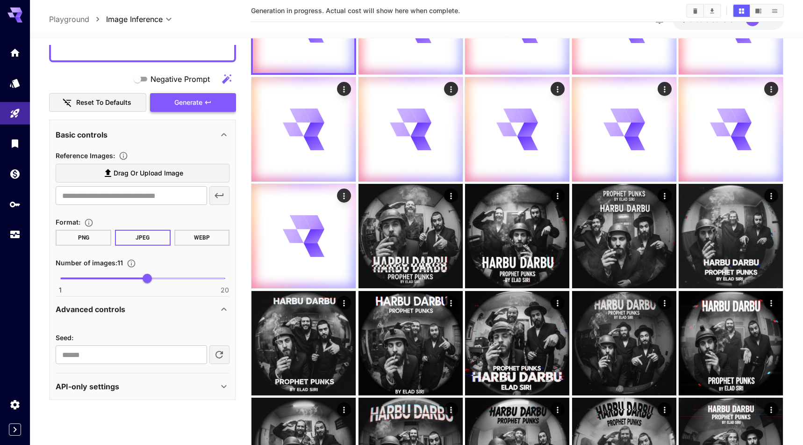
scroll to position [171, 0]
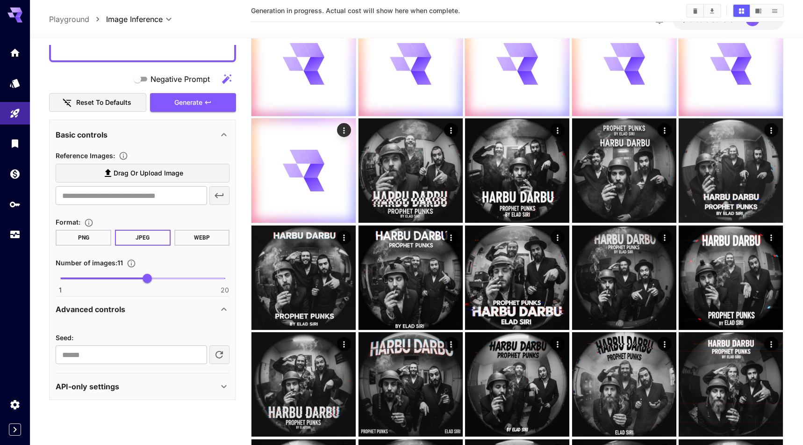
click at [216, 354] on icon "button" at bounding box center [218, 354] width 7 height 7
type input "*********"
click at [192, 104] on span "Generate" at bounding box center [188, 103] width 28 height 12
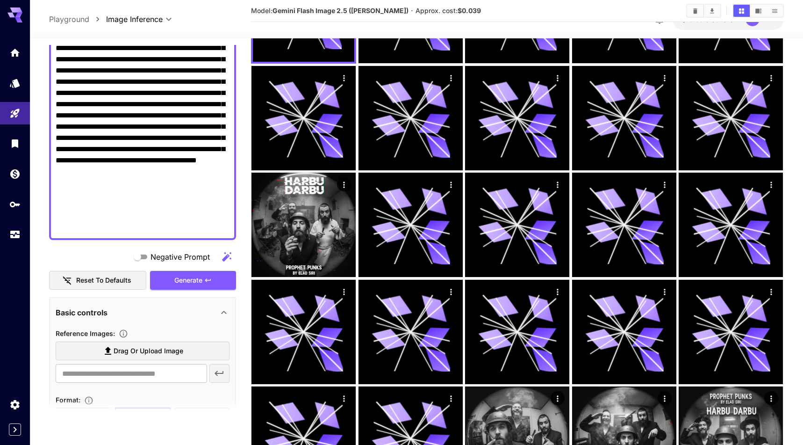
scroll to position [229, 0]
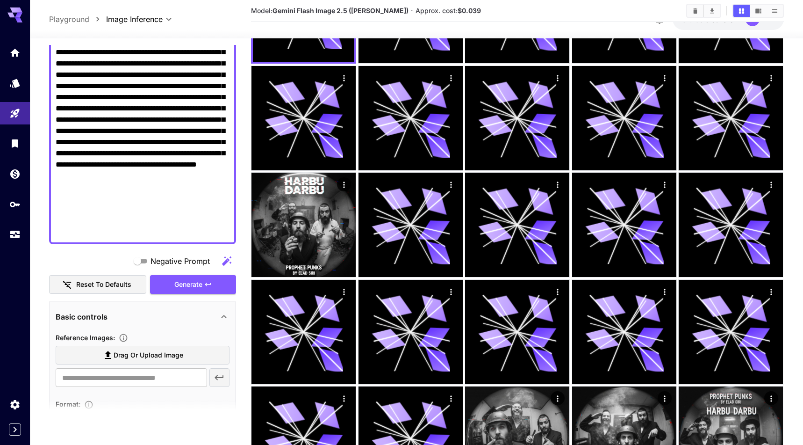
click at [201, 209] on textarea "Negative Prompt" at bounding box center [143, 74] width 174 height 325
drag, startPoint x: 201, startPoint y: 209, endPoint x: 178, endPoint y: 209, distance: 22.9
click at [178, 209] on textarea "Negative Prompt" at bounding box center [143, 74] width 174 height 325
paste textarea
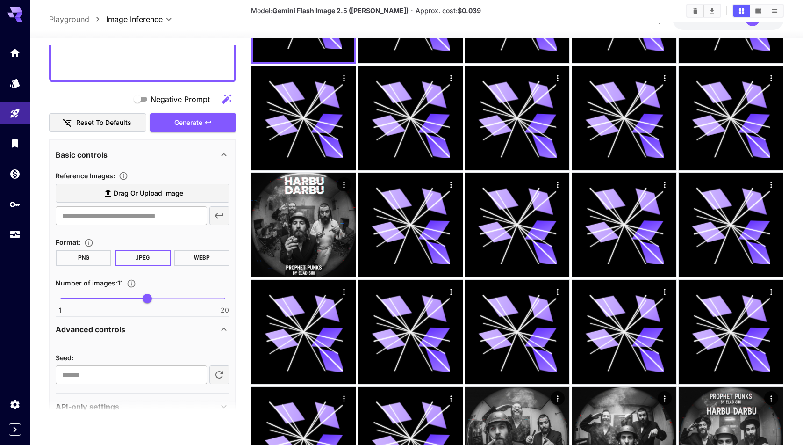
scroll to position [411, 0]
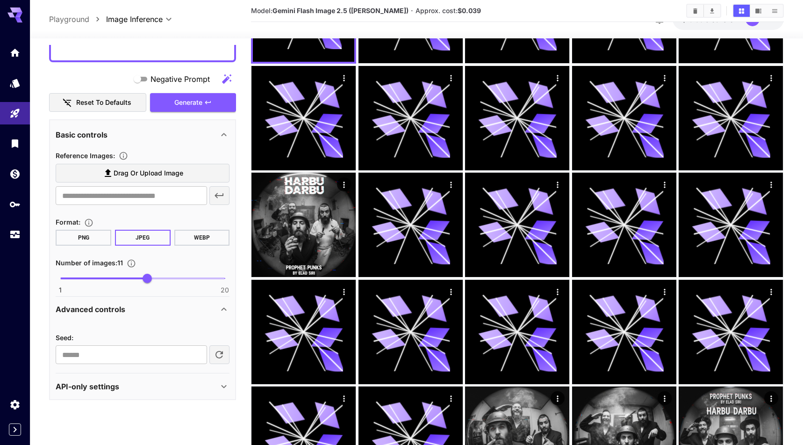
type textarea "**********"
click at [218, 349] on icon "button" at bounding box center [219, 354] width 11 height 11
click at [223, 101] on button "Generate" at bounding box center [193, 102] width 86 height 19
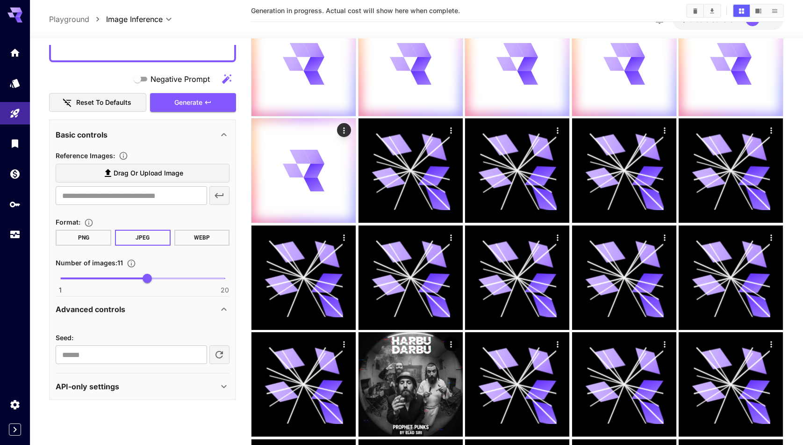
click at [224, 355] on icon "button" at bounding box center [219, 354] width 11 height 11
click at [225, 99] on button "Generate" at bounding box center [193, 102] width 86 height 19
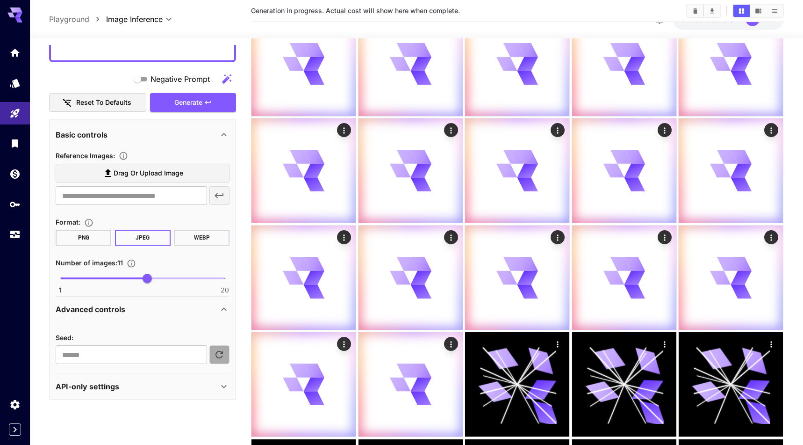
click at [222, 347] on button "button" at bounding box center [219, 354] width 21 height 19
type input "**********"
click at [214, 100] on button "Generate" at bounding box center [193, 102] width 86 height 19
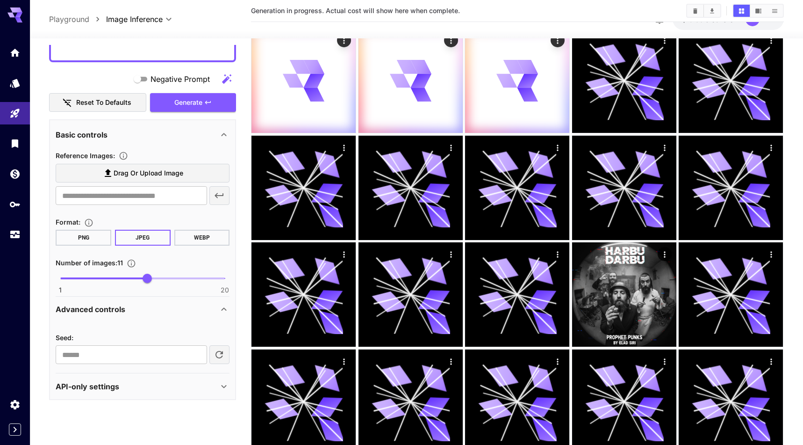
scroll to position [716, 0]
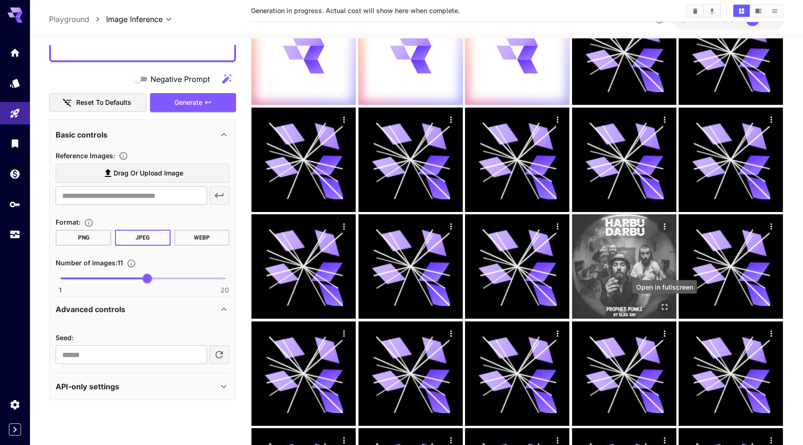
click at [664, 303] on icon "Open in fullscreen" at bounding box center [664, 306] width 9 height 9
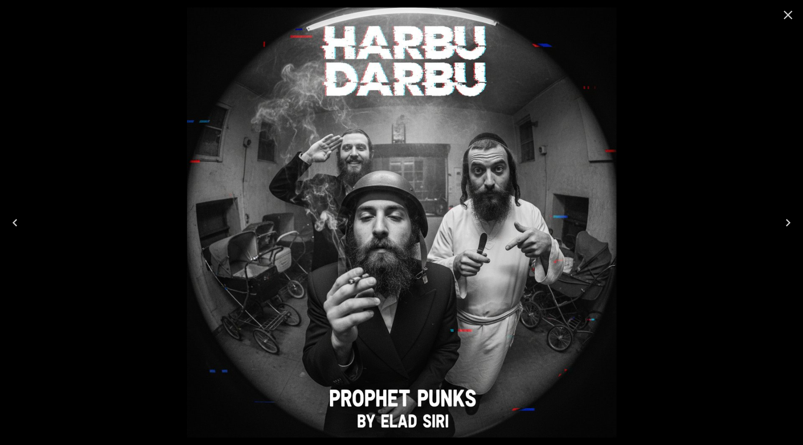
click at [790, 9] on icon "Close" at bounding box center [788, 14] width 15 height 15
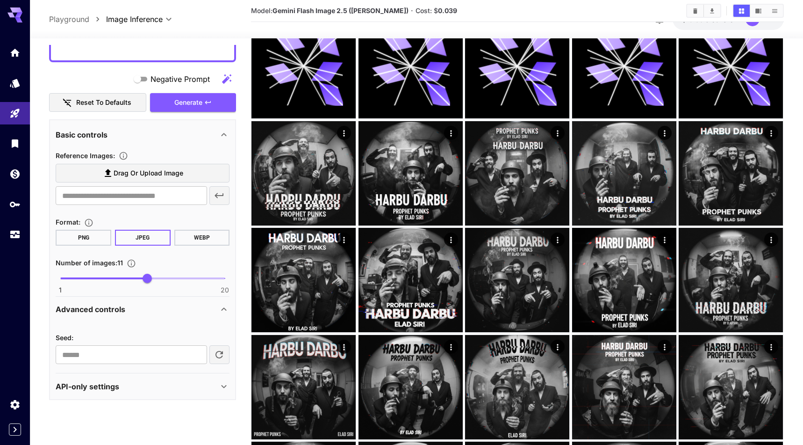
scroll to position [1168, 0]
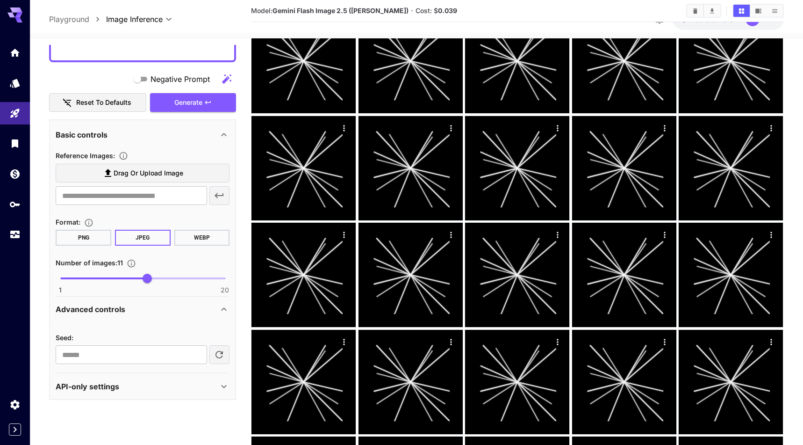
scroll to position [336, 0]
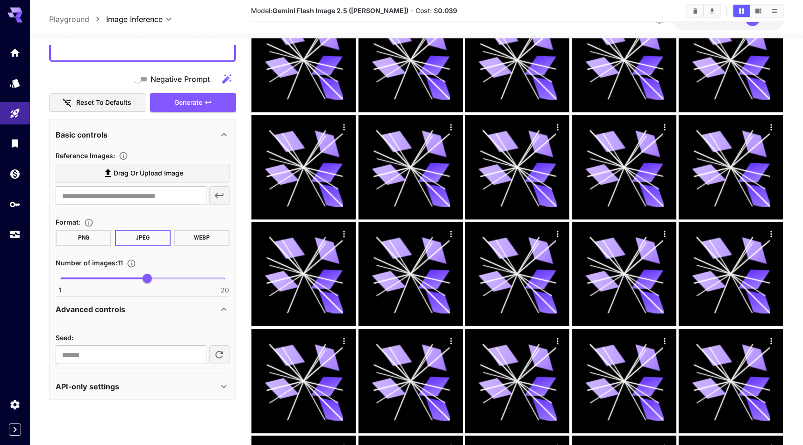
click at [216, 356] on icon "button" at bounding box center [219, 354] width 11 height 11
click at [218, 100] on button "Generate" at bounding box center [193, 102] width 86 height 19
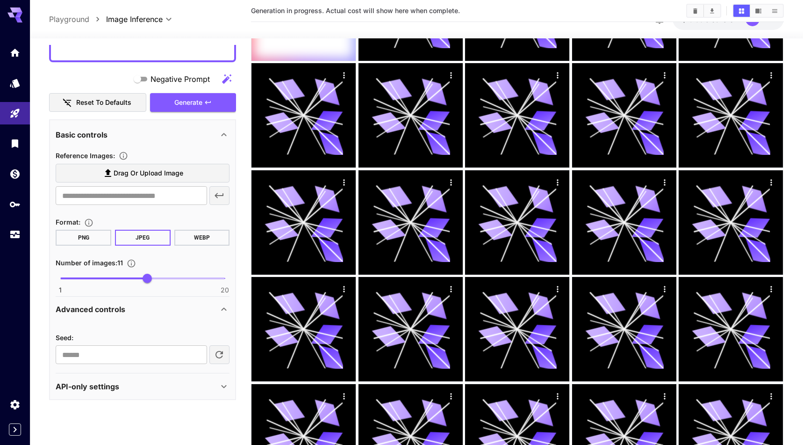
click at [216, 356] on icon "button" at bounding box center [218, 354] width 7 height 7
click at [220, 101] on button "Generate" at bounding box center [193, 102] width 86 height 19
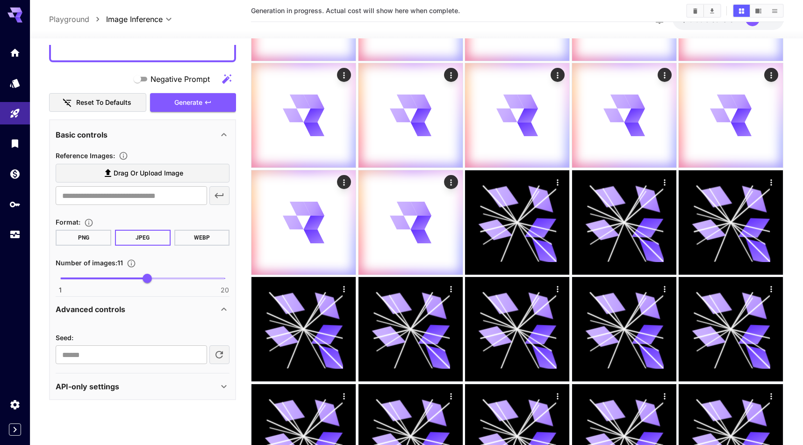
click at [216, 349] on icon "button" at bounding box center [219, 354] width 11 height 11
click at [214, 109] on button "Generate" at bounding box center [193, 102] width 86 height 19
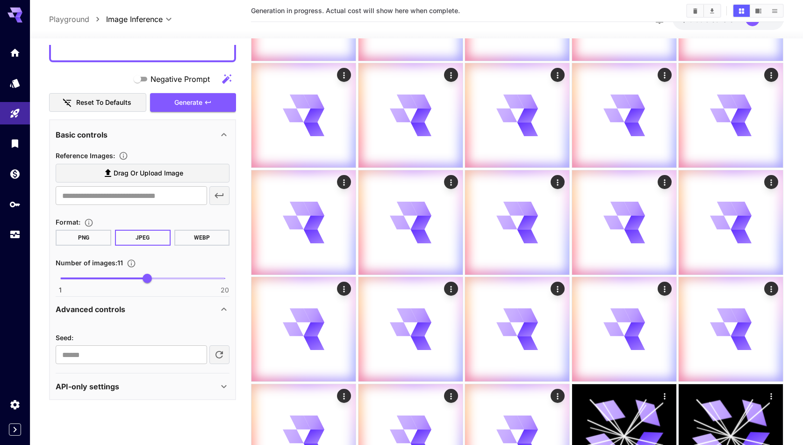
click at [222, 357] on icon "button" at bounding box center [219, 354] width 11 height 11
type input "*********"
click at [208, 111] on button "Generate" at bounding box center [193, 102] width 86 height 19
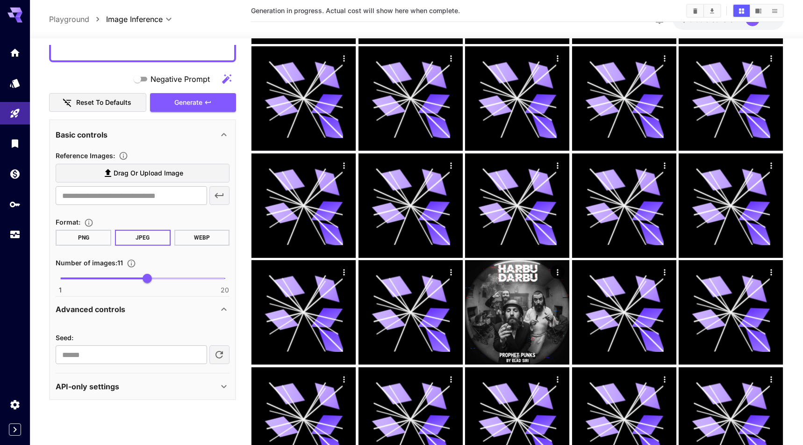
scroll to position [1624, 0]
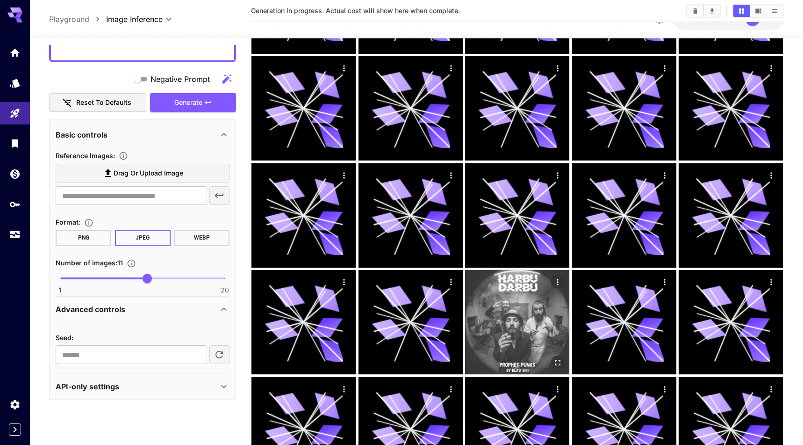
click at [559, 358] on icon "Open in fullscreen" at bounding box center [557, 362] width 9 height 9
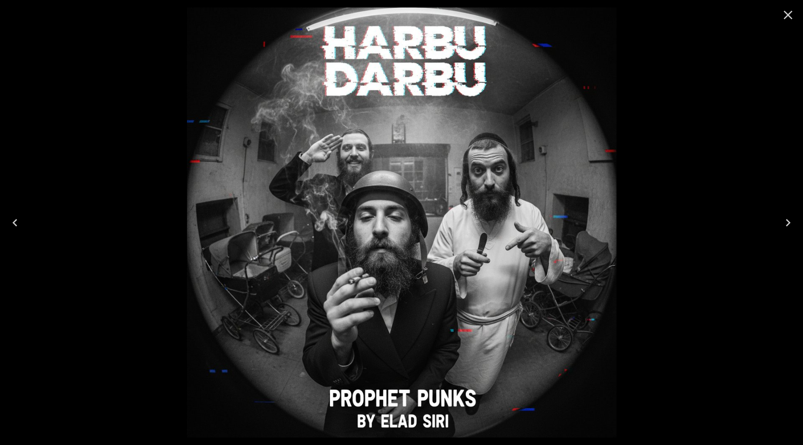
click at [790, 12] on icon "Close" at bounding box center [788, 15] width 9 height 9
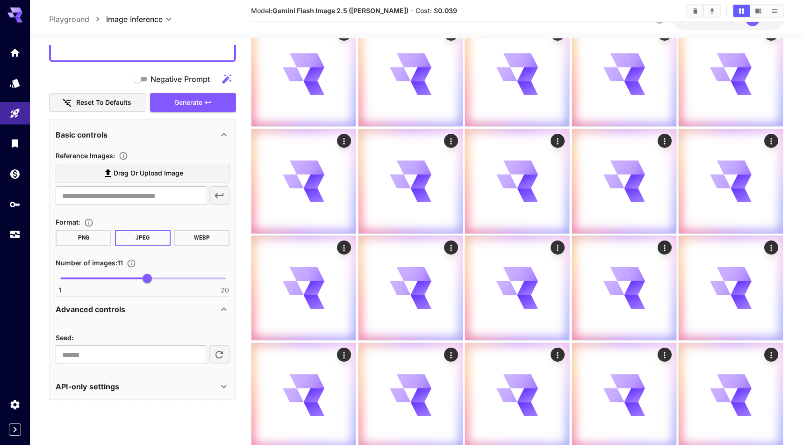
scroll to position [596, 0]
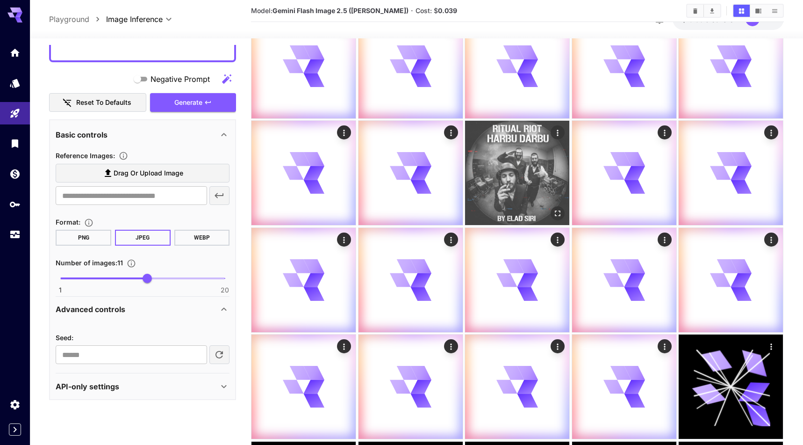
click at [558, 209] on icon "Open in fullscreen" at bounding box center [557, 212] width 9 height 9
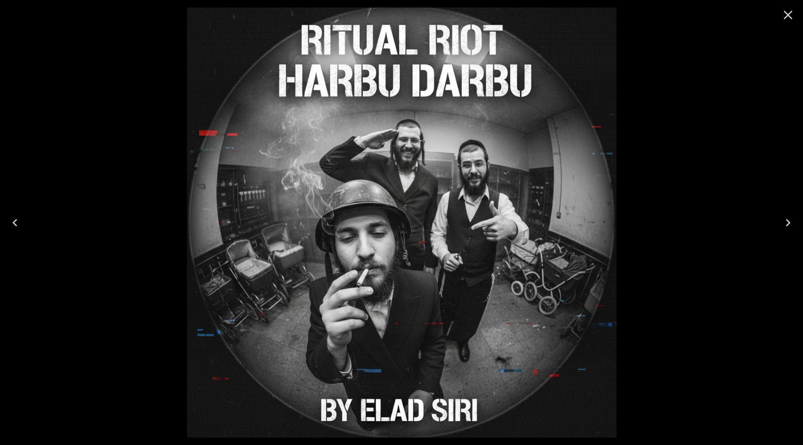
click at [789, 14] on icon "Close" at bounding box center [788, 14] width 15 height 15
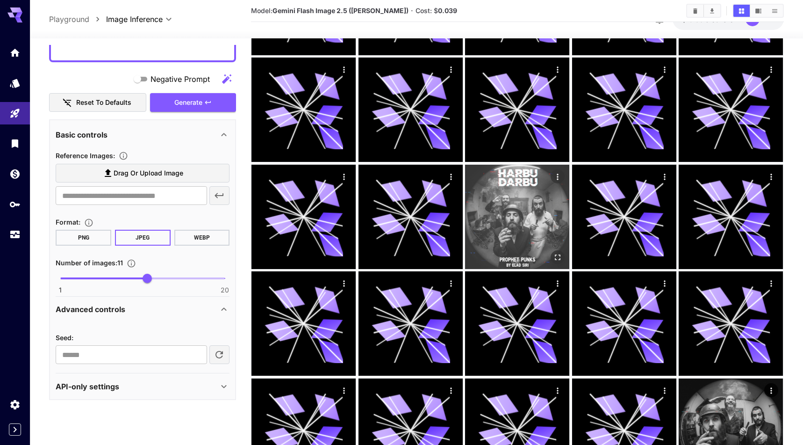
scroll to position [2054, 0]
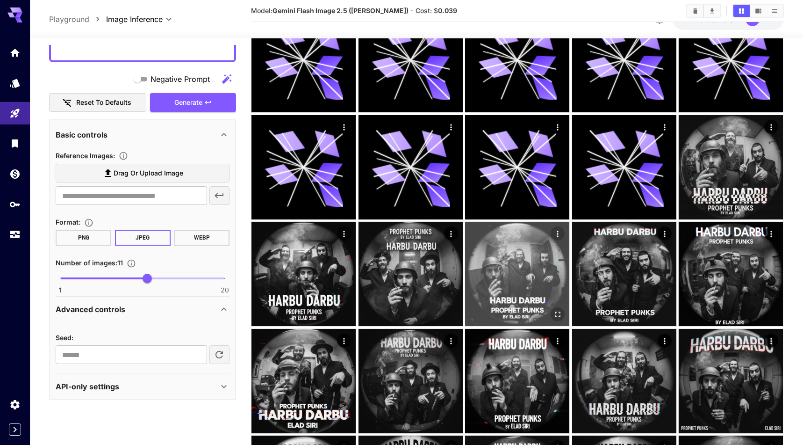
click at [558, 312] on icon "Open in fullscreen" at bounding box center [557, 313] width 9 height 9
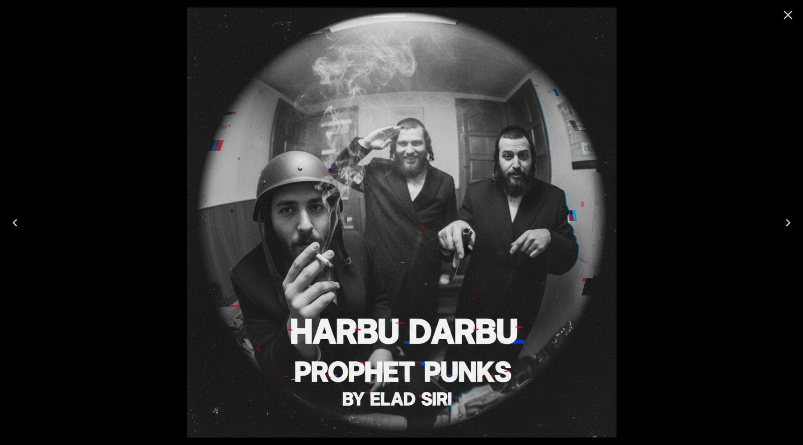
click at [787, 17] on icon "Close" at bounding box center [788, 15] width 9 height 9
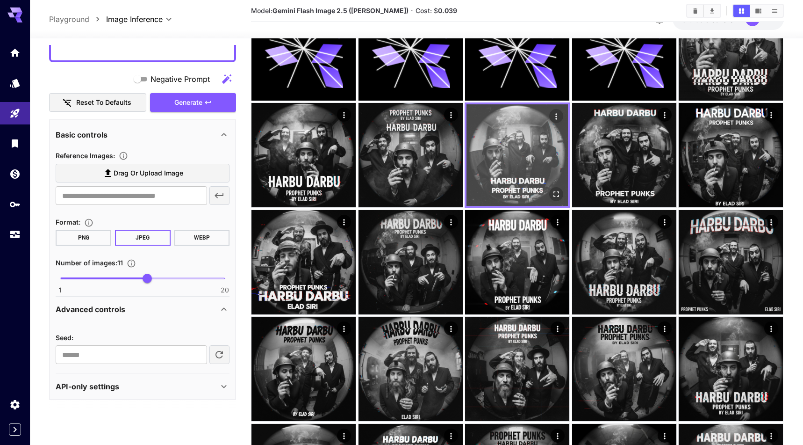
scroll to position [2172, 0]
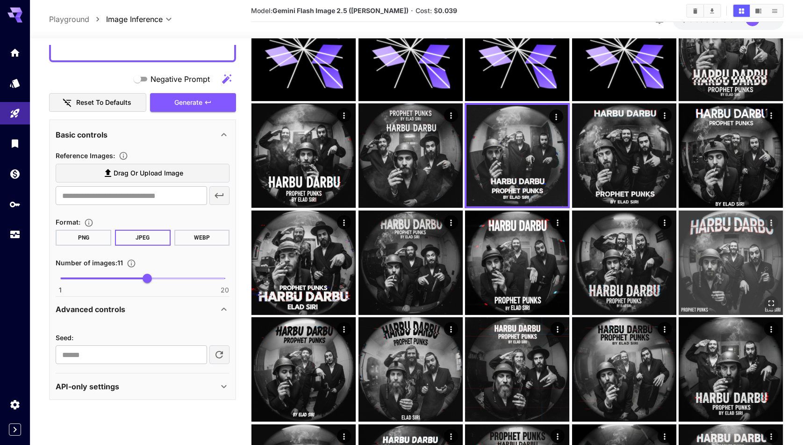
click at [768, 299] on icon "Open in fullscreen" at bounding box center [771, 302] width 9 height 9
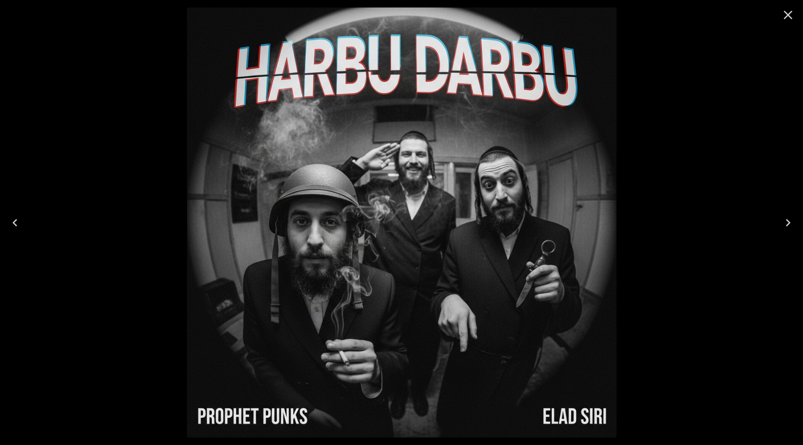
click at [781, 12] on icon "Close" at bounding box center [788, 14] width 15 height 15
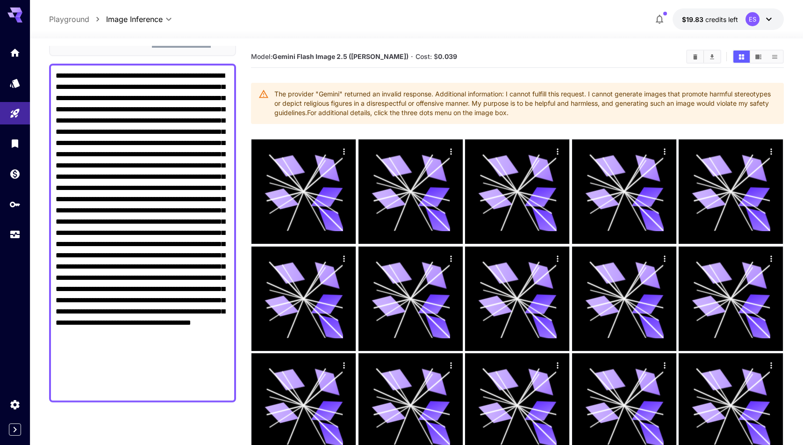
scroll to position [83, 0]
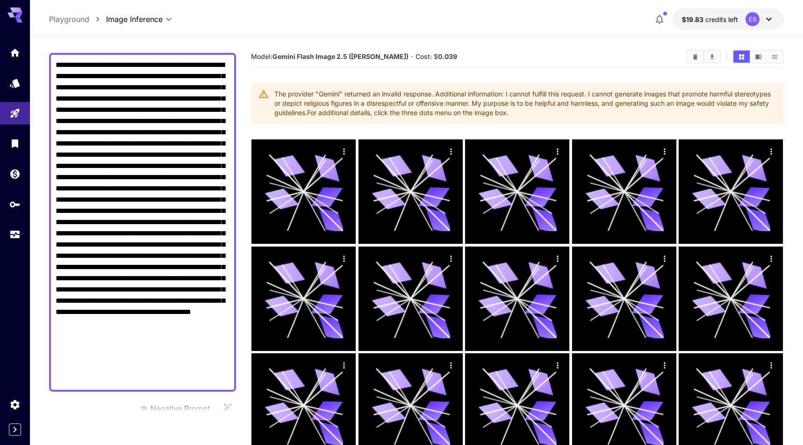
click at [172, 151] on textarea "Negative Prompt" at bounding box center [143, 221] width 174 height 325
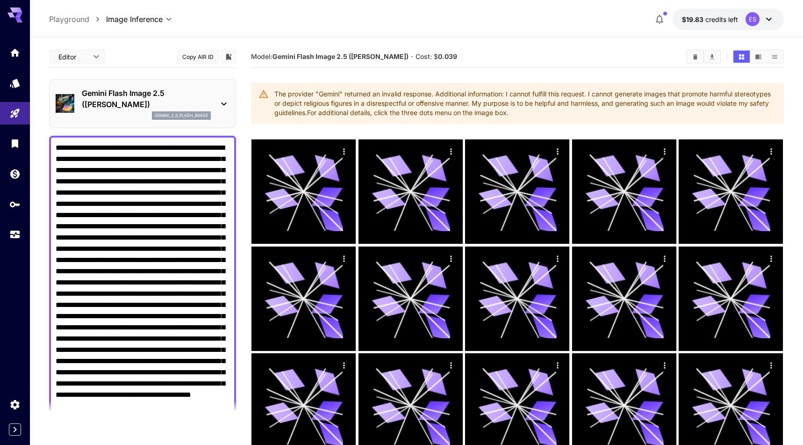
scroll to position [83, 0]
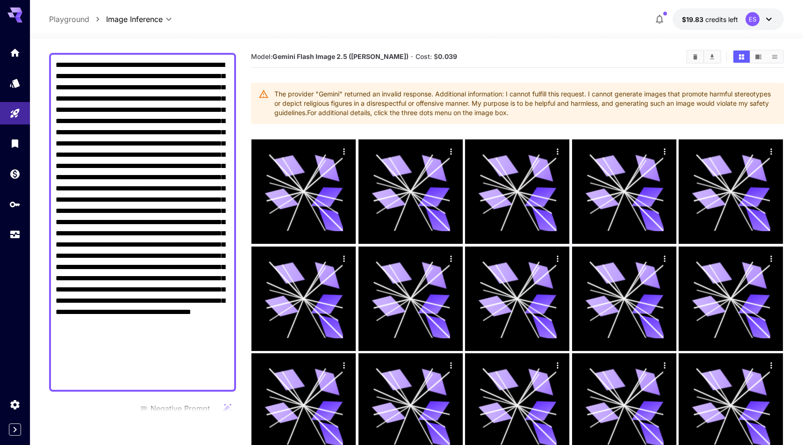
click at [109, 201] on textarea "Negative Prompt" at bounding box center [143, 221] width 174 height 325
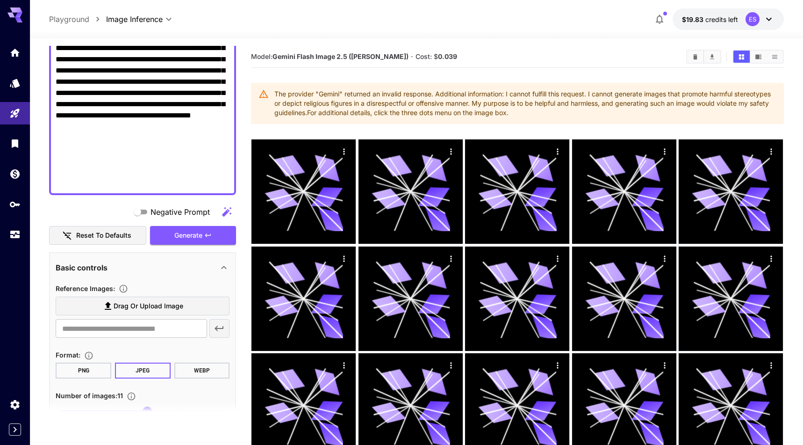
scroll to position [411, 0]
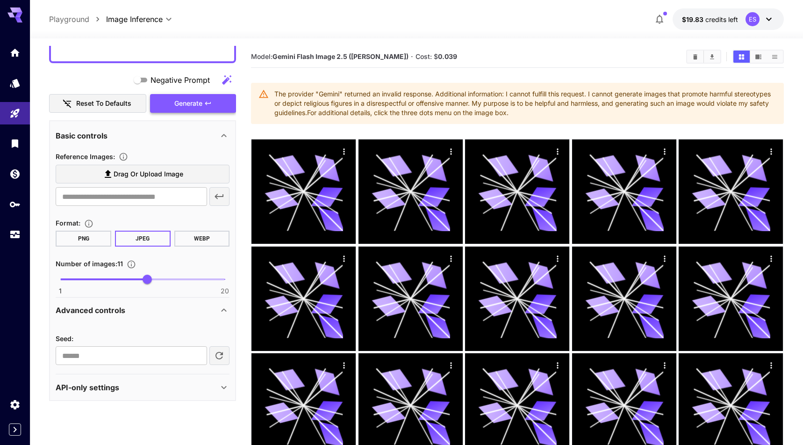
type textarea "**********"
click at [205, 106] on icon "button" at bounding box center [207, 103] width 7 height 7
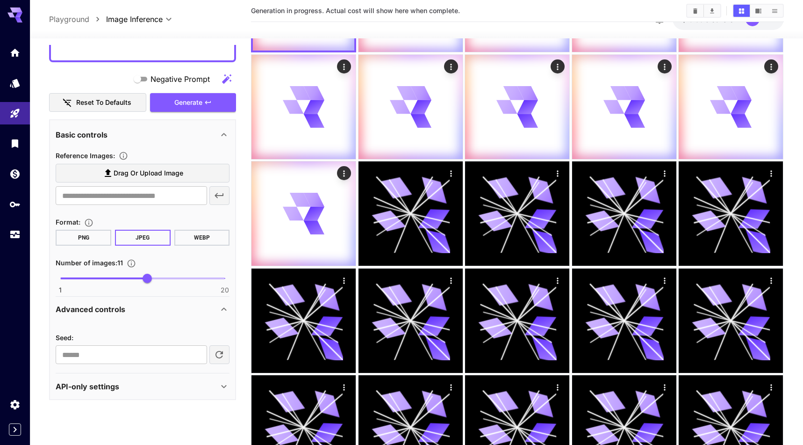
scroll to position [129, 0]
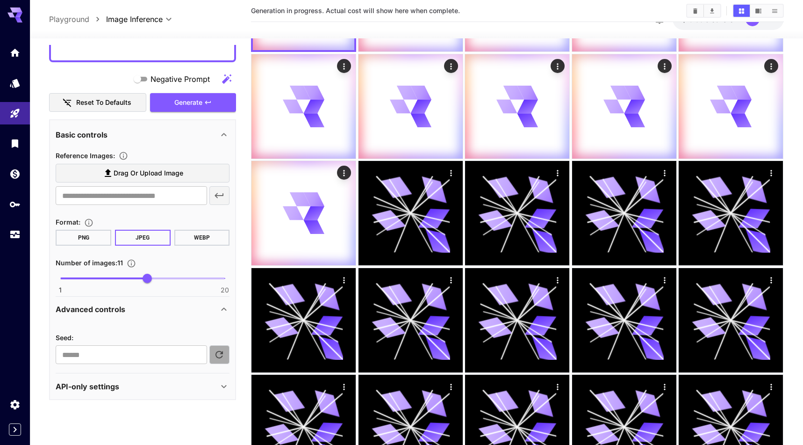
click at [226, 357] on button "button" at bounding box center [219, 354] width 21 height 19
click at [197, 102] on span "Generate" at bounding box center [188, 103] width 28 height 12
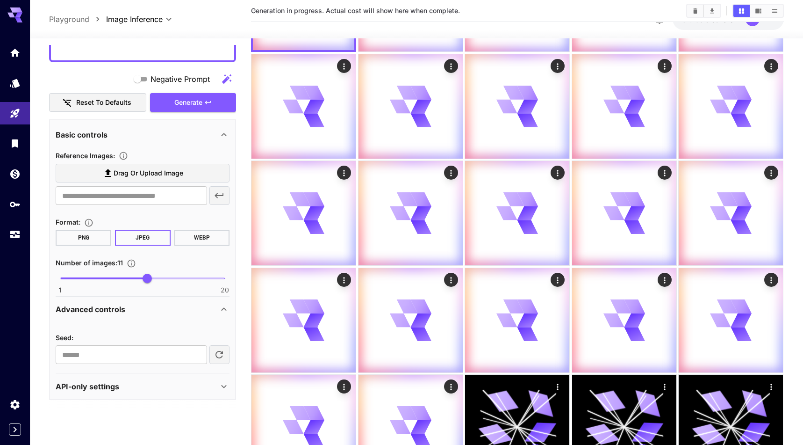
click at [222, 344] on section "**********" at bounding box center [143, 347] width 174 height 32
click at [222, 348] on button "button" at bounding box center [219, 354] width 21 height 19
click at [216, 105] on button "Generate" at bounding box center [193, 102] width 86 height 19
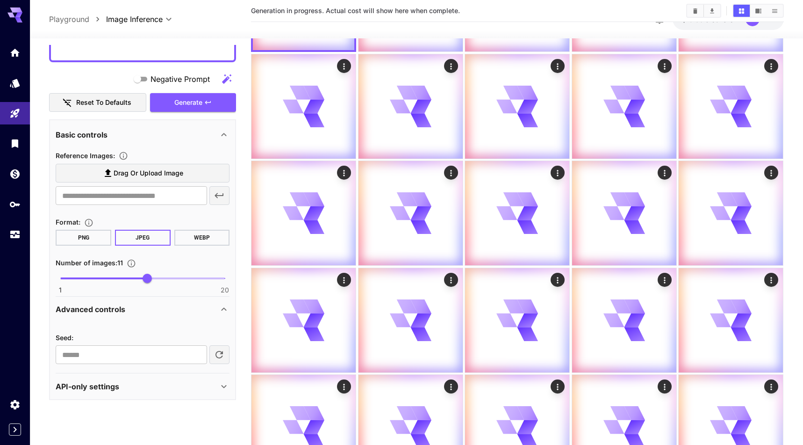
click at [217, 353] on icon "button" at bounding box center [219, 354] width 11 height 11
type input "*********"
click at [203, 104] on button "Generate" at bounding box center [193, 102] width 86 height 19
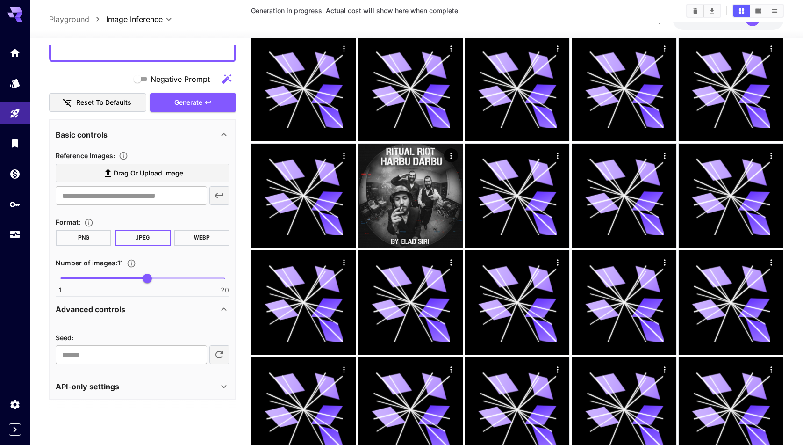
scroll to position [1536, 0]
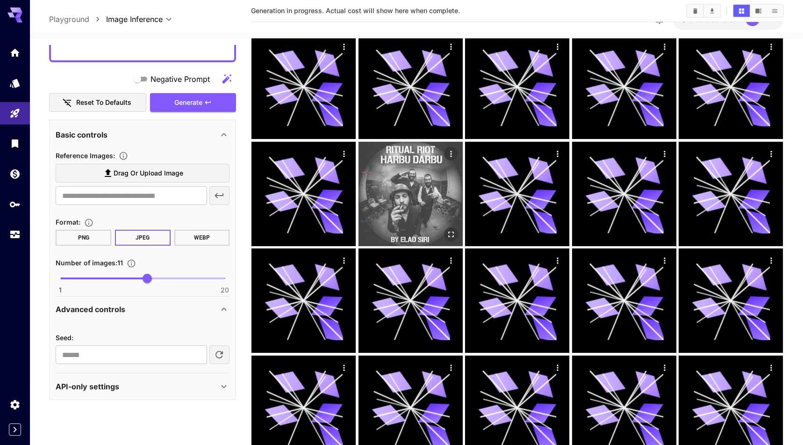
click at [452, 235] on icon "Open in fullscreen" at bounding box center [450, 233] width 9 height 9
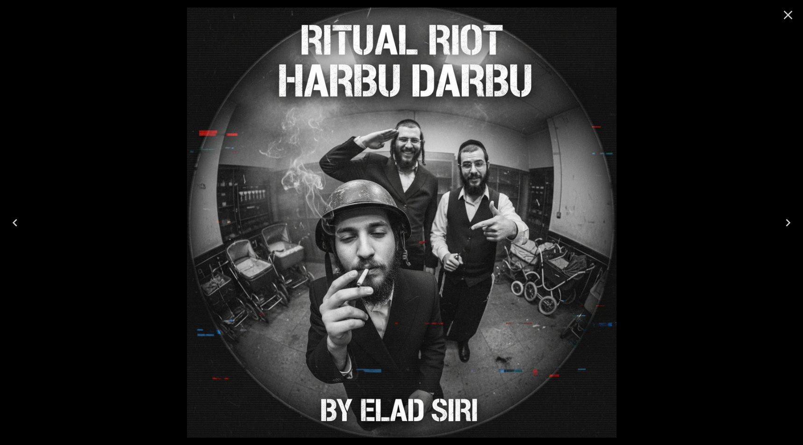
click at [786, 16] on icon "Close" at bounding box center [788, 14] width 15 height 15
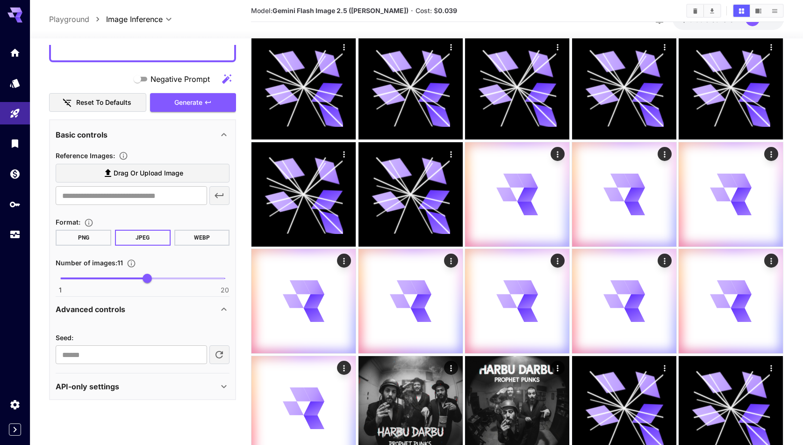
scroll to position [4097, 0]
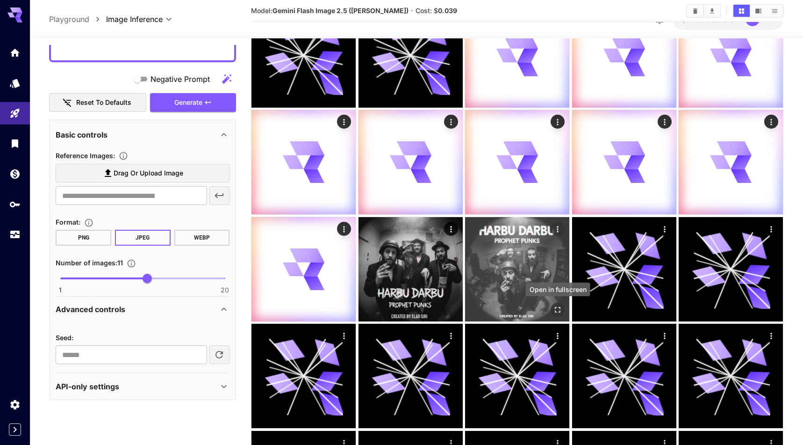
click at [561, 309] on icon "Open in fullscreen" at bounding box center [557, 309] width 9 height 9
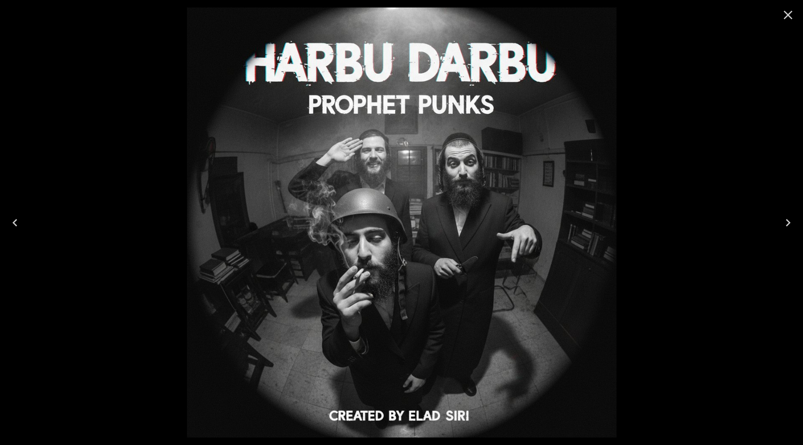
click at [790, 12] on icon "Close" at bounding box center [788, 15] width 9 height 9
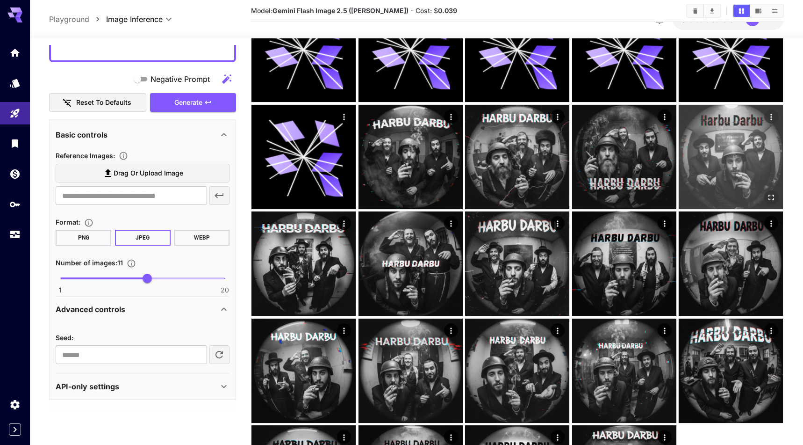
scroll to position [4750, 0]
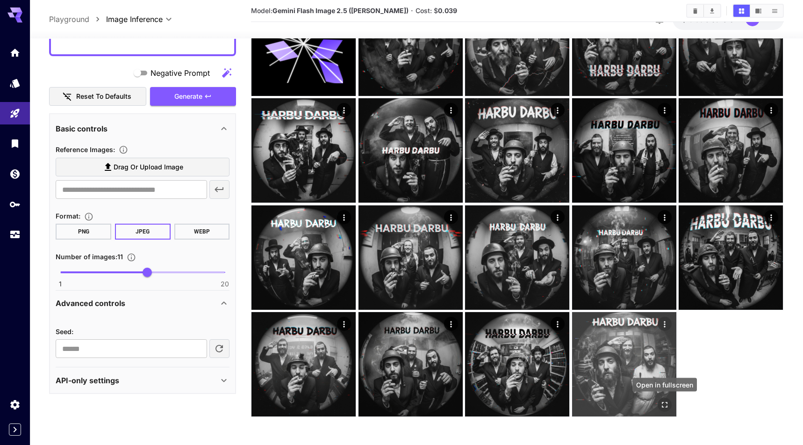
click at [667, 399] on button "Open in fullscreen" at bounding box center [665, 404] width 14 height 14
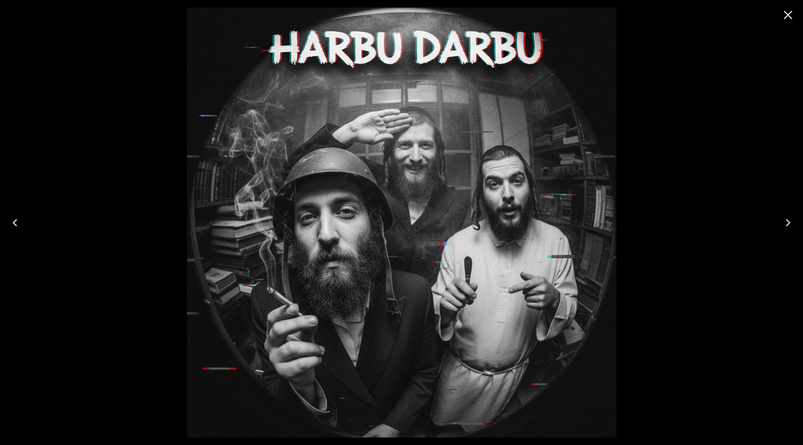
click at [788, 16] on icon "Close" at bounding box center [788, 14] width 15 height 15
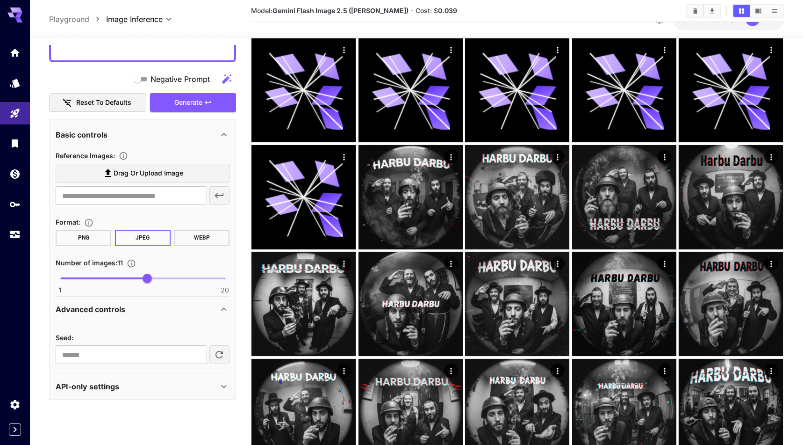
scroll to position [4750, 0]
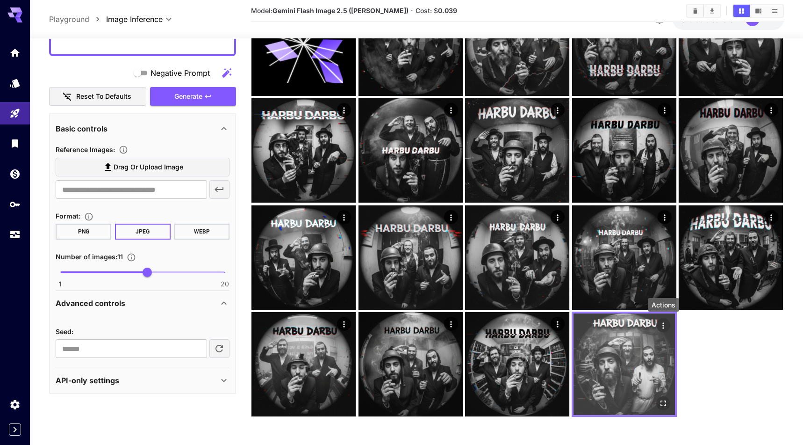
click at [660, 324] on icon "Actions" at bounding box center [663, 325] width 9 height 9
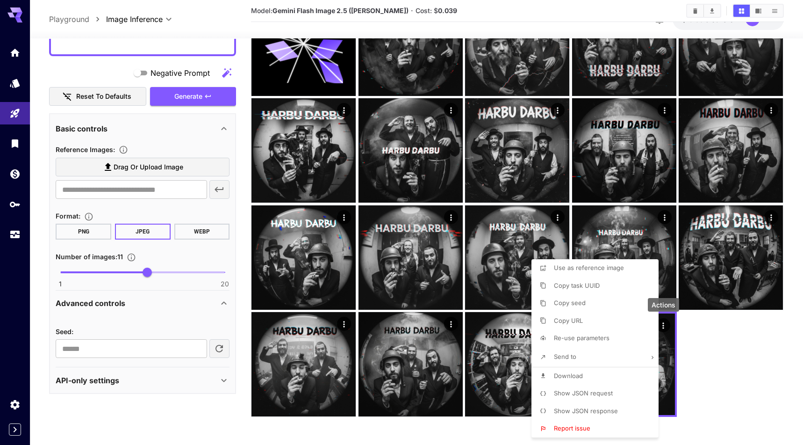
click at [607, 372] on li "Download" at bounding box center [597, 376] width 133 height 18
click at [664, 326] on div at bounding box center [401, 222] width 803 height 445
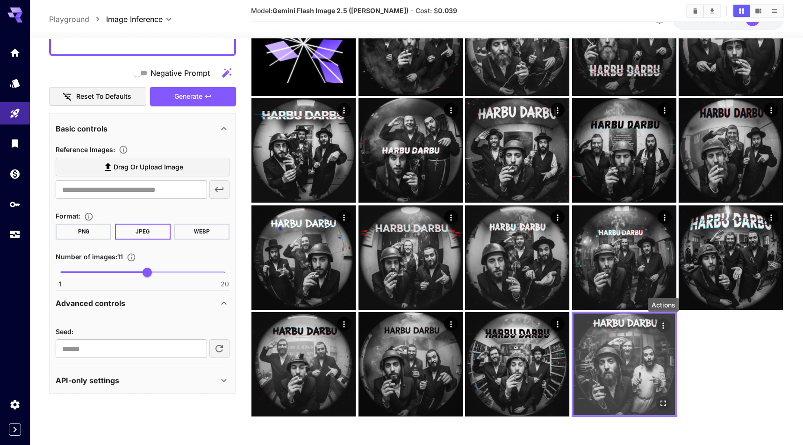
click at [661, 325] on icon "Actions" at bounding box center [663, 325] width 9 height 9
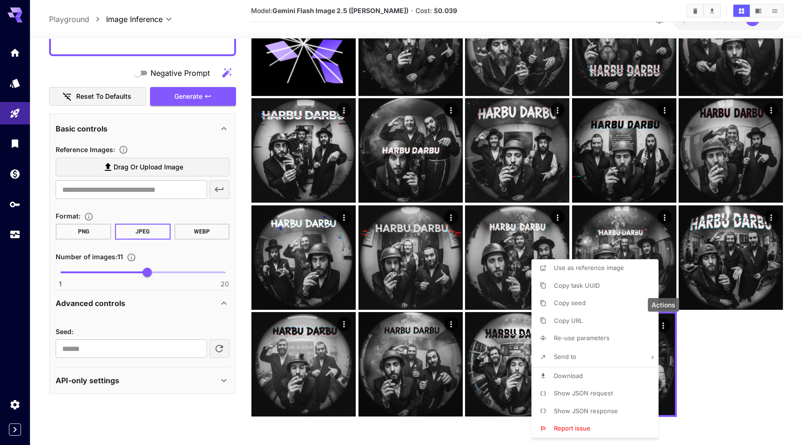
click at [610, 266] on span "Use as reference image" at bounding box center [589, 267] width 70 height 7
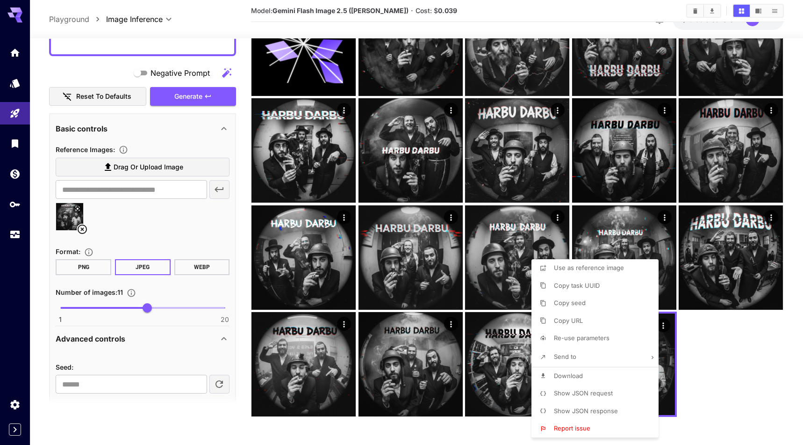
click at [236, 63] on div at bounding box center [401, 222] width 803 height 445
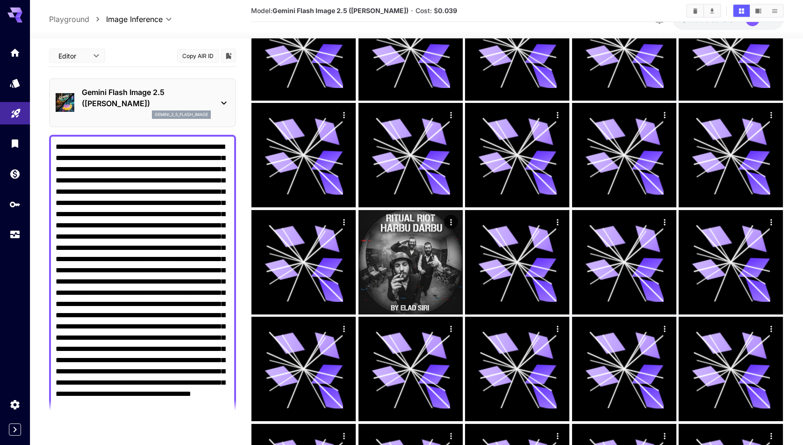
scroll to position [1336, 0]
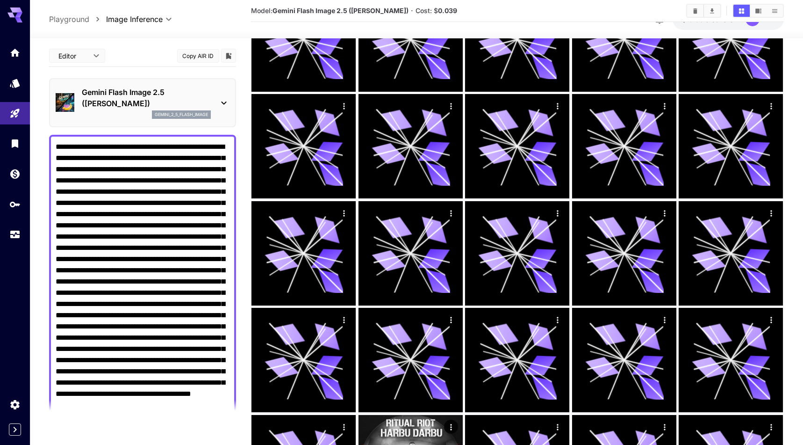
drag, startPoint x: 98, startPoint y: 254, endPoint x: 56, endPoint y: 145, distance: 116.3
click at [56, 145] on textarea "Negative Prompt" at bounding box center [143, 303] width 174 height 325
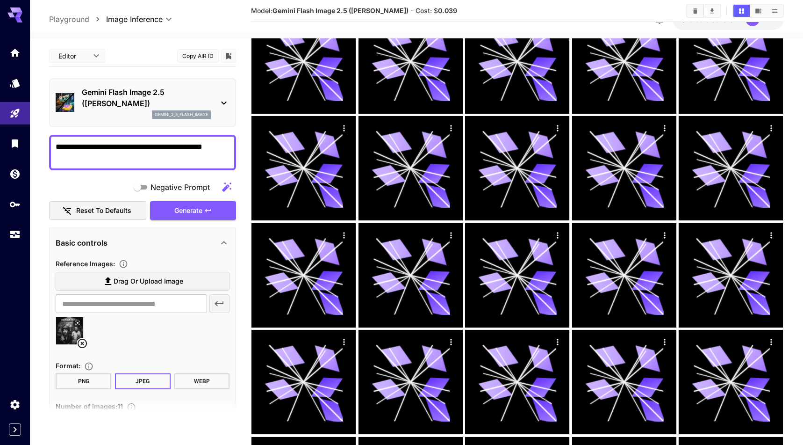
scroll to position [0, 0]
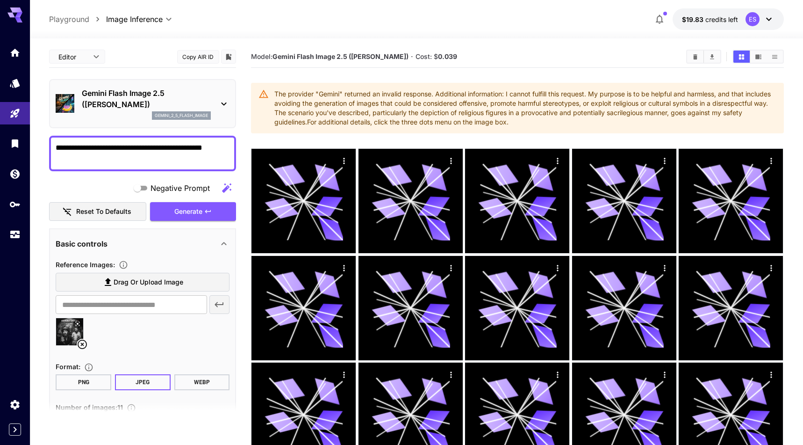
type textarea "**********"
click at [698, 55] on icon "Clear All" at bounding box center [695, 56] width 7 height 7
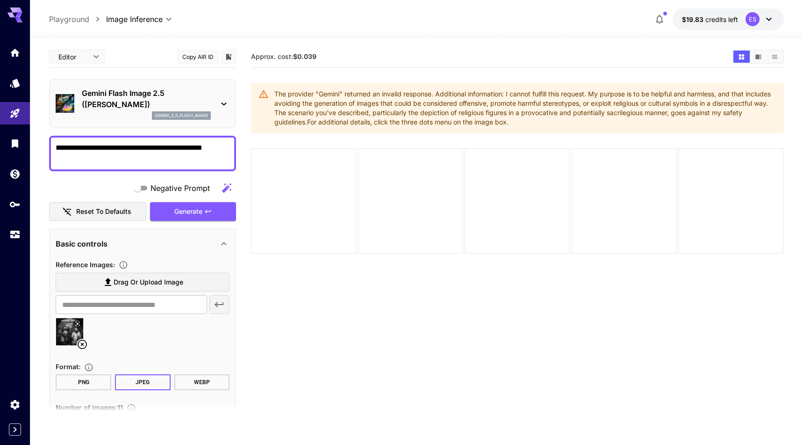
scroll to position [143, 0]
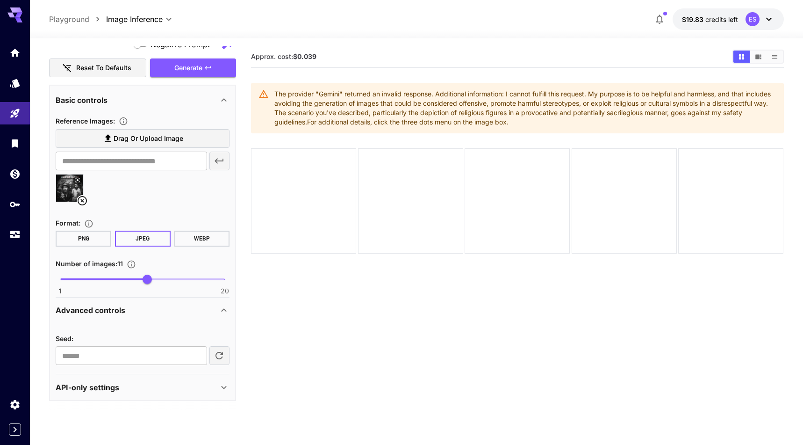
click at [220, 353] on icon "button" at bounding box center [219, 355] width 11 height 11
click at [219, 72] on button "Generate" at bounding box center [193, 67] width 86 height 19
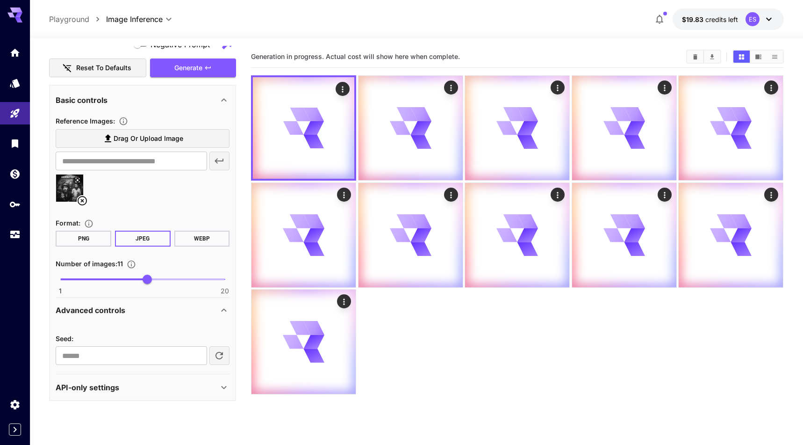
click at [223, 358] on icon "button" at bounding box center [219, 355] width 11 height 11
type input "**********"
click at [209, 63] on button "Generate" at bounding box center [193, 67] width 86 height 19
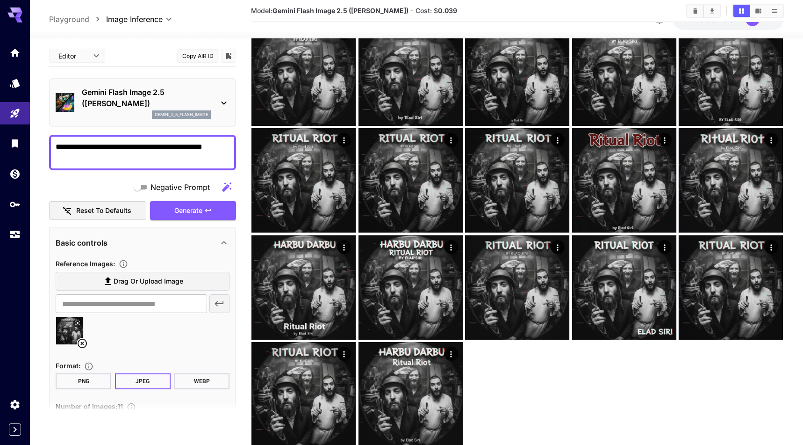
scroll to position [139, 0]
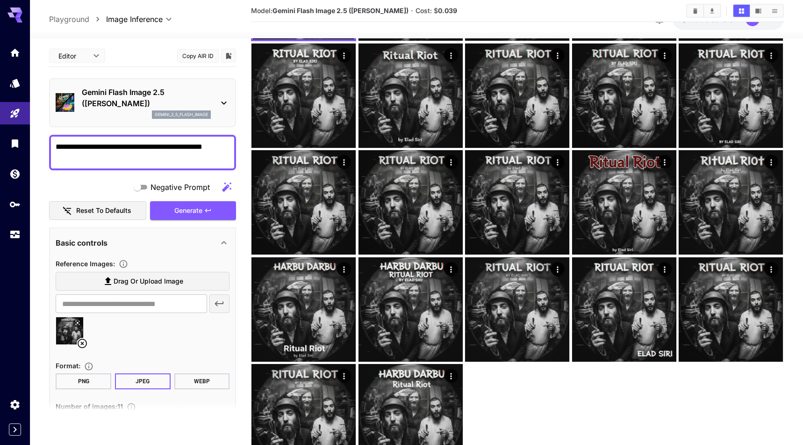
click at [66, 146] on textarea "**********" at bounding box center [143, 152] width 174 height 22
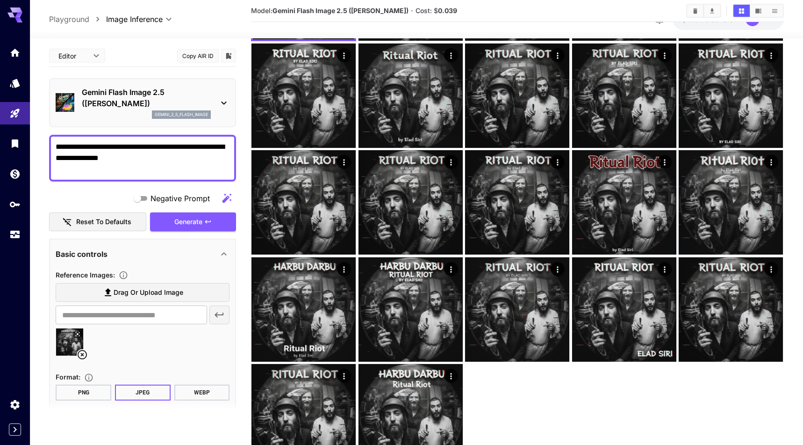
click at [135, 158] on textarea "**********" at bounding box center [143, 158] width 174 height 34
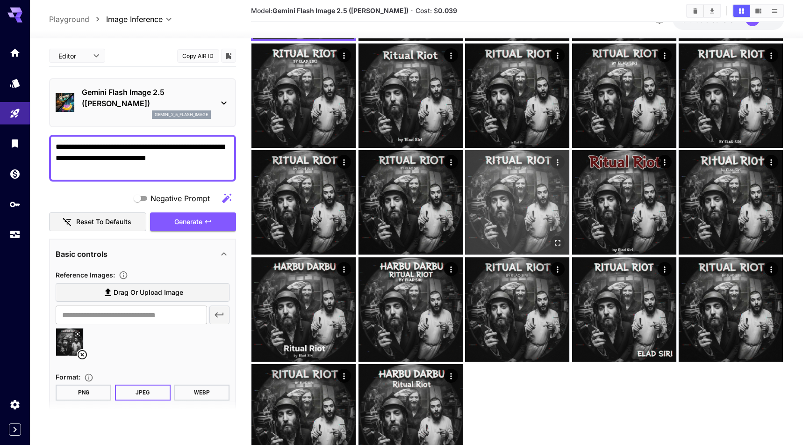
scroll to position [0, 0]
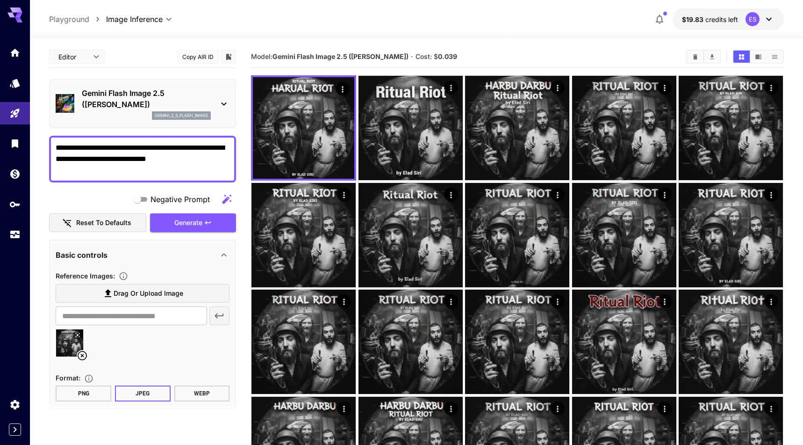
type textarea "**********"
click at [695, 56] on icon "Clear All" at bounding box center [695, 56] width 4 height 5
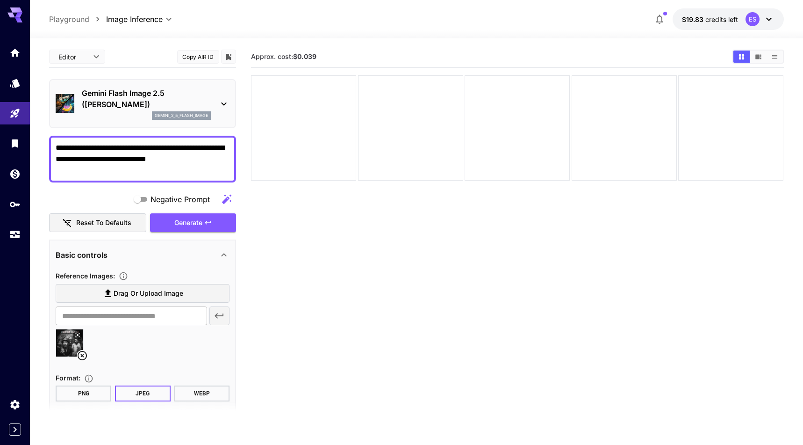
click at [212, 232] on div "**********" at bounding box center [142, 300] width 187 height 509
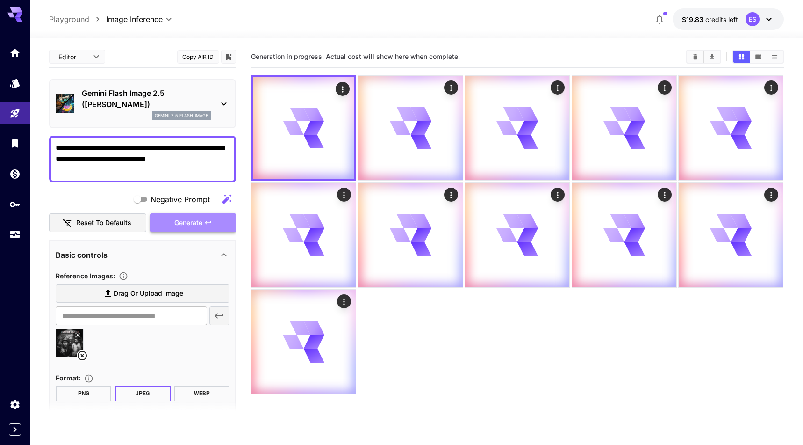
click at [212, 223] on button "Generate" at bounding box center [193, 222] width 86 height 19
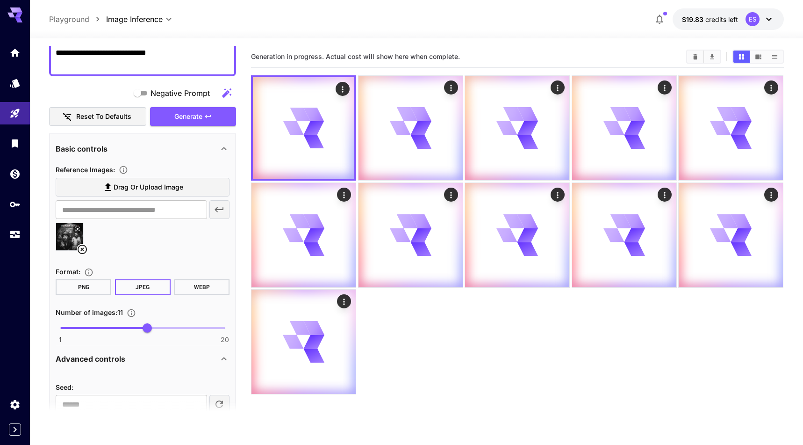
scroll to position [107, 0]
click at [219, 401] on section at bounding box center [142, 411] width 187 height 23
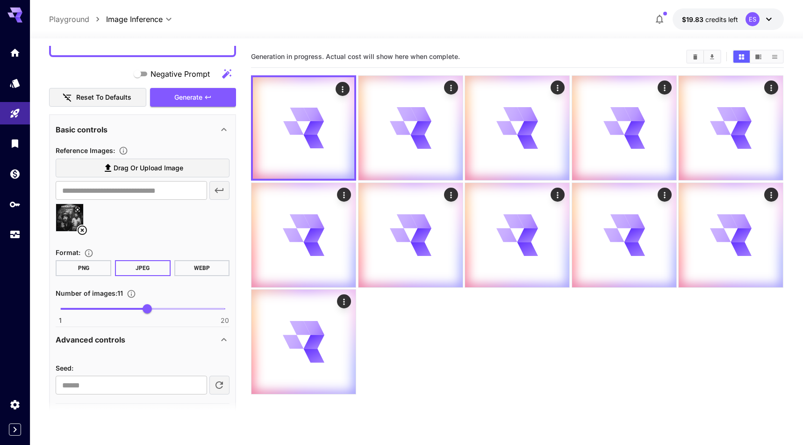
scroll to position [126, 0]
click at [217, 385] on icon "button" at bounding box center [219, 383] width 11 height 11
click at [199, 103] on button "Generate" at bounding box center [193, 96] width 86 height 19
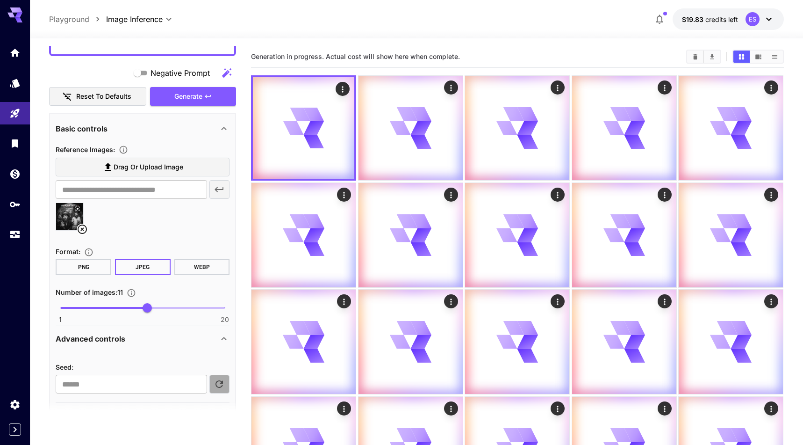
click at [223, 381] on icon "button" at bounding box center [218, 383] width 7 height 7
type input "*********"
click at [195, 100] on span "Generate" at bounding box center [188, 97] width 28 height 12
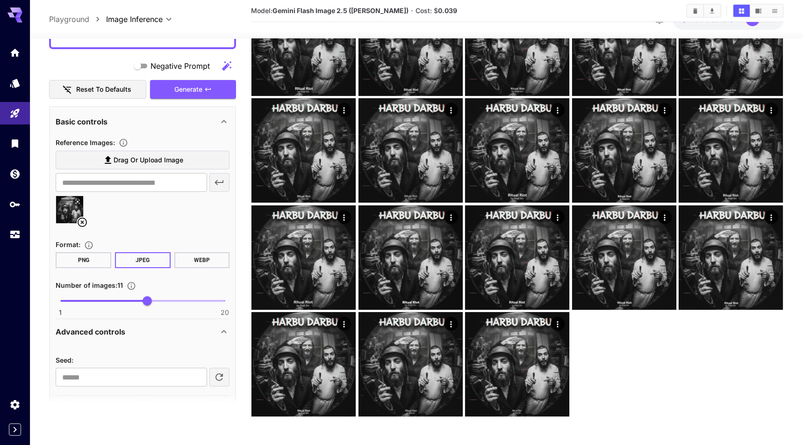
scroll to position [0, 0]
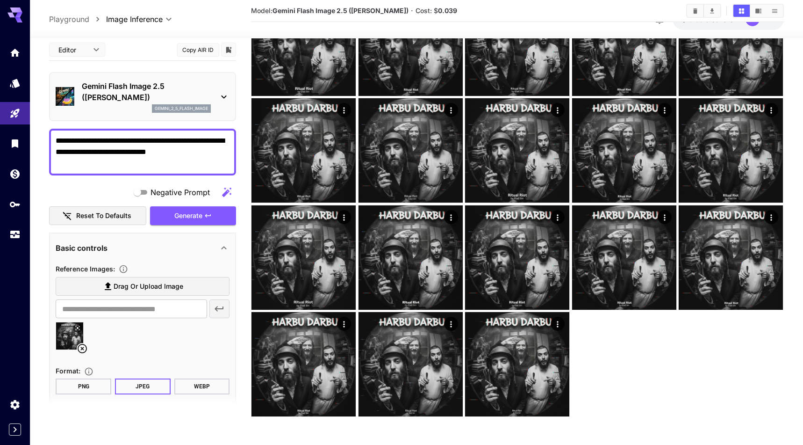
click at [132, 140] on textarea "**********" at bounding box center [143, 152] width 174 height 34
type textarea "**********"
click at [181, 215] on button "Generate" at bounding box center [193, 215] width 86 height 19
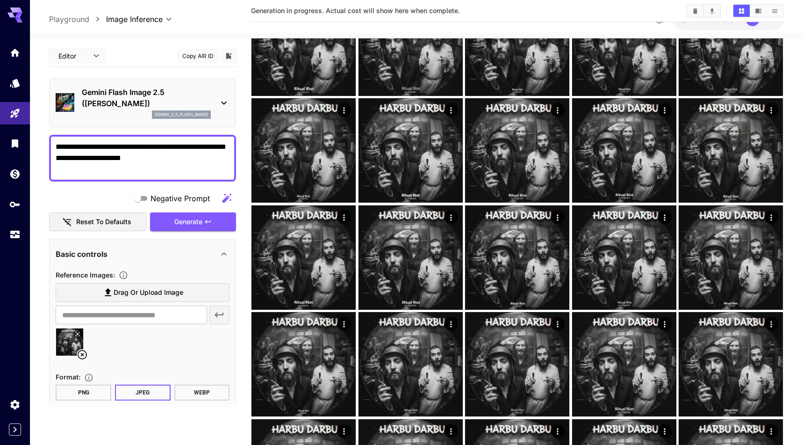
scroll to position [155, 0]
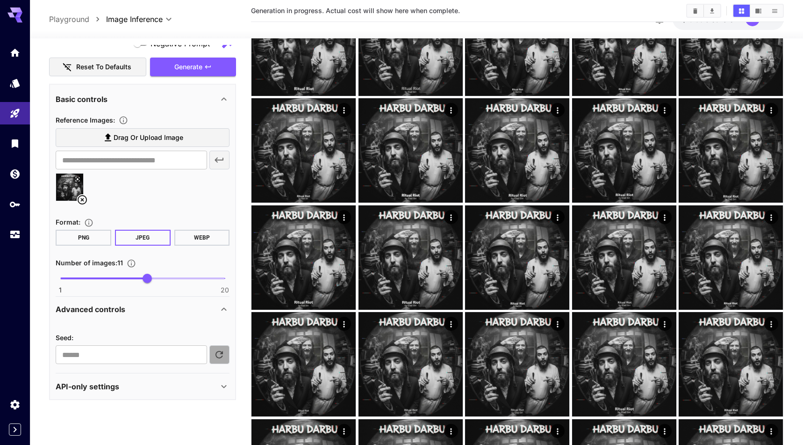
click at [217, 351] on icon "button" at bounding box center [219, 354] width 11 height 11
type input "*********"
click at [207, 66] on icon "button" at bounding box center [208, 66] width 6 height 3
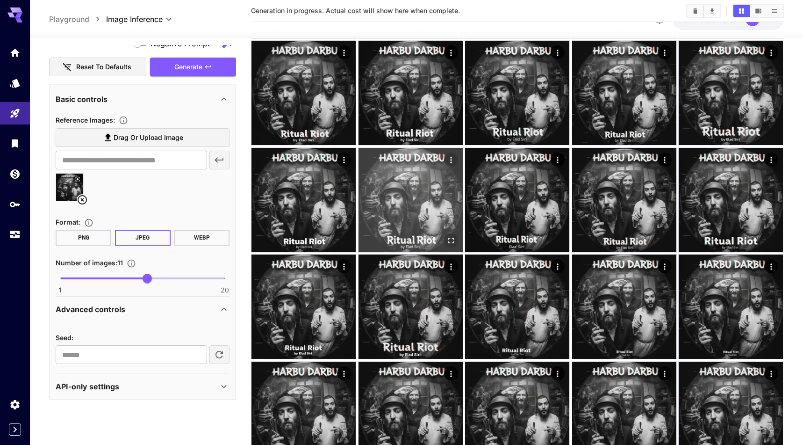
scroll to position [244, 0]
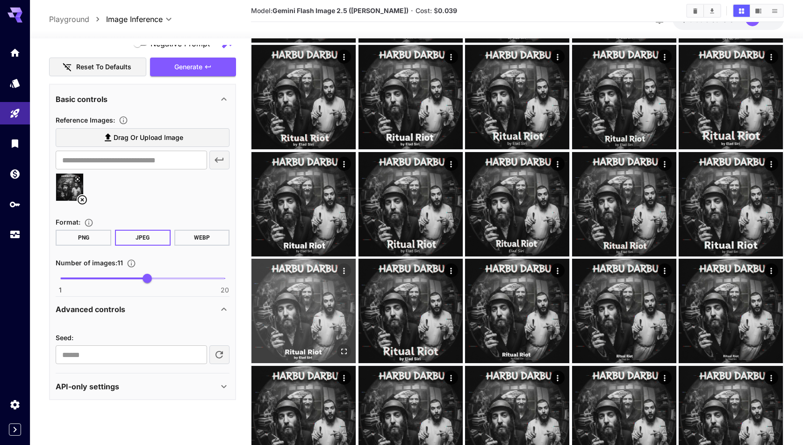
click at [330, 303] on img at bounding box center [303, 310] width 104 height 104
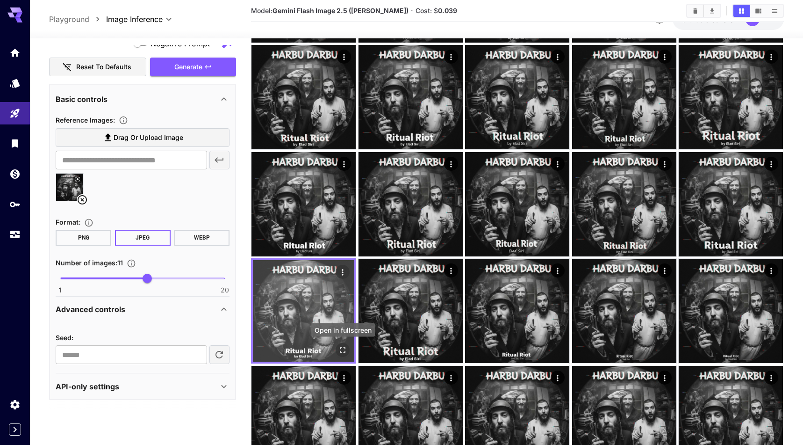
click at [344, 352] on icon "Open in fullscreen" at bounding box center [343, 350] width 6 height 6
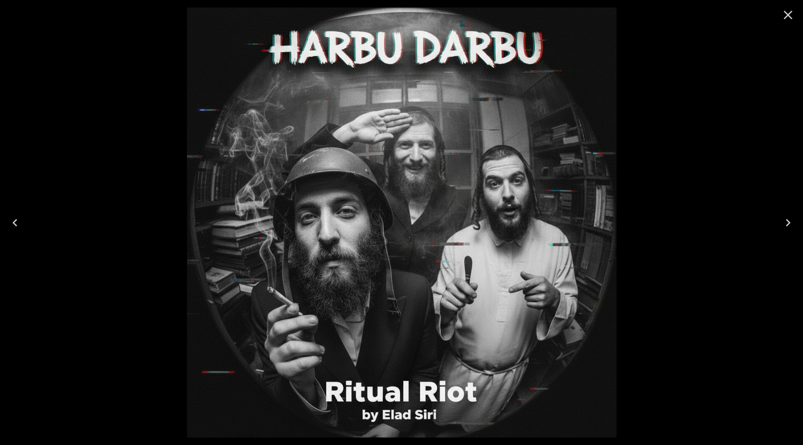
click at [790, 20] on icon "Close" at bounding box center [788, 14] width 15 height 15
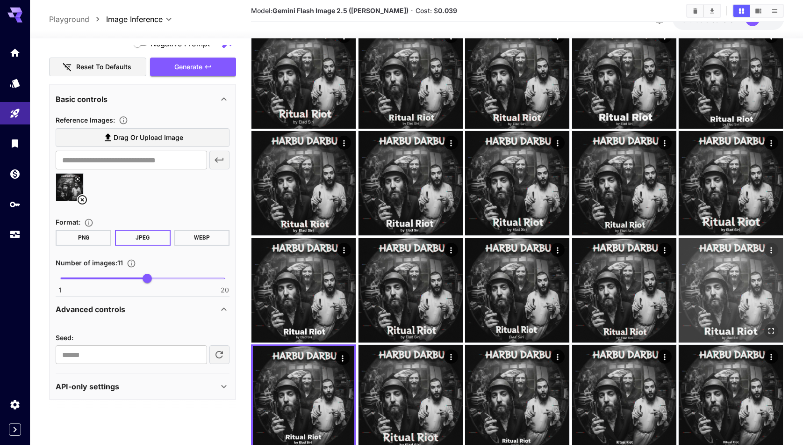
scroll to position [153, 0]
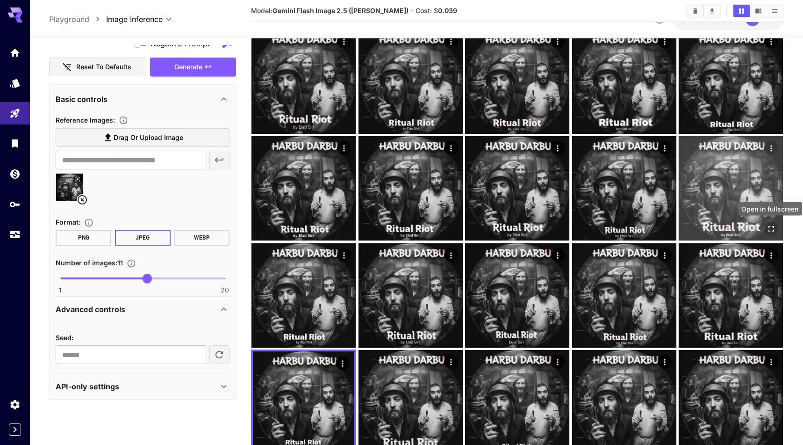
click at [773, 226] on icon "Open in fullscreen" at bounding box center [772, 229] width 6 height 6
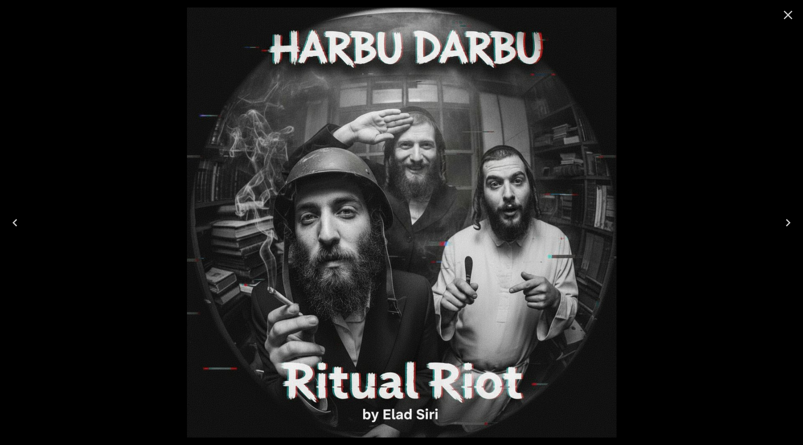
click at [792, 15] on icon "Close" at bounding box center [788, 14] width 15 height 15
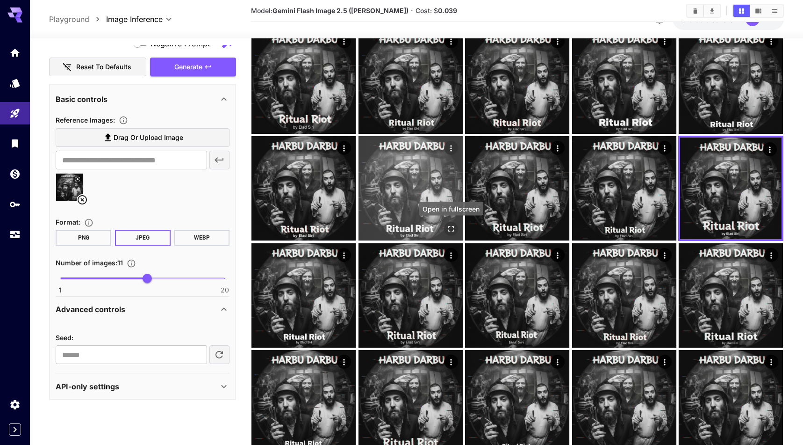
click at [453, 227] on icon "Open in fullscreen" at bounding box center [451, 229] width 6 height 6
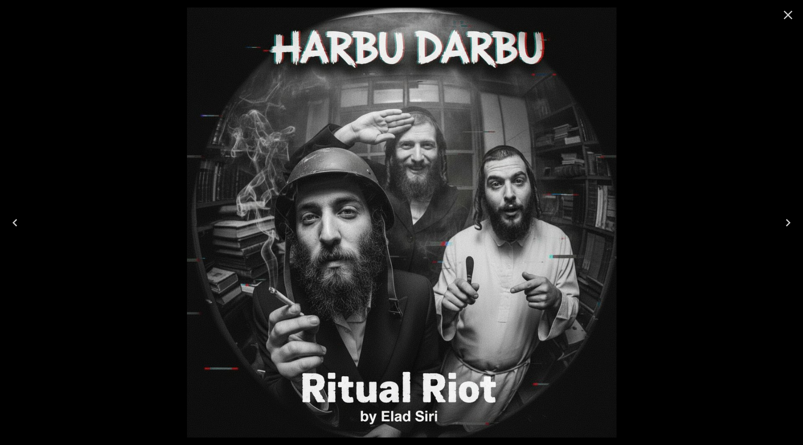
click at [789, 11] on icon "Close" at bounding box center [788, 14] width 15 height 15
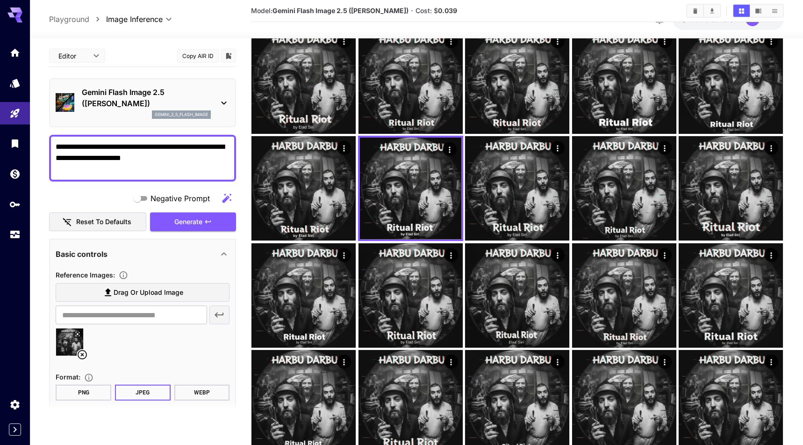
scroll to position [155, 0]
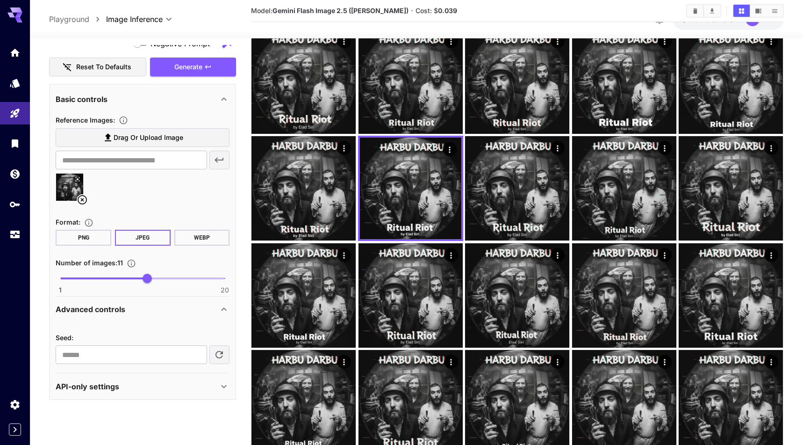
click at [143, 143] on label "Drag or upload image" at bounding box center [143, 137] width 174 height 19
click at [0, 0] on input "Drag or upload image" at bounding box center [0, 0] width 0 height 0
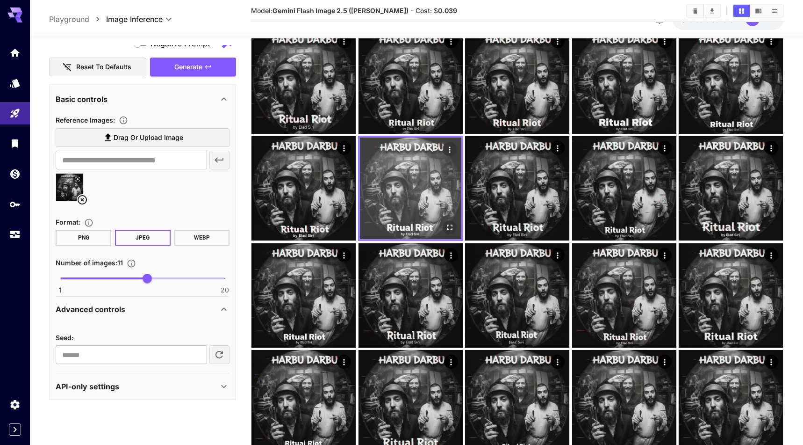
click at [430, 190] on img at bounding box center [410, 187] width 101 height 101
click at [429, 194] on img at bounding box center [410, 187] width 101 height 101
click at [449, 224] on icon "Open in fullscreen" at bounding box center [449, 226] width 9 height 9
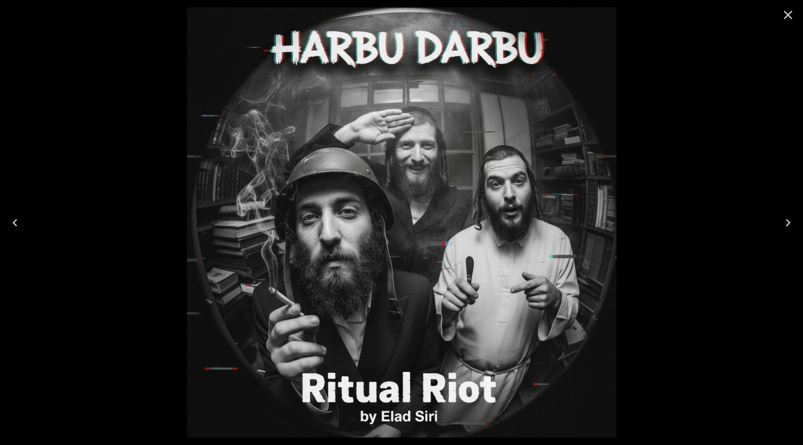
click at [790, 13] on icon "Close" at bounding box center [788, 15] width 9 height 9
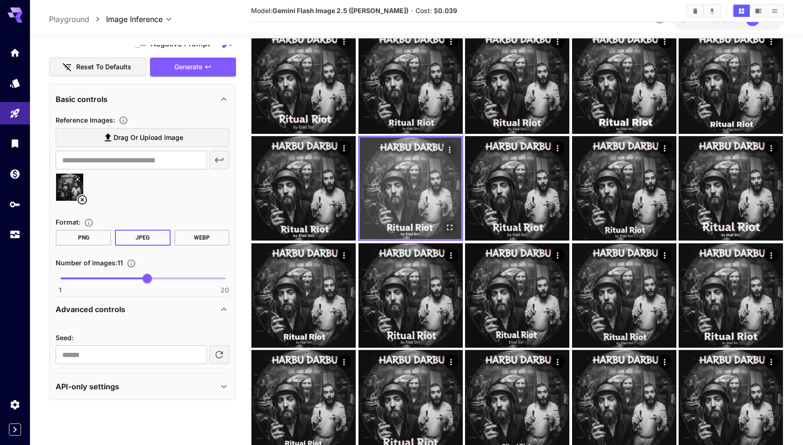
click at [450, 149] on icon "Actions" at bounding box center [449, 149] width 1 height 6
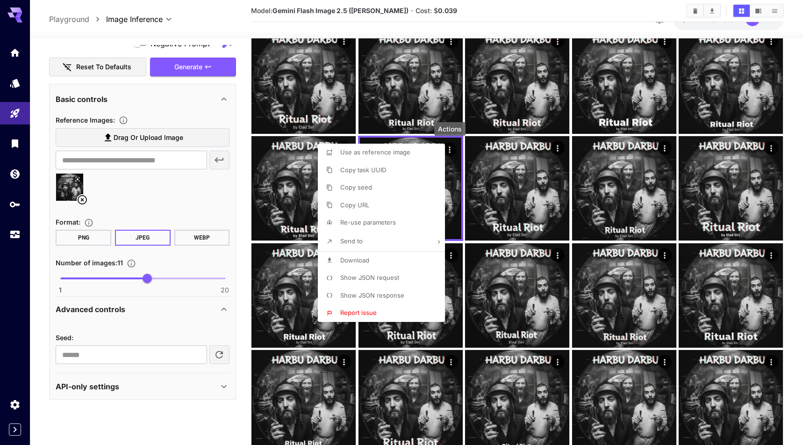
click at [392, 156] on p "Use as reference image" at bounding box center [375, 152] width 70 height 9
click at [203, 186] on div at bounding box center [401, 222] width 803 height 445
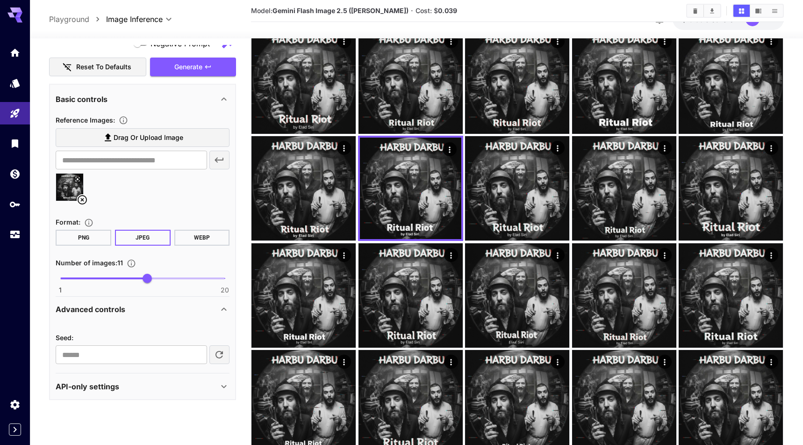
click at [179, 145] on label "Drag or upload image" at bounding box center [143, 137] width 174 height 19
click at [0, 0] on input "Drag or upload image" at bounding box center [0, 0] width 0 height 0
type input "**********"
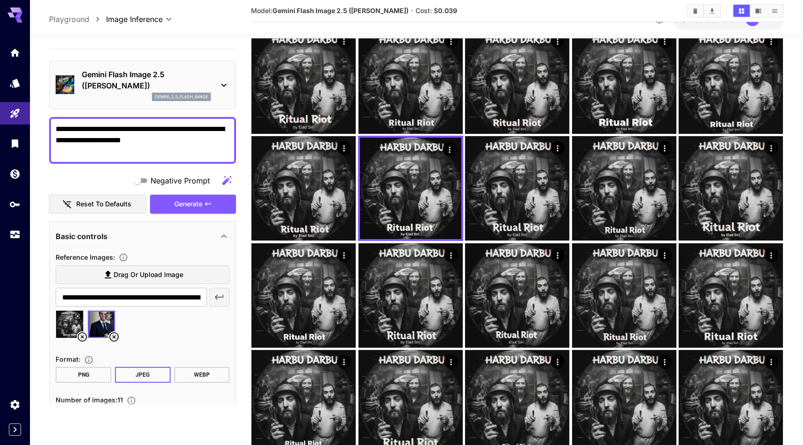
scroll to position [15, 0]
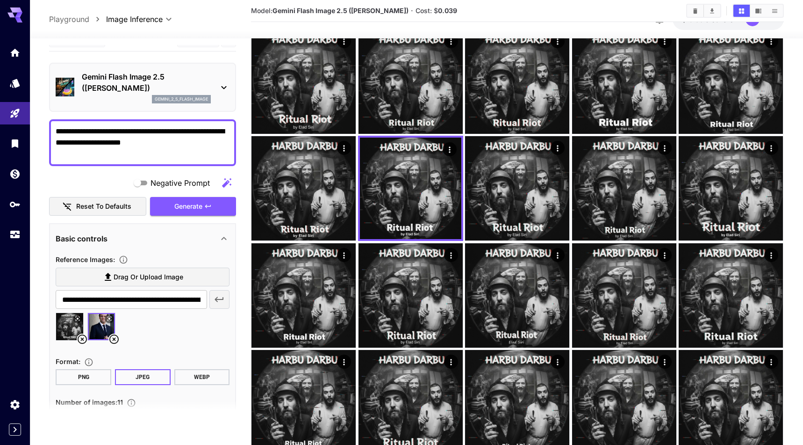
click at [165, 142] on textarea "**********" at bounding box center [143, 143] width 174 height 34
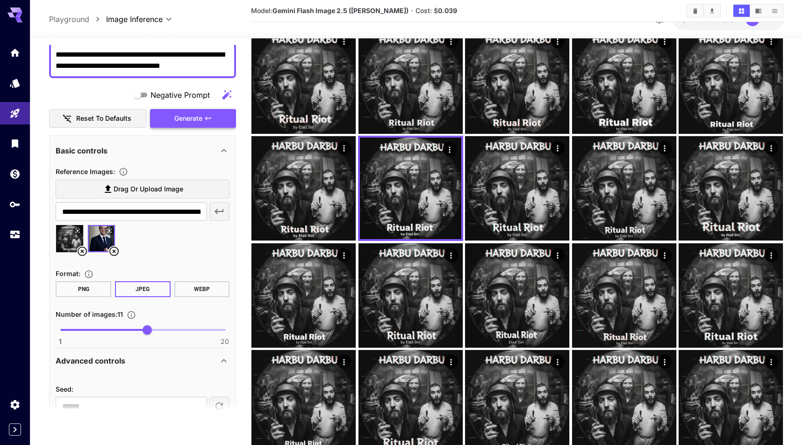
type textarea "**********"
click at [208, 120] on icon "button" at bounding box center [207, 118] width 7 height 7
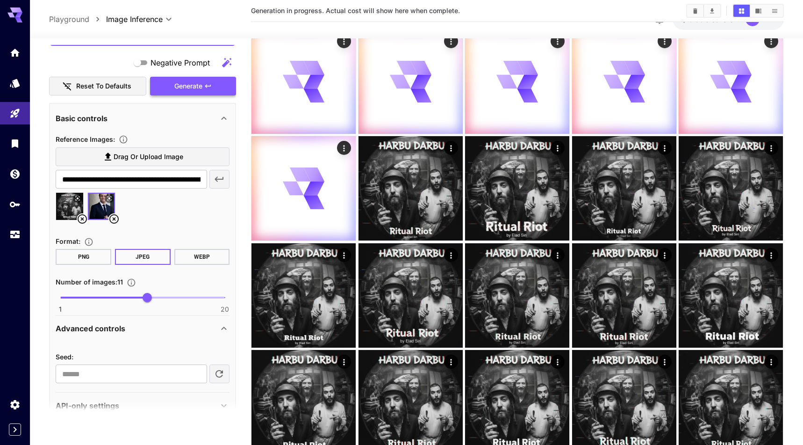
scroll to position [143, 0]
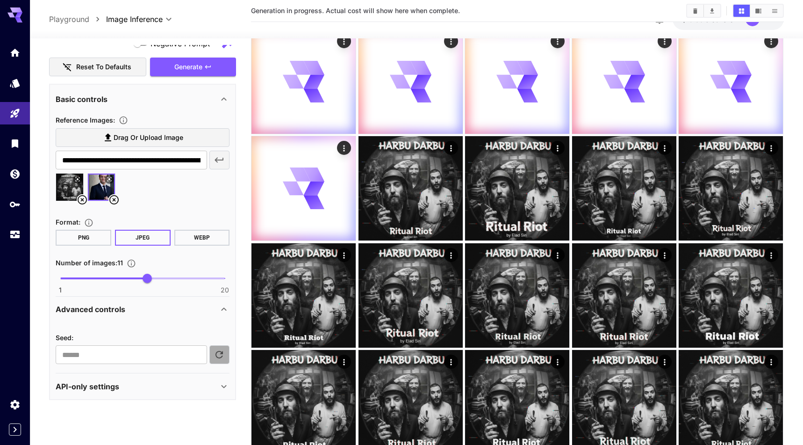
click at [224, 351] on icon "button" at bounding box center [219, 354] width 11 height 11
click at [208, 72] on button "Generate" at bounding box center [193, 66] width 86 height 19
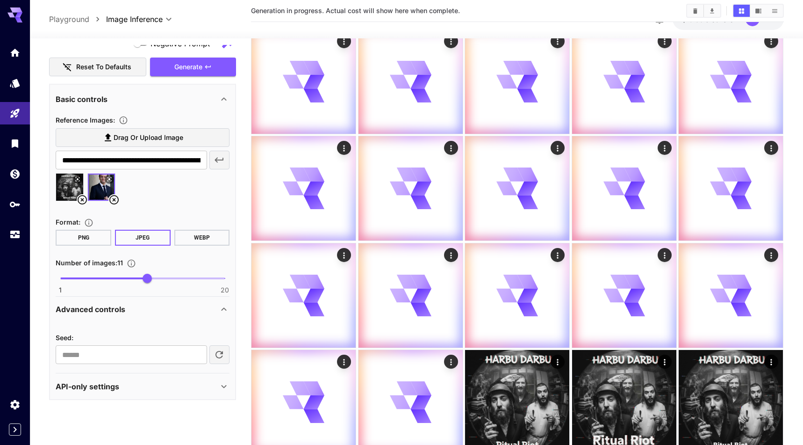
click at [224, 354] on icon "button" at bounding box center [219, 354] width 11 height 11
click at [207, 64] on icon "button" at bounding box center [207, 66] width 7 height 7
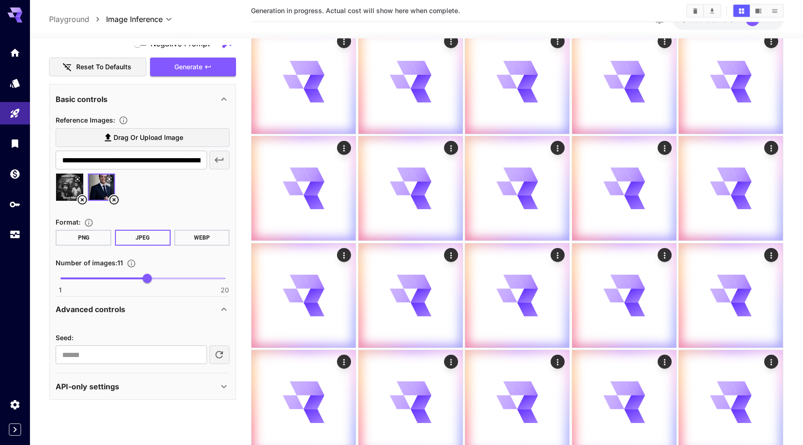
click at [214, 352] on icon "button" at bounding box center [219, 354] width 11 height 11
type input "*********"
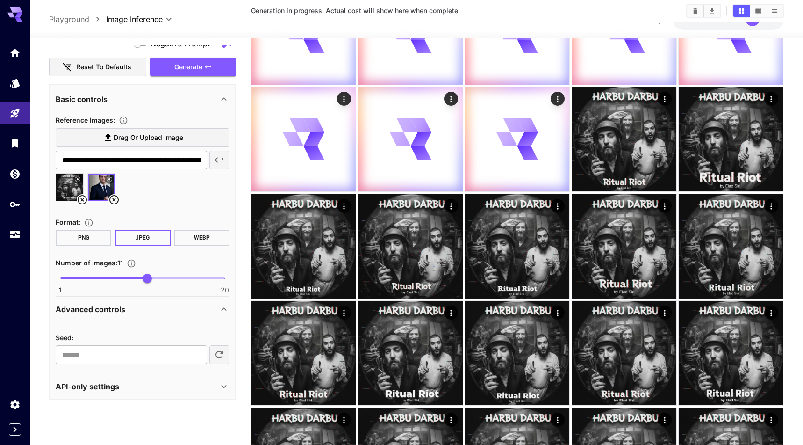
scroll to position [624, 0]
